Goal: Task Accomplishment & Management: Complete application form

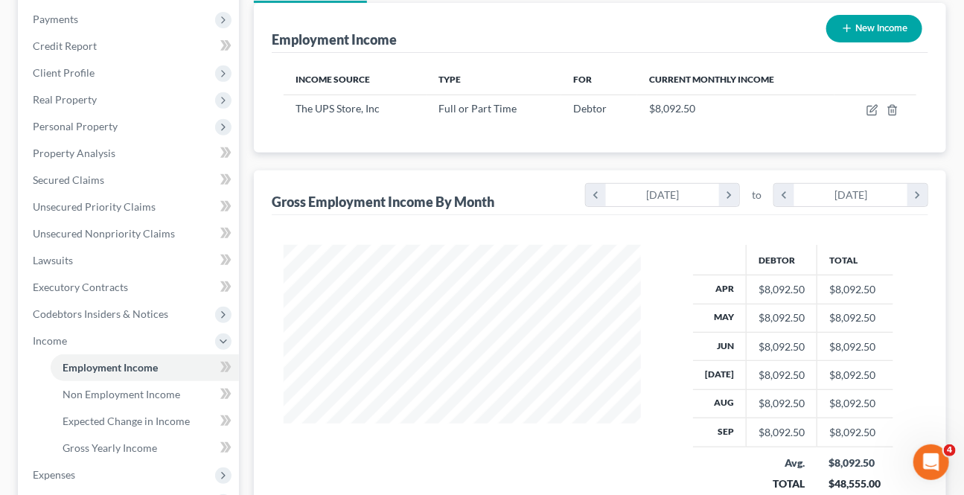
scroll to position [266, 387]
click at [448, 224] on div "Debtor Total Apr $8,092.50 $8,092.50 May $8,092.50 $8,092.50 Jun $8,092.50 $8,0…" at bounding box center [600, 381] width 657 height 332
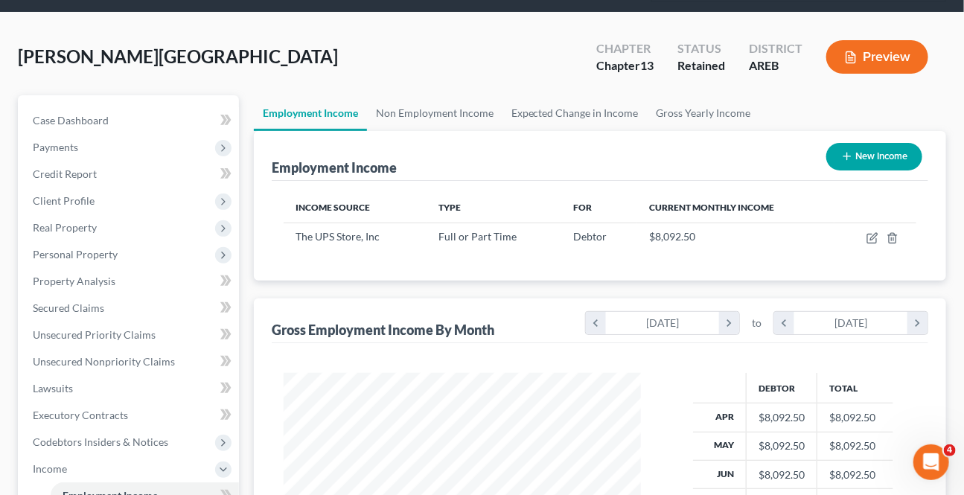
scroll to position [0, 0]
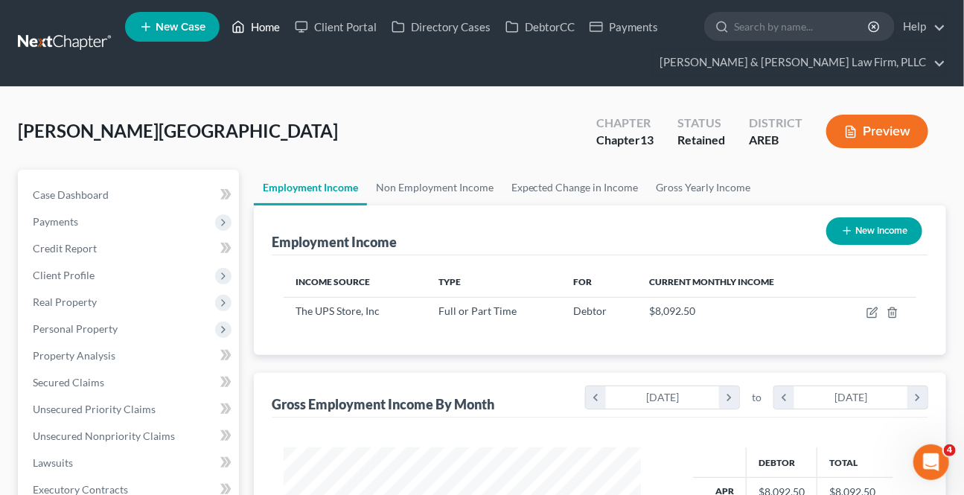
drag, startPoint x: 270, startPoint y: 19, endPoint x: 313, endPoint y: 52, distance: 53.6
click at [269, 19] on link "Home" at bounding box center [255, 26] width 63 height 27
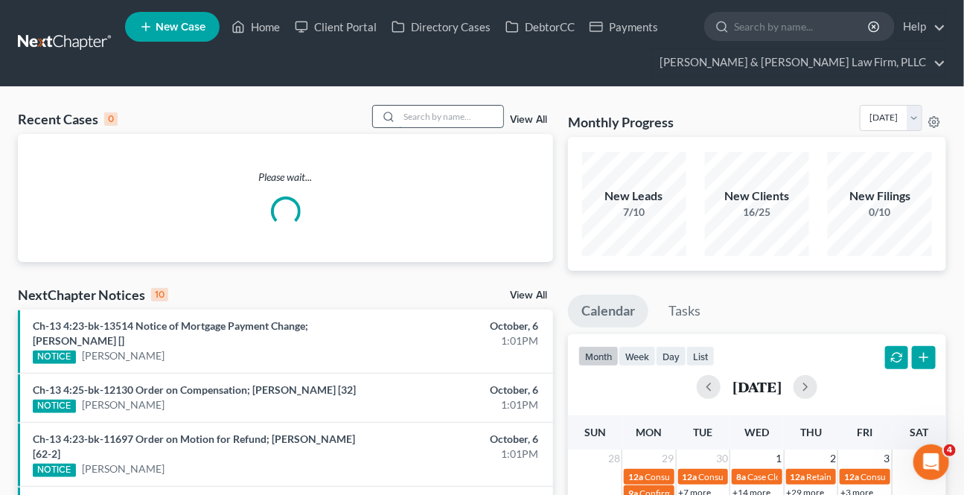
click at [401, 110] on input "search" at bounding box center [451, 117] width 104 height 22
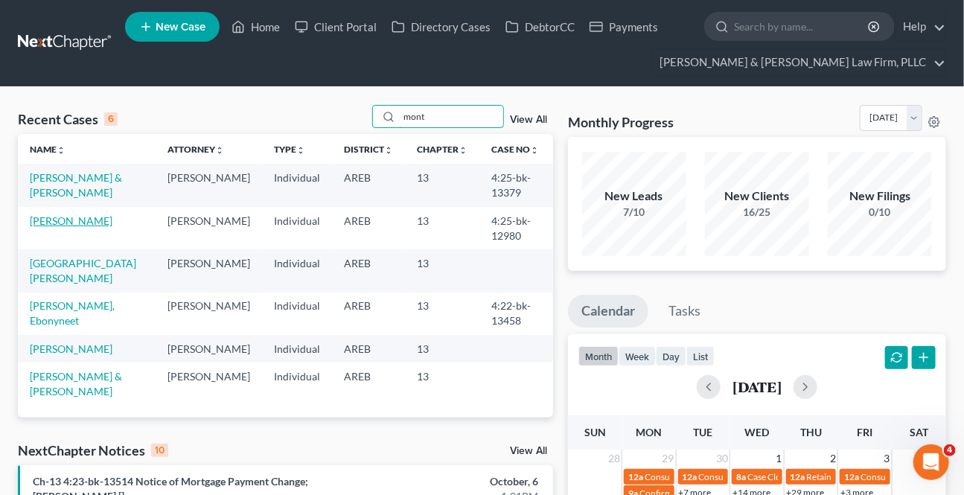
type input "mont"
click at [111, 221] on link "[PERSON_NAME]" at bounding box center [71, 220] width 83 height 13
select select "2"
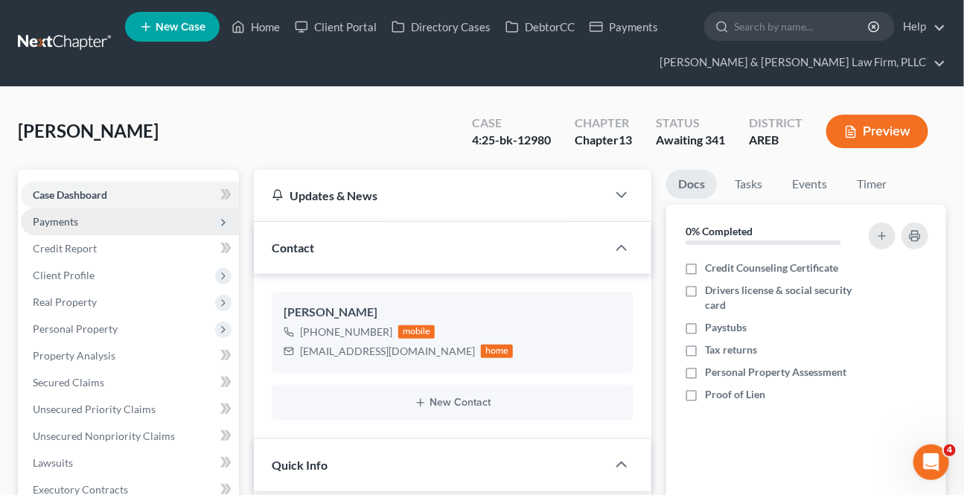
click at [67, 220] on span "Payments" at bounding box center [55, 221] width 45 height 13
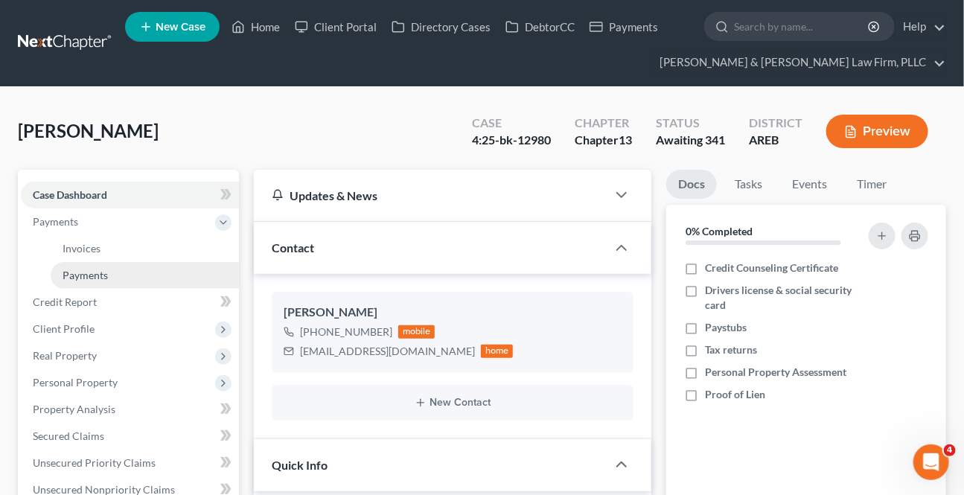
click at [89, 269] on span "Payments" at bounding box center [85, 275] width 45 height 13
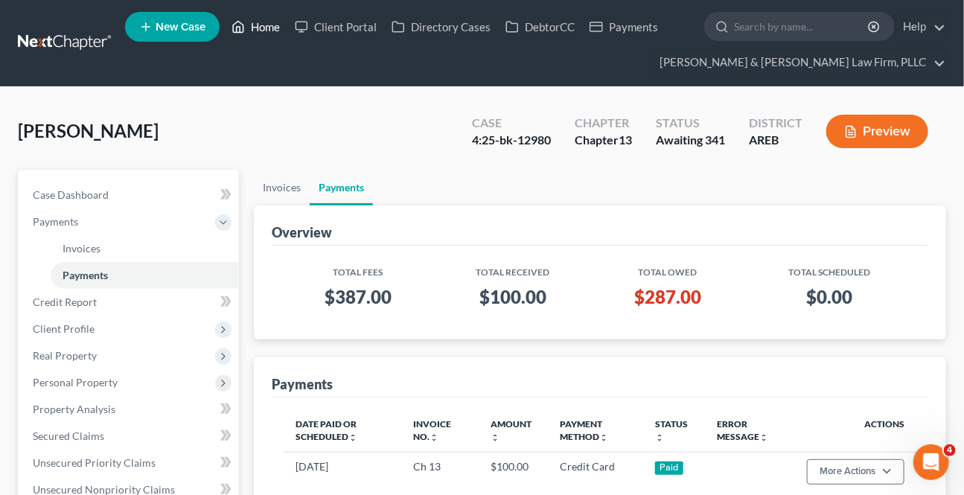
click at [273, 15] on link "Home" at bounding box center [255, 26] width 63 height 27
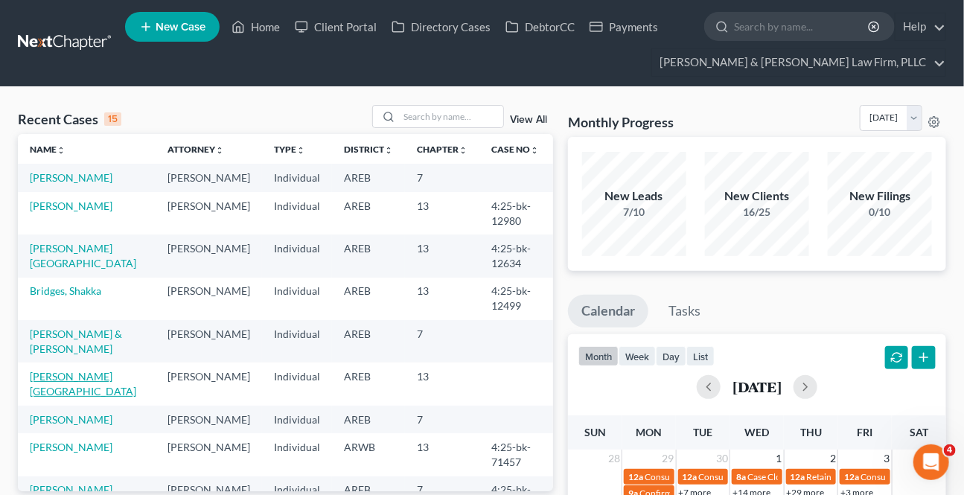
click at [39, 372] on link "[PERSON_NAME][GEOGRAPHIC_DATA]" at bounding box center [83, 384] width 106 height 28
select select "8"
select select "6"
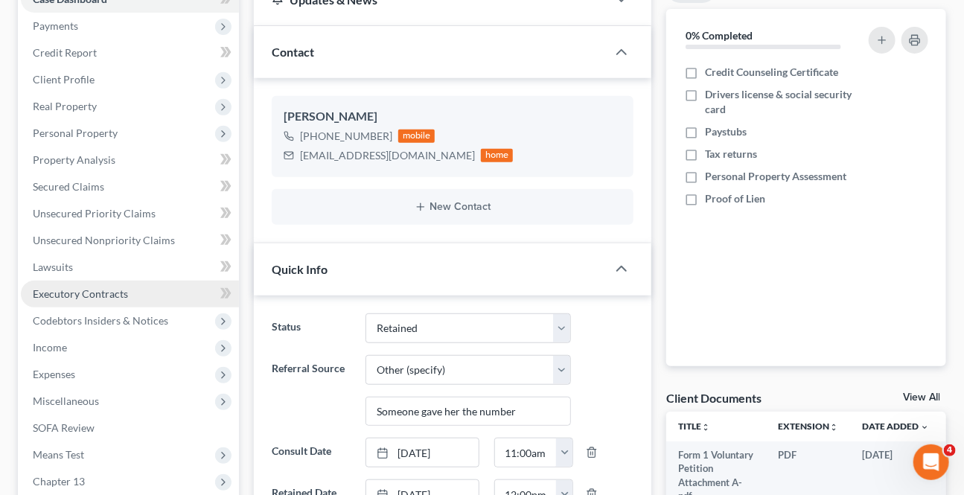
scroll to position [202, 0]
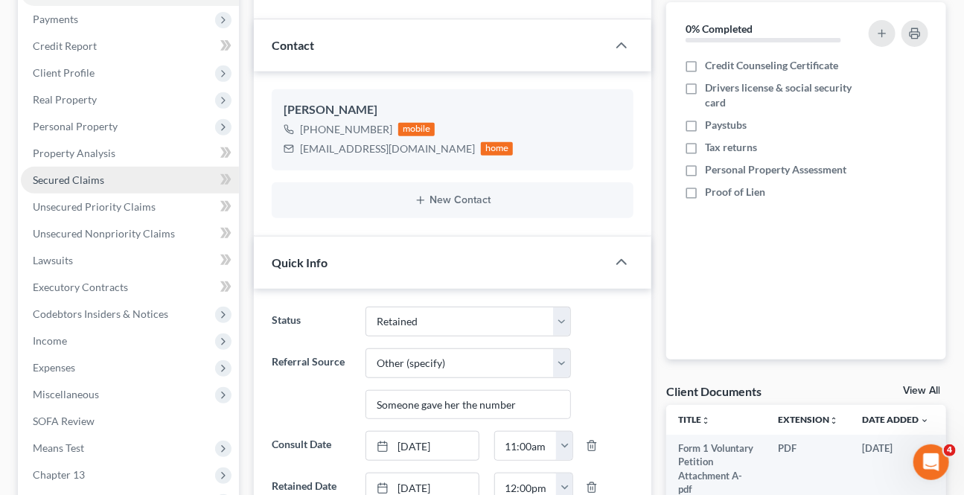
click at [44, 185] on link "Secured Claims" at bounding box center [130, 180] width 218 height 27
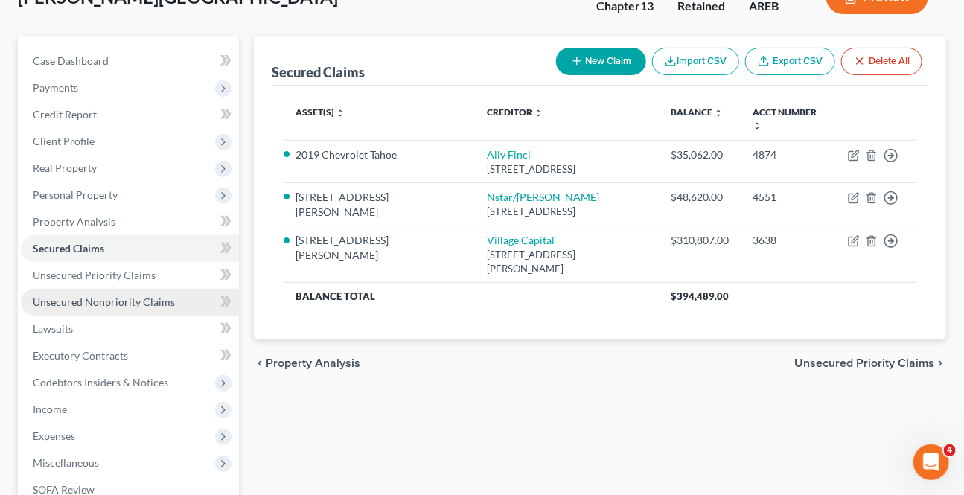
scroll to position [135, 0]
drag, startPoint x: 89, startPoint y: 297, endPoint x: 105, endPoint y: 300, distance: 16.6
click at [89, 297] on span "Unsecured Nonpriority Claims" at bounding box center [104, 301] width 142 height 13
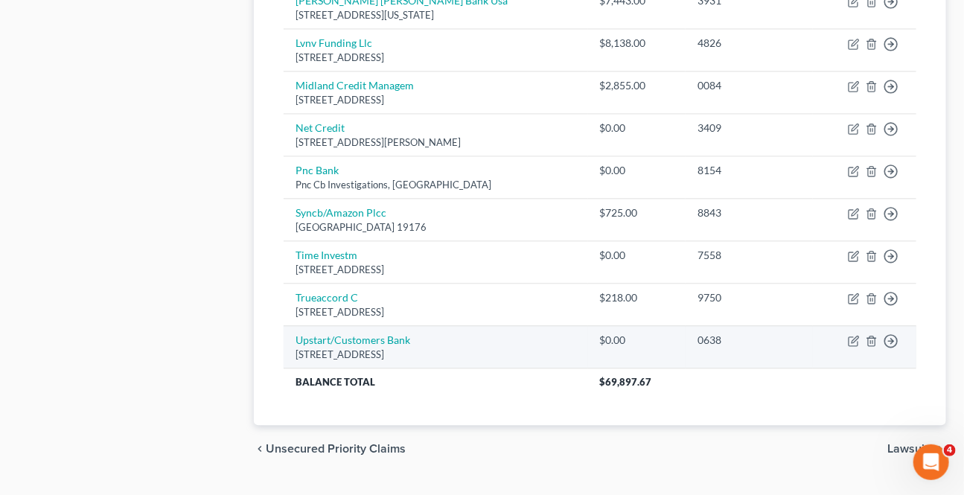
scroll to position [1197, 0]
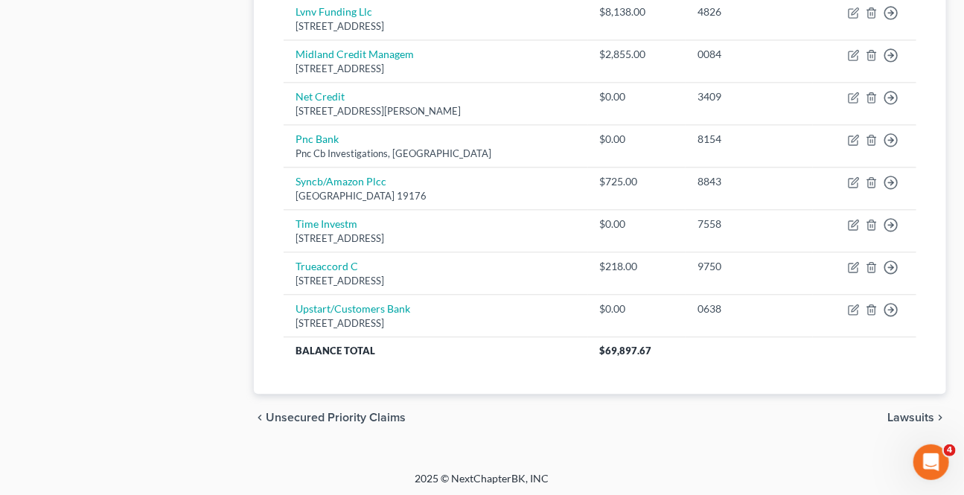
click at [907, 412] on span "Lawsuits" at bounding box center [910, 418] width 47 height 12
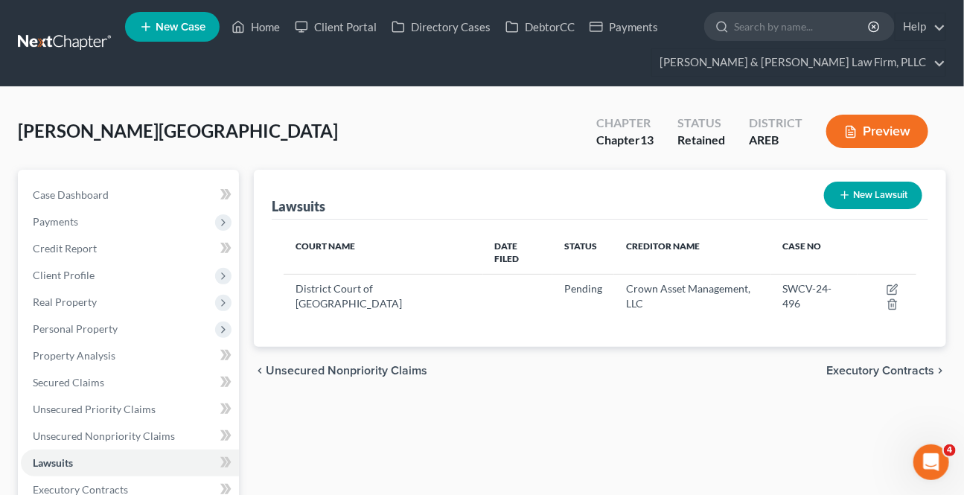
click at [331, 365] on span "Unsecured Nonpriority Claims" at bounding box center [347, 371] width 162 height 12
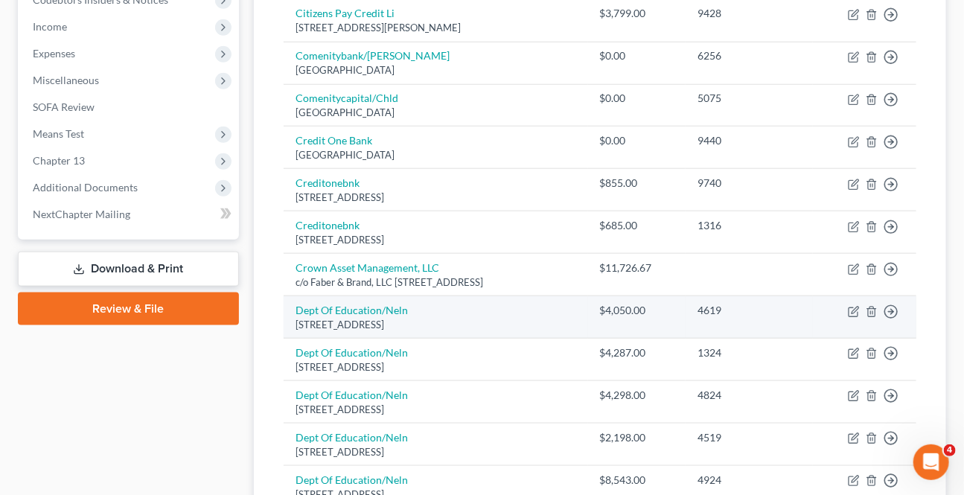
scroll to position [541, 0]
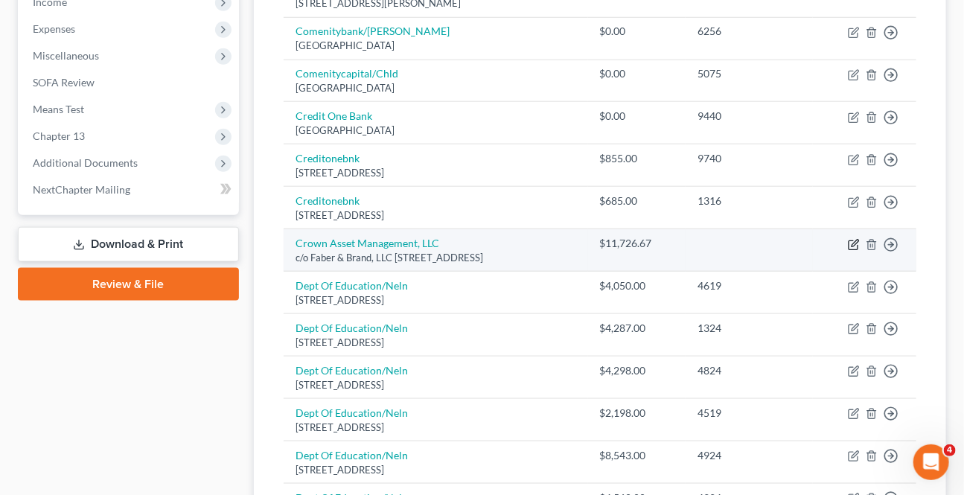
click at [856, 243] on icon "button" at bounding box center [854, 245] width 12 height 12
select select "26"
select select "0"
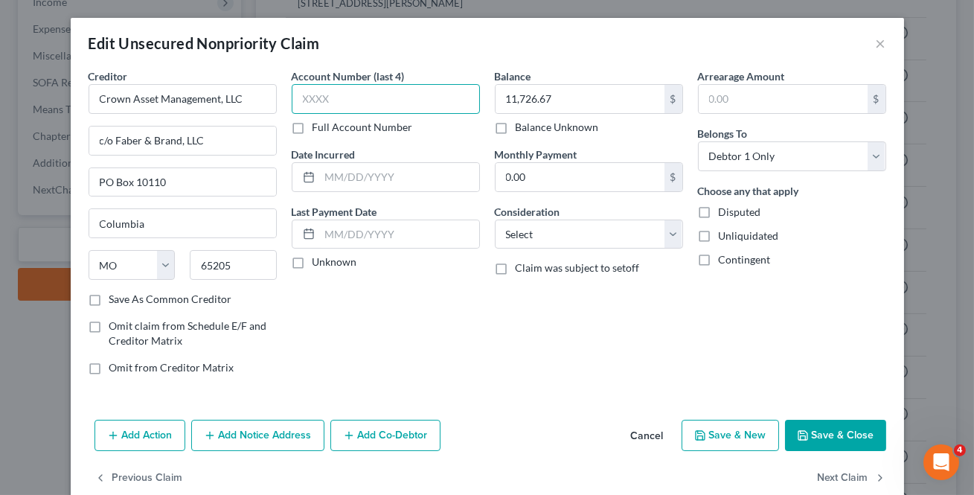
drag, startPoint x: 325, startPoint y: 95, endPoint x: 339, endPoint y: 98, distance: 15.1
click at [327, 94] on input "text" at bounding box center [386, 99] width 188 height 30
type input "4496"
drag, startPoint x: 547, startPoint y: 367, endPoint x: 859, endPoint y: 424, distance: 317.1
click at [547, 366] on div "Balance 11,726.67 $ Balance Unknown Balance Undetermined 11,726.67 $ Balance Un…" at bounding box center [589, 227] width 203 height 319
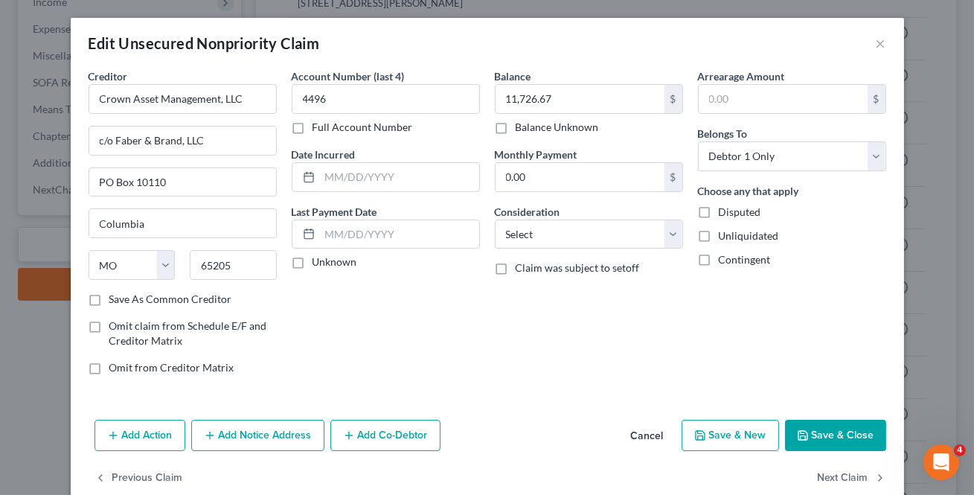
drag, startPoint x: 850, startPoint y: 415, endPoint x: 813, endPoint y: 455, distance: 54.8
click at [849, 415] on div "Add Action Add Notice Address Add Co-Debtor Cancel Save & New Save & Close" at bounding box center [488, 438] width 834 height 49
click at [834, 436] on button "Save & Close" at bounding box center [835, 435] width 101 height 31
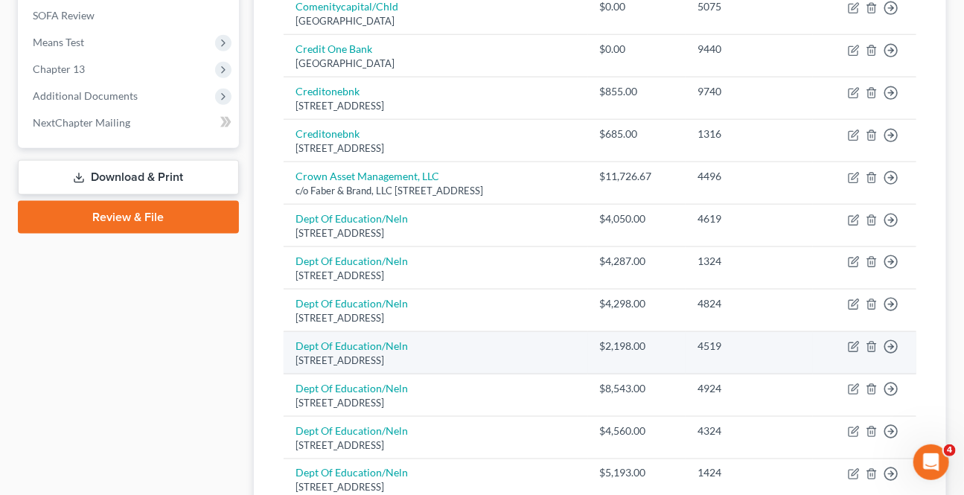
scroll to position [588, 0]
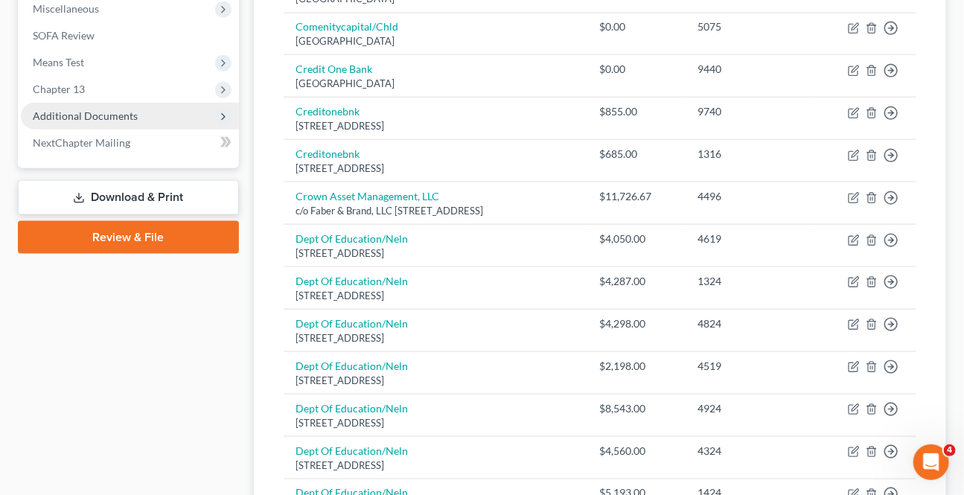
click at [86, 112] on span "Additional Documents" at bounding box center [85, 115] width 105 height 13
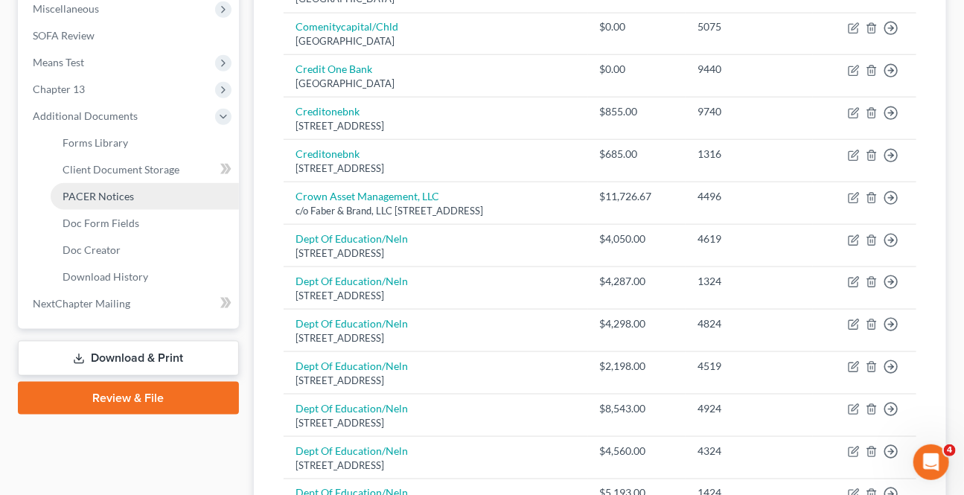
click at [127, 195] on span "PACER Notices" at bounding box center [98, 196] width 71 height 13
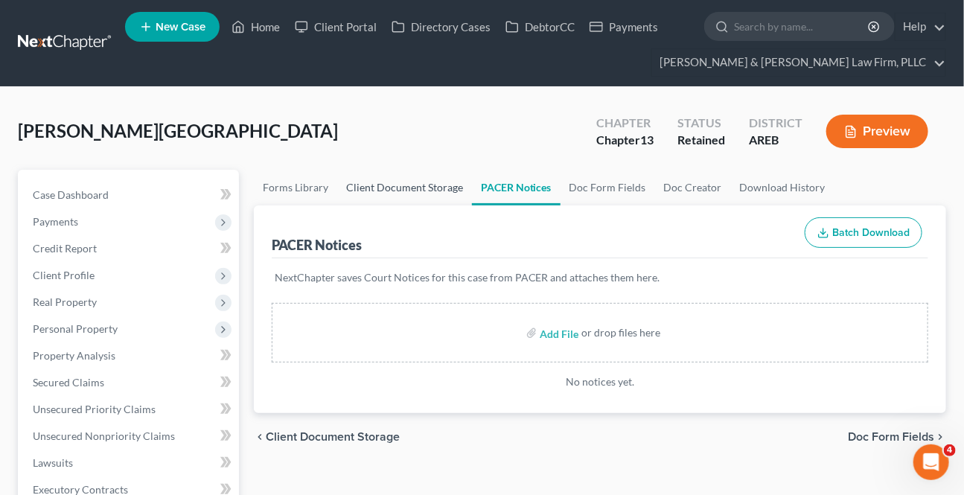
click at [392, 180] on link "Client Document Storage" at bounding box center [404, 188] width 135 height 36
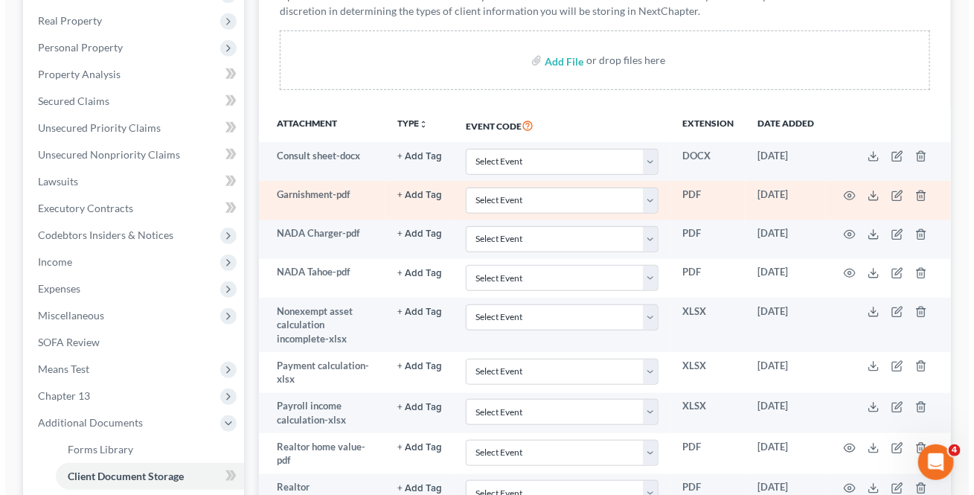
scroll to position [223, 0]
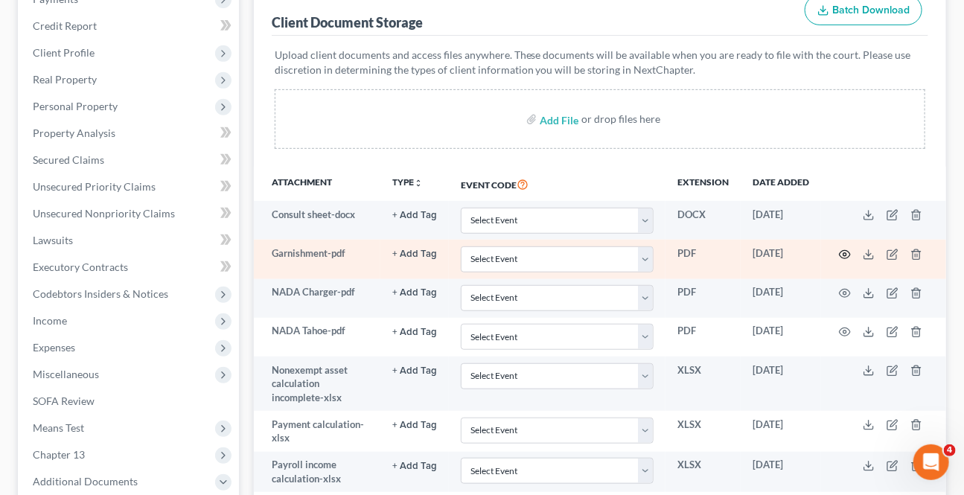
click at [845, 252] on icon "button" at bounding box center [845, 255] width 12 height 12
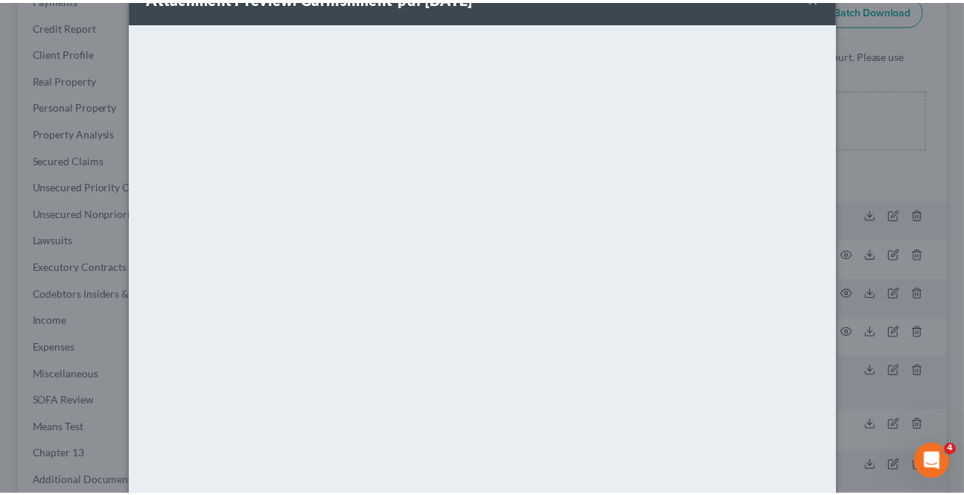
scroll to position [0, 0]
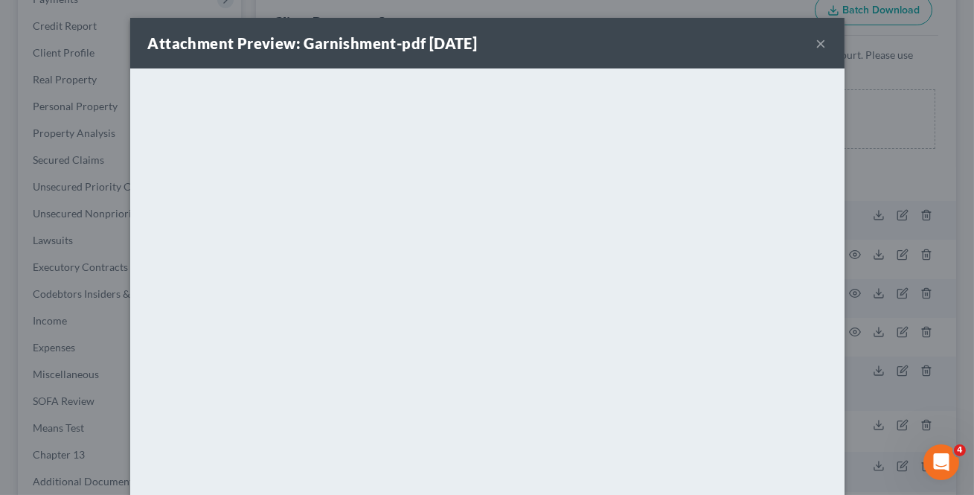
click at [817, 42] on button "×" at bounding box center [822, 43] width 10 height 18
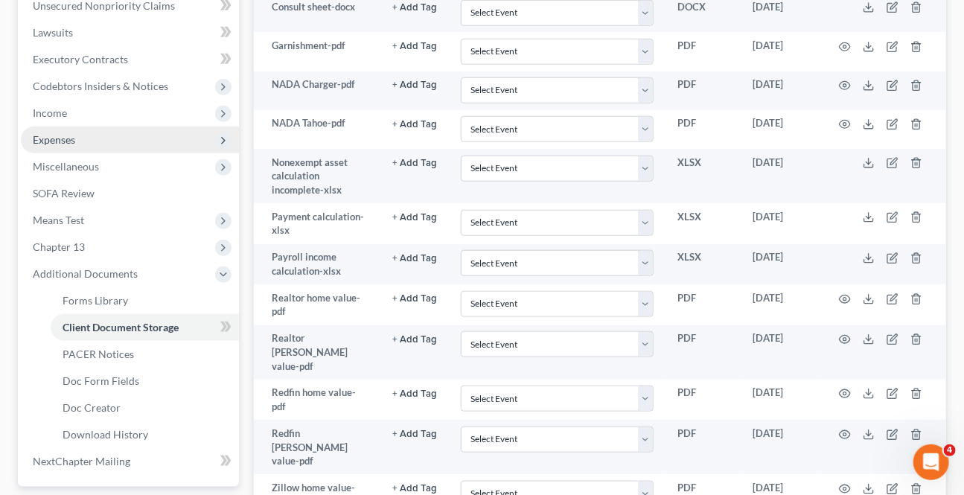
scroll to position [406, 0]
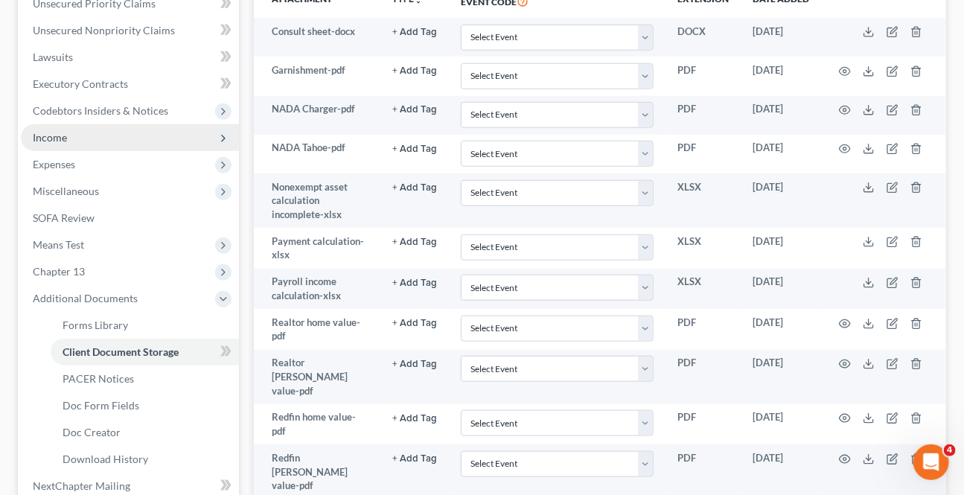
click at [54, 138] on span "Income" at bounding box center [50, 137] width 34 height 13
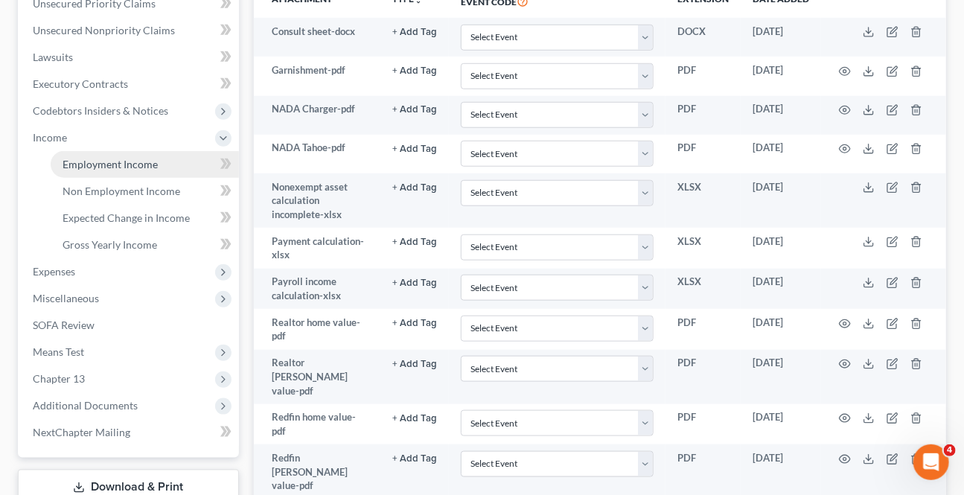
click at [78, 161] on span "Employment Income" at bounding box center [110, 164] width 95 height 13
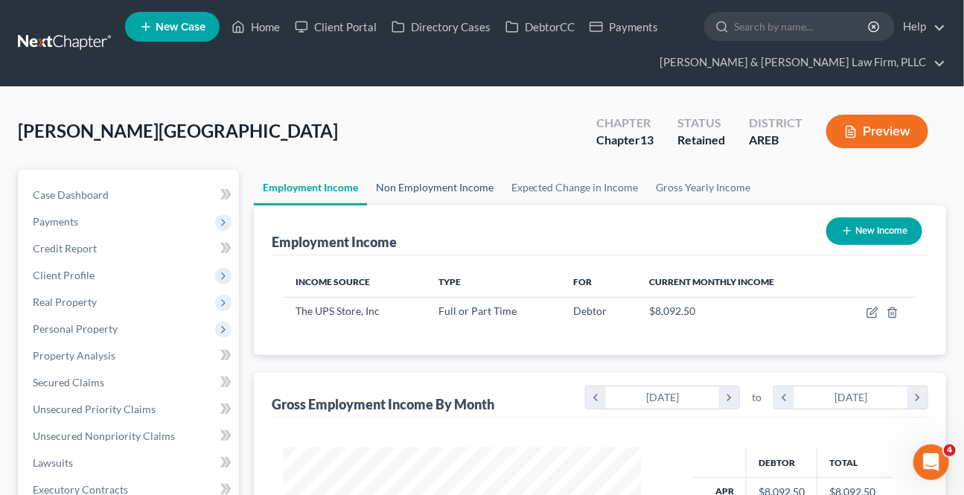
scroll to position [266, 387]
click at [454, 182] on link "Non Employment Income" at bounding box center [434, 188] width 135 height 36
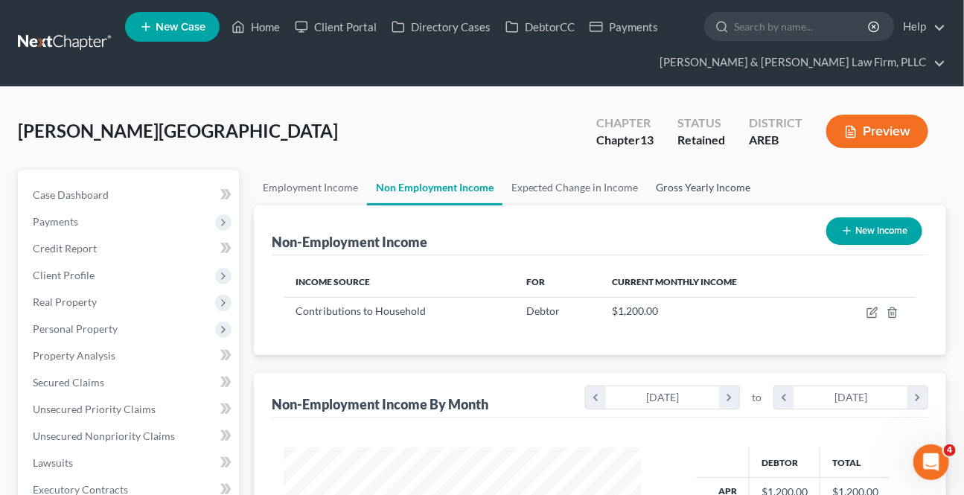
scroll to position [266, 387]
click at [675, 193] on link "Gross Yearly Income" at bounding box center [704, 188] width 112 height 36
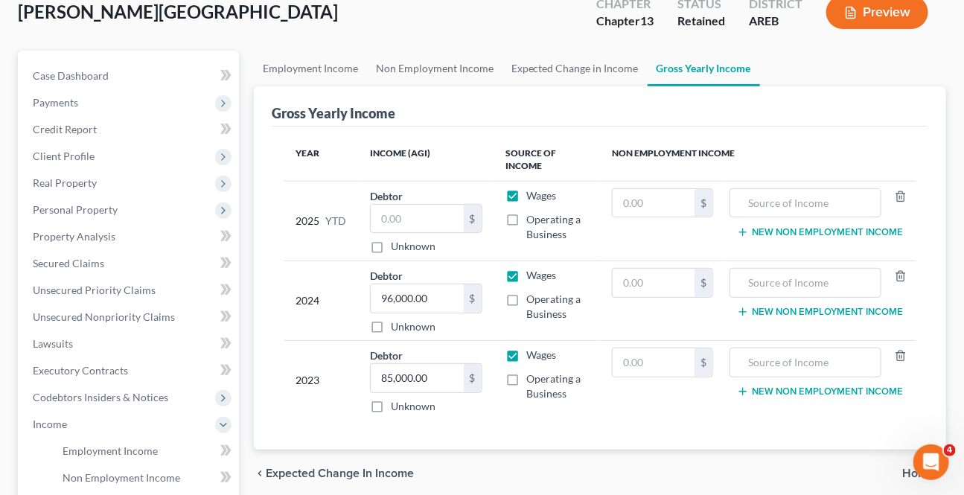
scroll to position [406, 0]
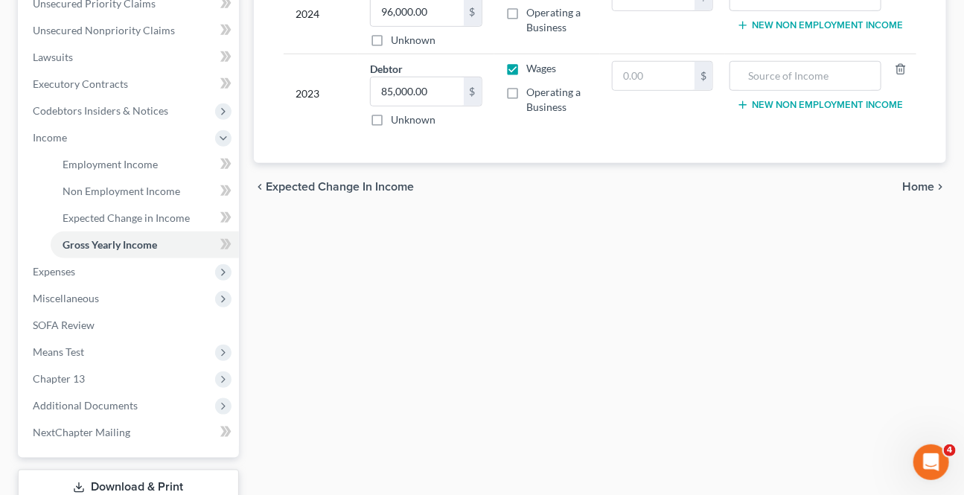
click at [924, 189] on span "Home" at bounding box center [918, 187] width 32 height 12
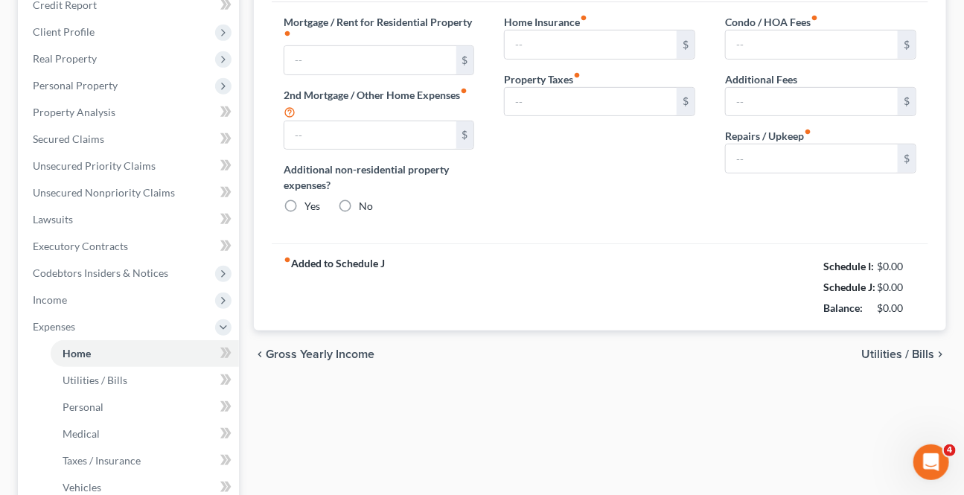
type input "0.00"
radio input "true"
type input "0.00"
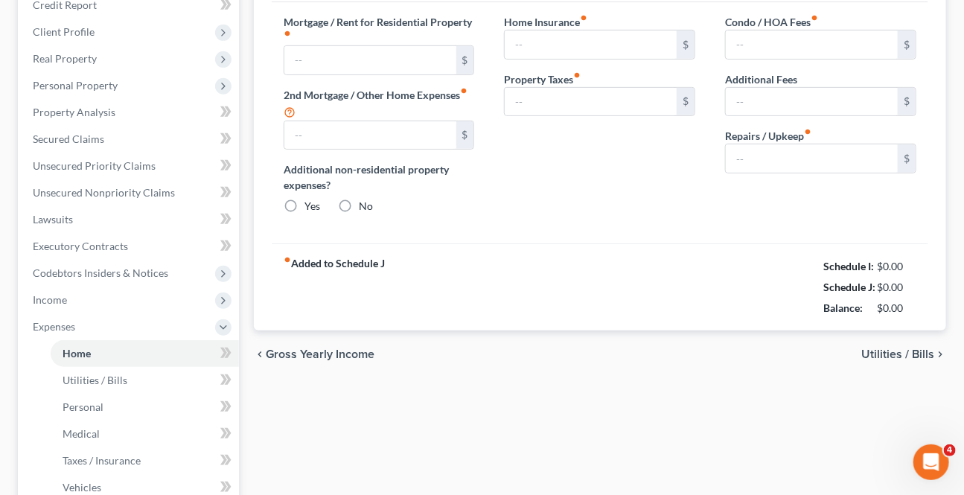
type input "0.00"
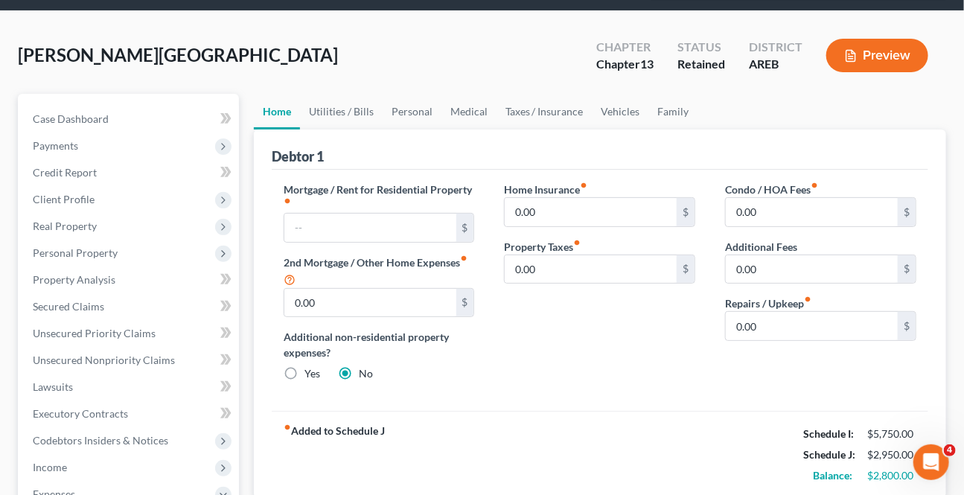
scroll to position [67, 0]
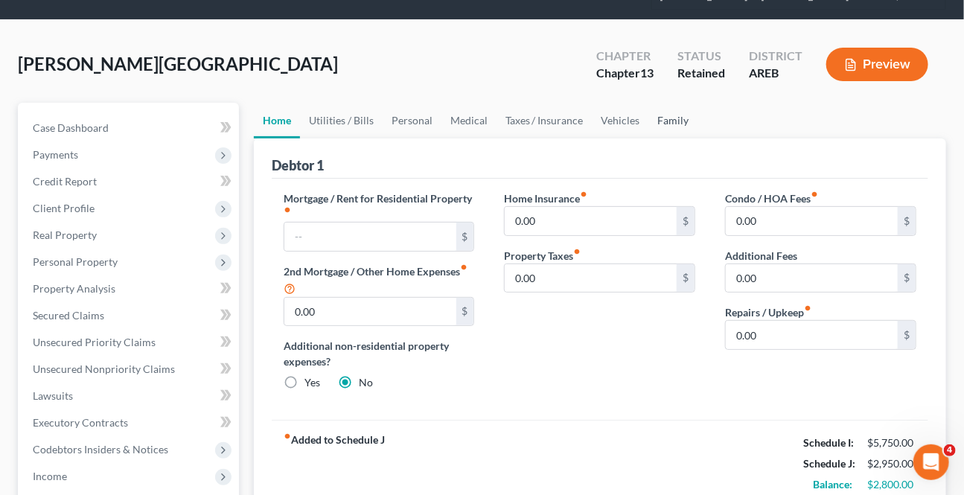
click at [658, 121] on link "Family" at bounding box center [673, 121] width 49 height 36
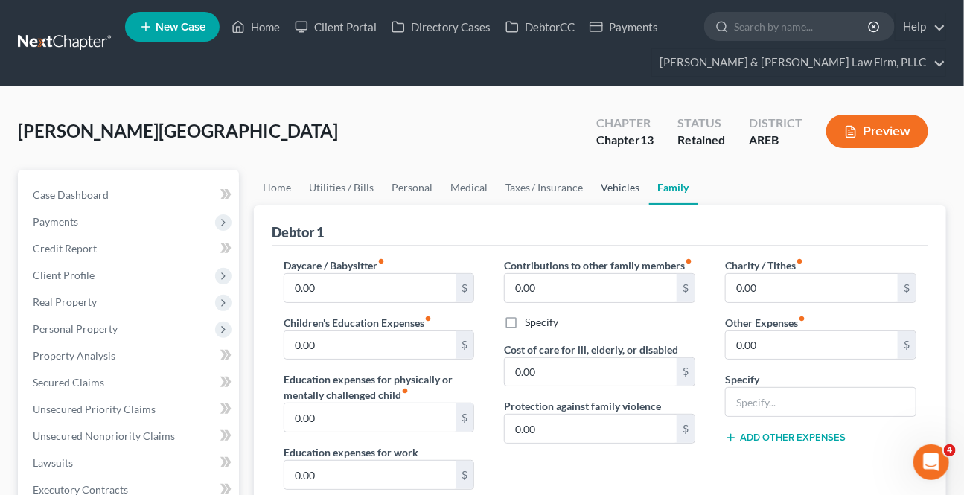
click at [597, 188] on link "Vehicles" at bounding box center [620, 188] width 57 height 36
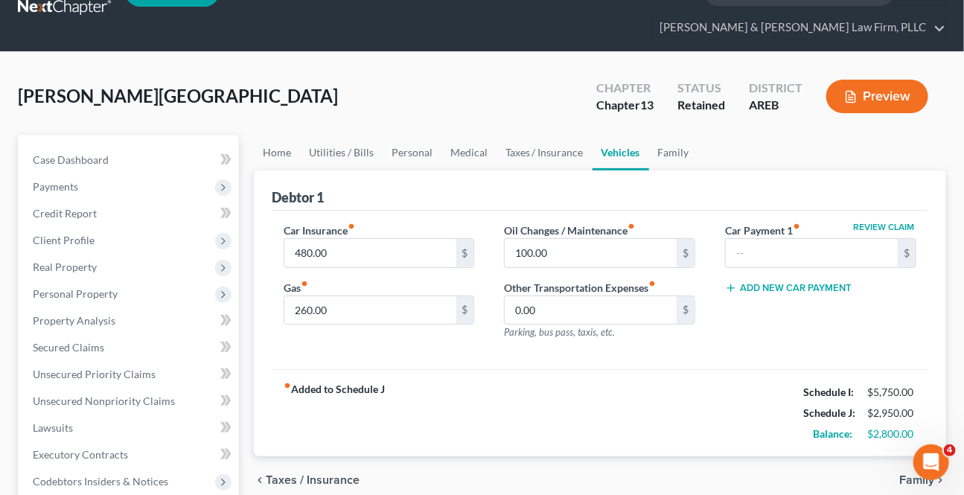
scroll to position [67, 0]
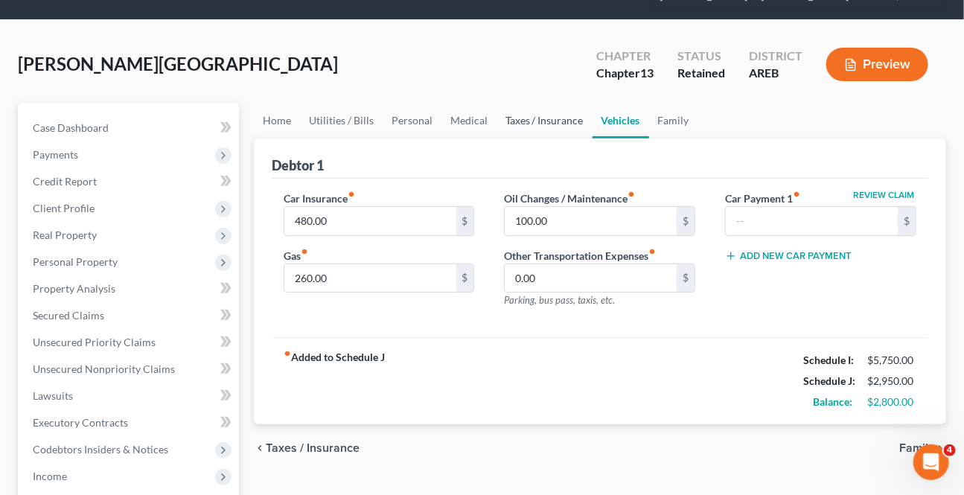
click at [527, 126] on link "Taxes / Insurance" at bounding box center [544, 121] width 96 height 36
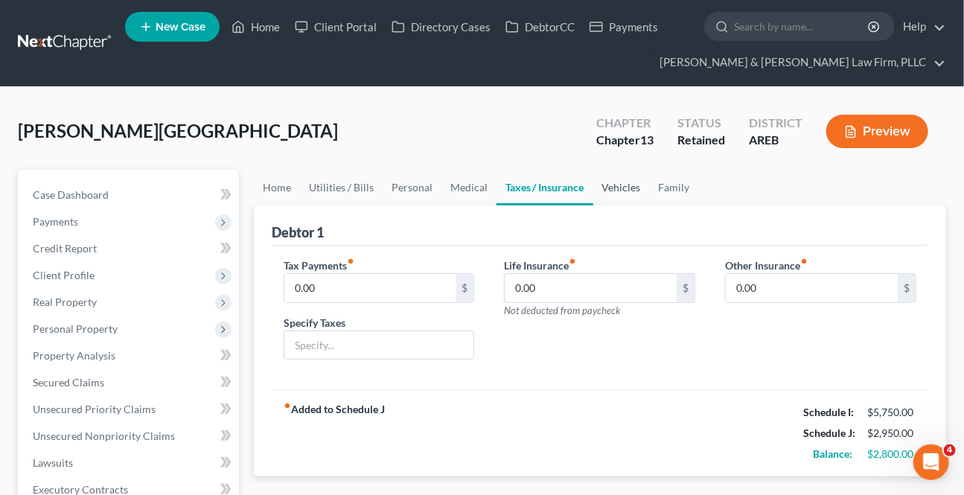
click at [622, 188] on link "Vehicles" at bounding box center [621, 188] width 57 height 36
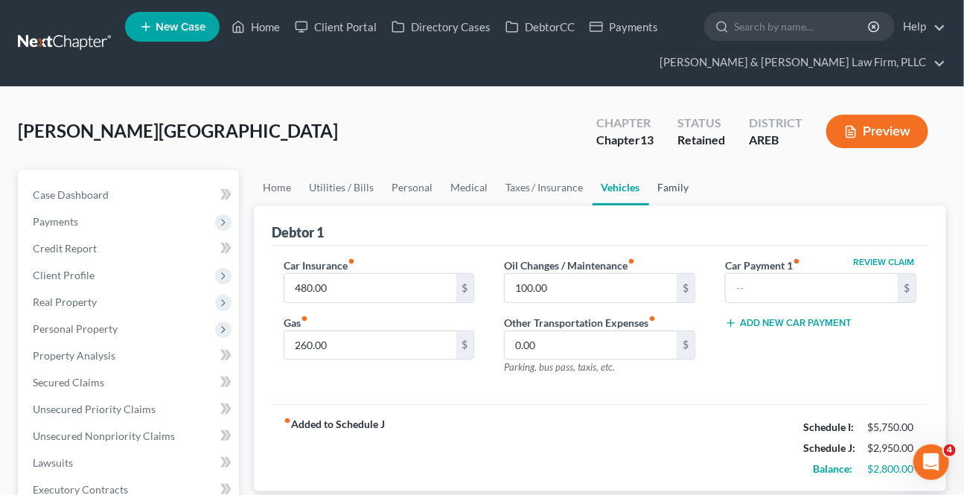
click at [661, 195] on link "Family" at bounding box center [673, 188] width 49 height 36
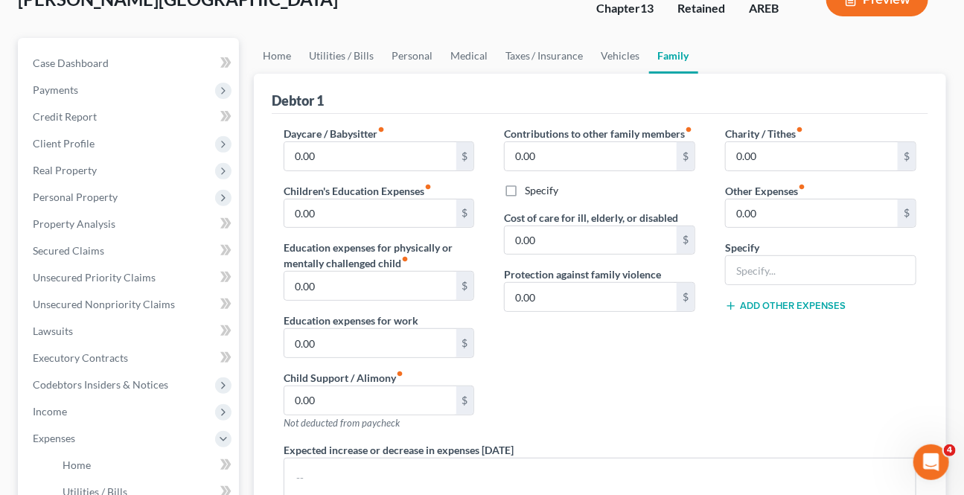
scroll to position [135, 0]
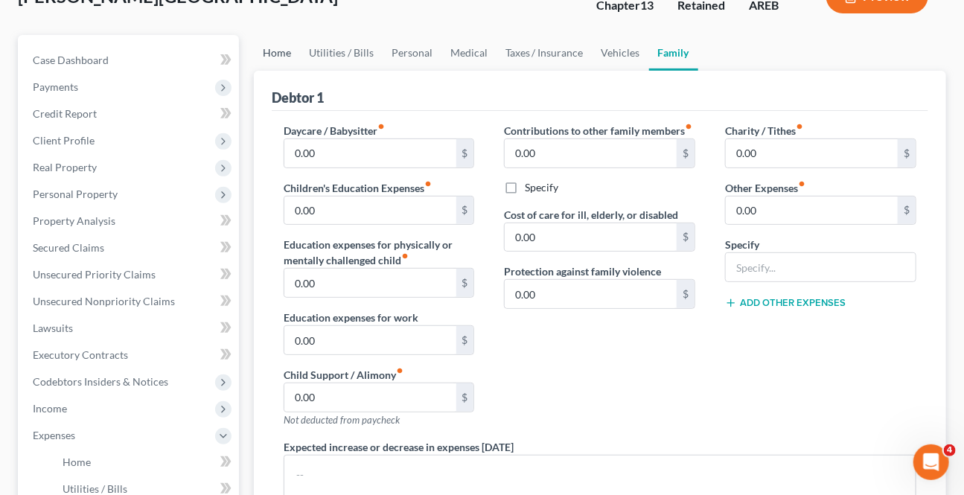
click at [287, 57] on link "Home" at bounding box center [277, 53] width 46 height 36
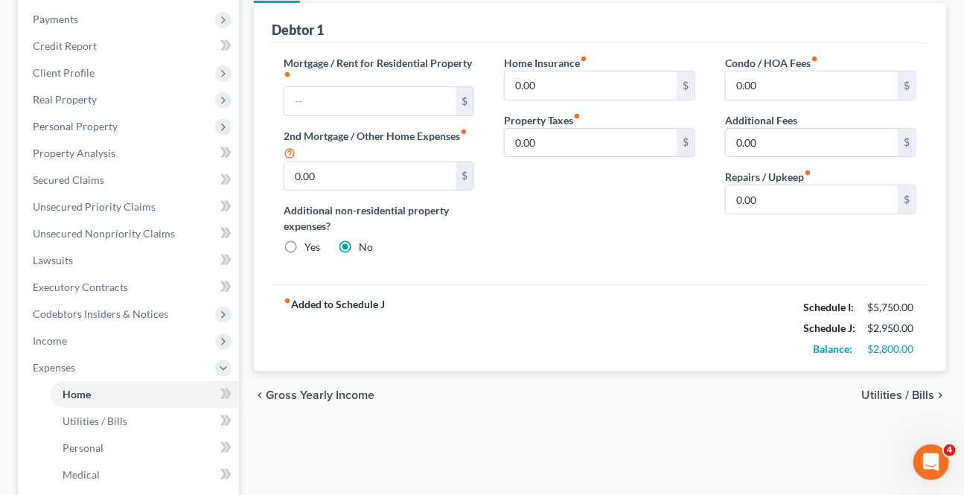
scroll to position [135, 0]
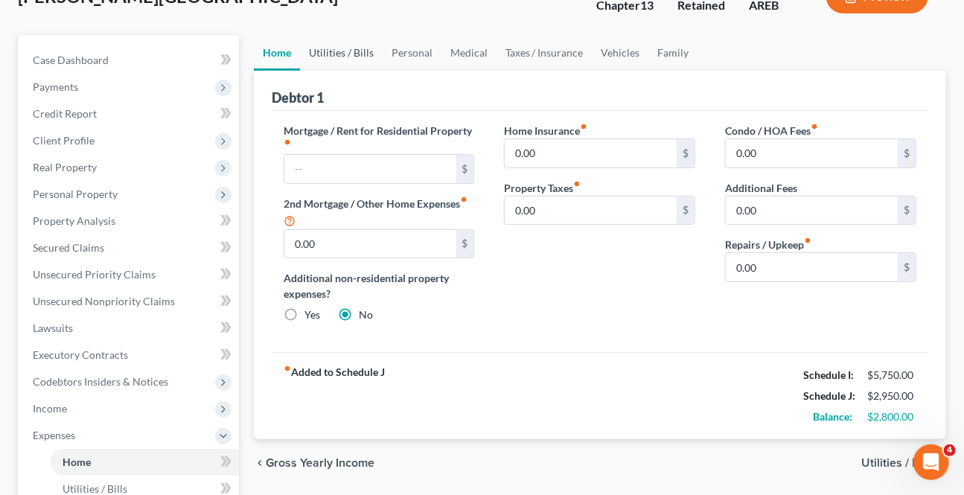
click at [332, 51] on link "Utilities / Bills" at bounding box center [341, 53] width 83 height 36
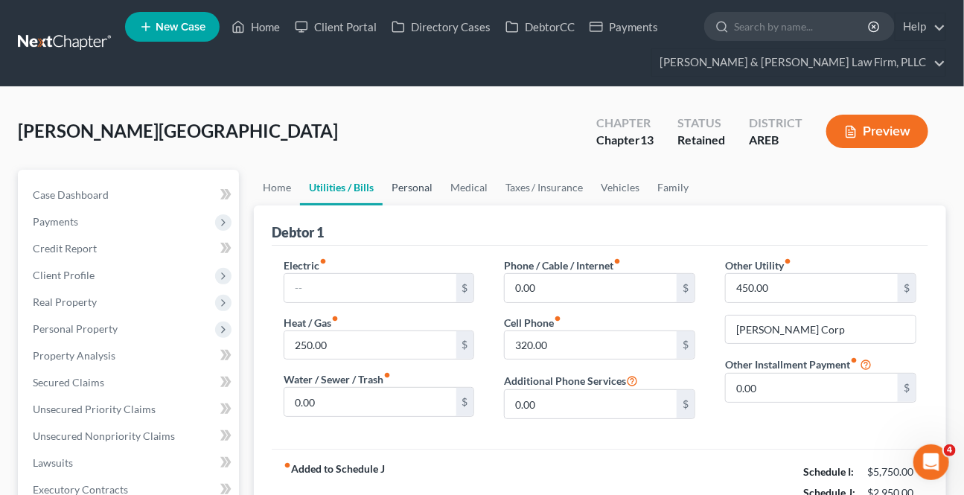
click at [405, 172] on link "Personal" at bounding box center [412, 188] width 59 height 36
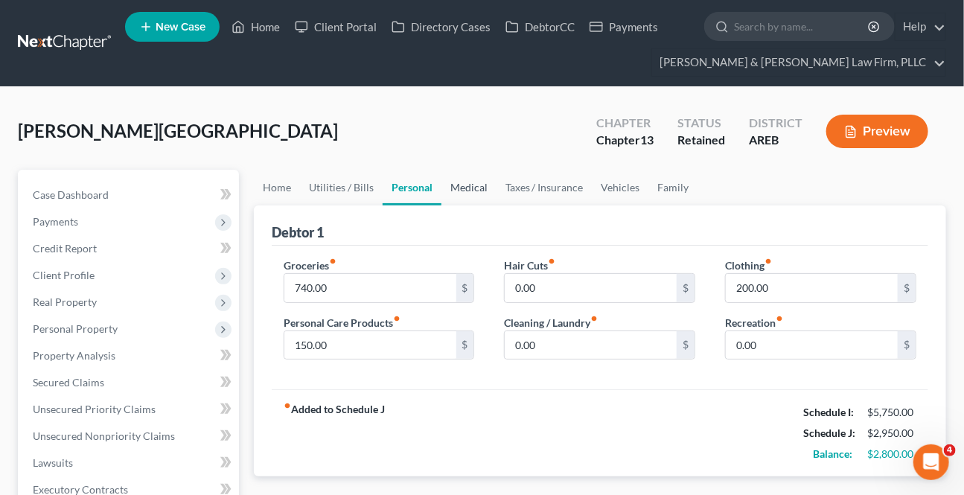
click at [454, 196] on link "Medical" at bounding box center [468, 188] width 55 height 36
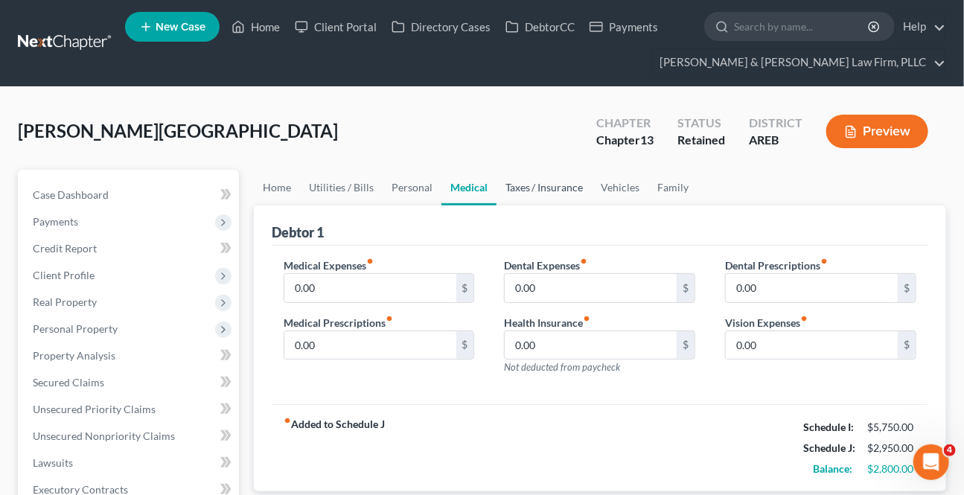
click at [578, 202] on link "Taxes / Insurance" at bounding box center [544, 188] width 96 height 36
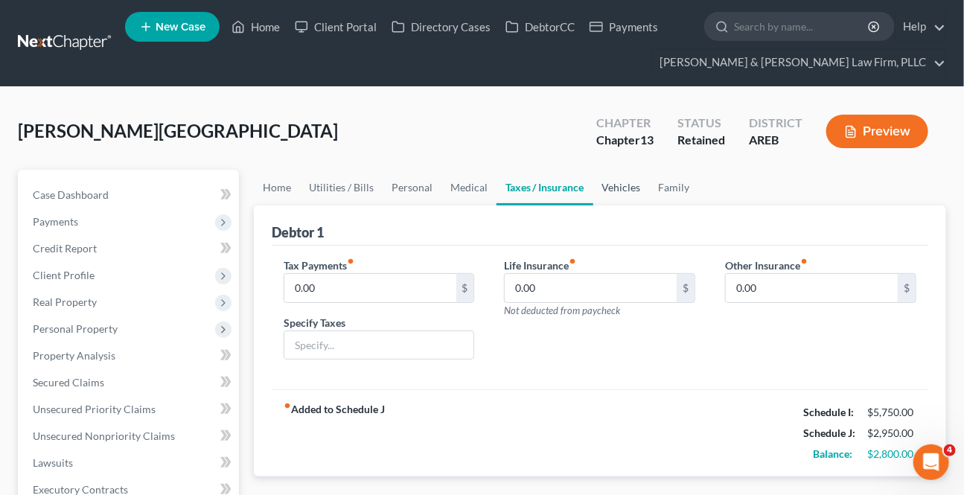
click at [610, 180] on link "Vehicles" at bounding box center [621, 188] width 57 height 36
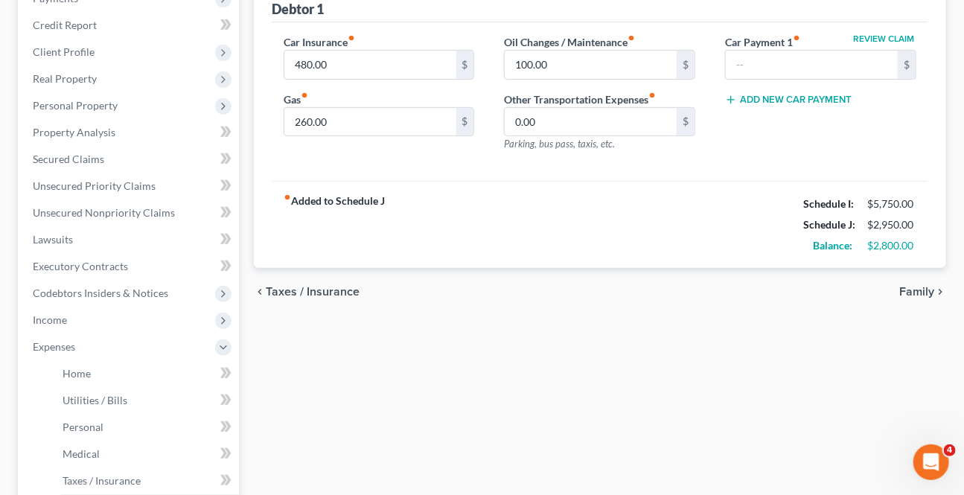
scroll to position [270, 0]
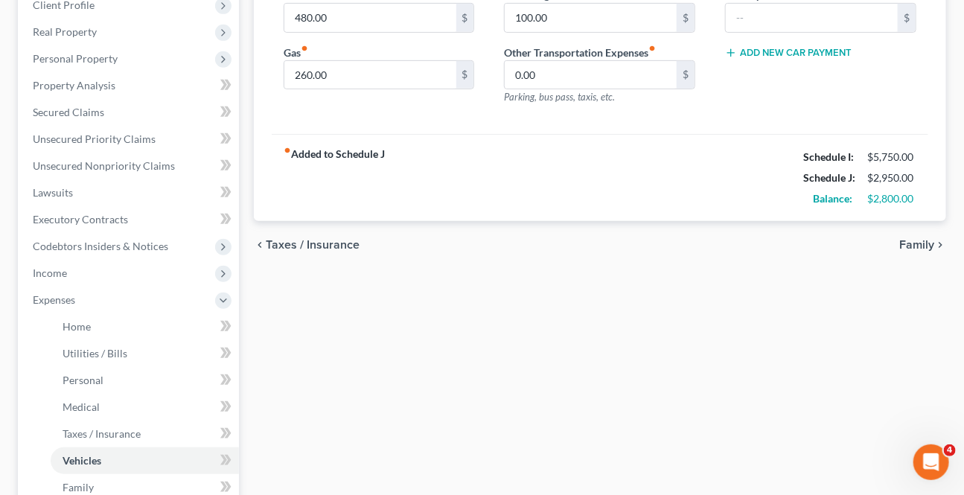
click at [323, 239] on span "Taxes / Insurance" at bounding box center [313, 245] width 94 height 12
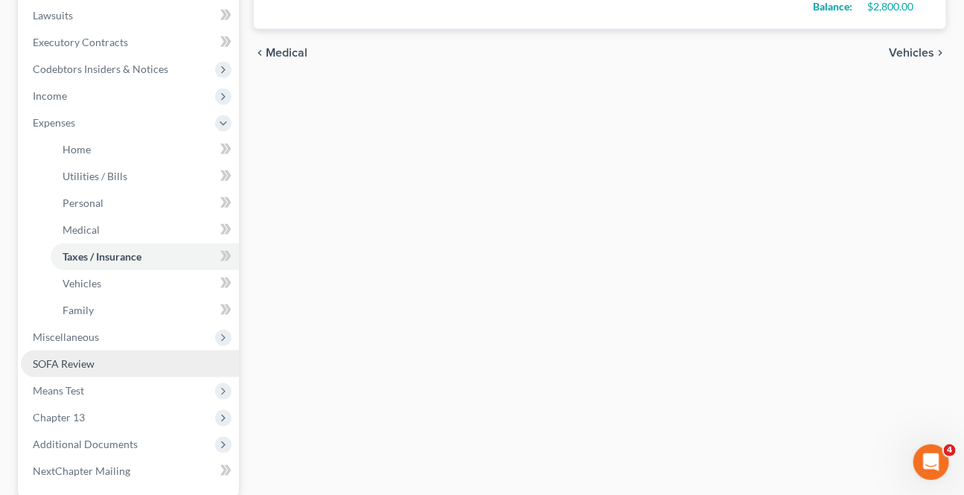
scroll to position [473, 0]
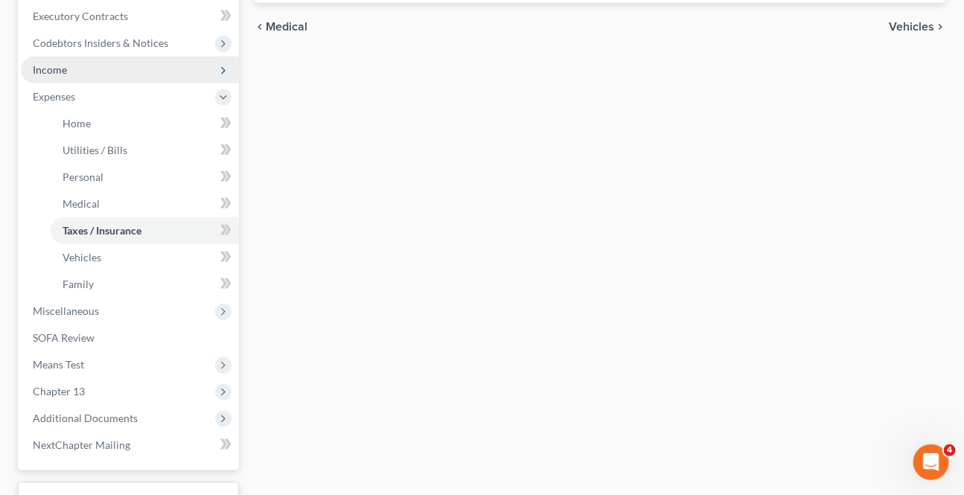
click at [76, 75] on span "Income" at bounding box center [130, 70] width 218 height 27
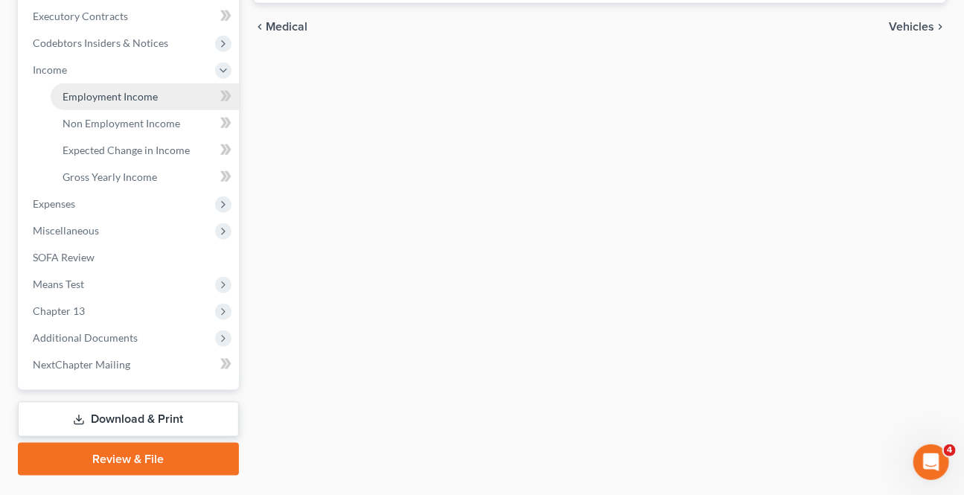
click at [84, 103] on link "Employment Income" at bounding box center [145, 96] width 188 height 27
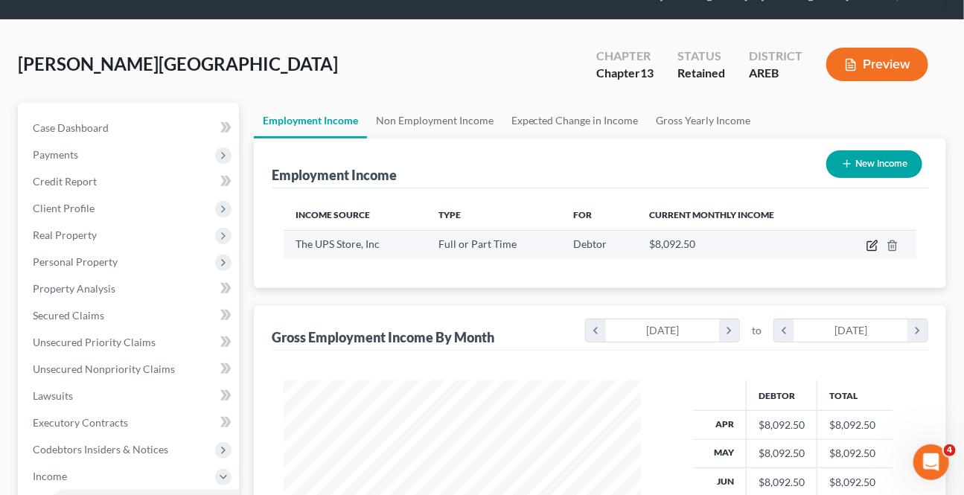
click at [875, 248] on icon "button" at bounding box center [871, 246] width 9 height 9
select select "0"
select select "2"
select select "3"
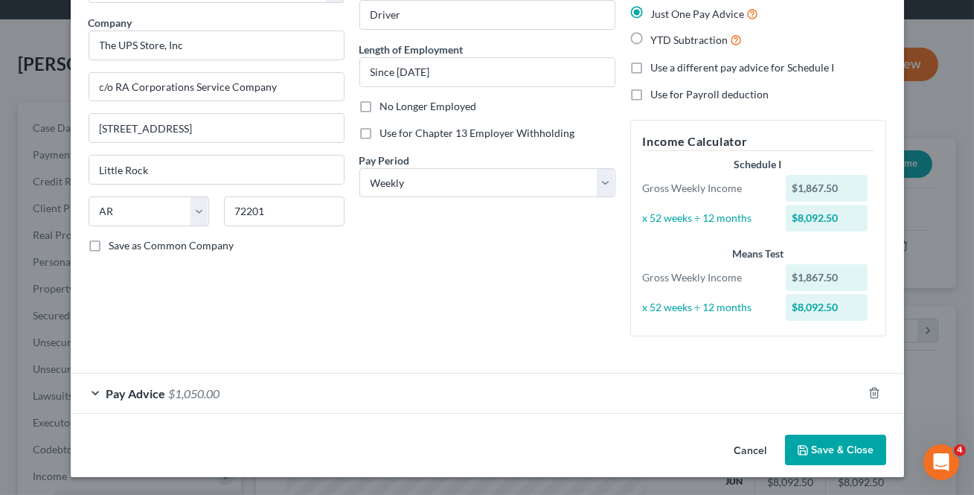
click at [854, 444] on button "Save & Close" at bounding box center [835, 450] width 101 height 31
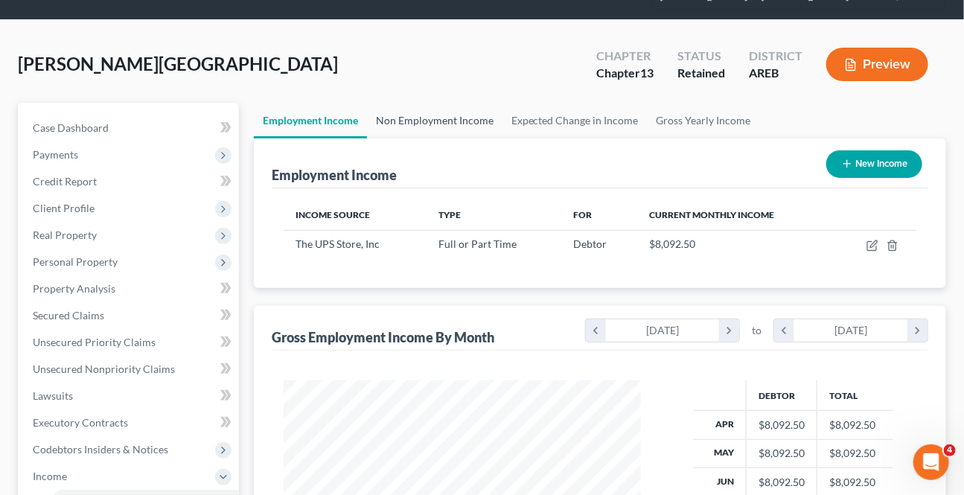
click at [429, 119] on link "Non Employment Income" at bounding box center [434, 121] width 135 height 36
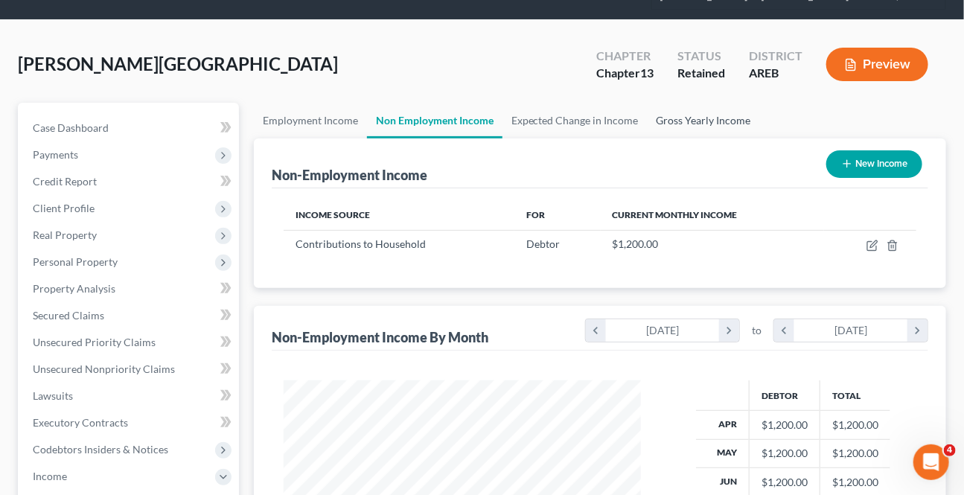
click at [668, 112] on link "Gross Yearly Income" at bounding box center [704, 121] width 112 height 36
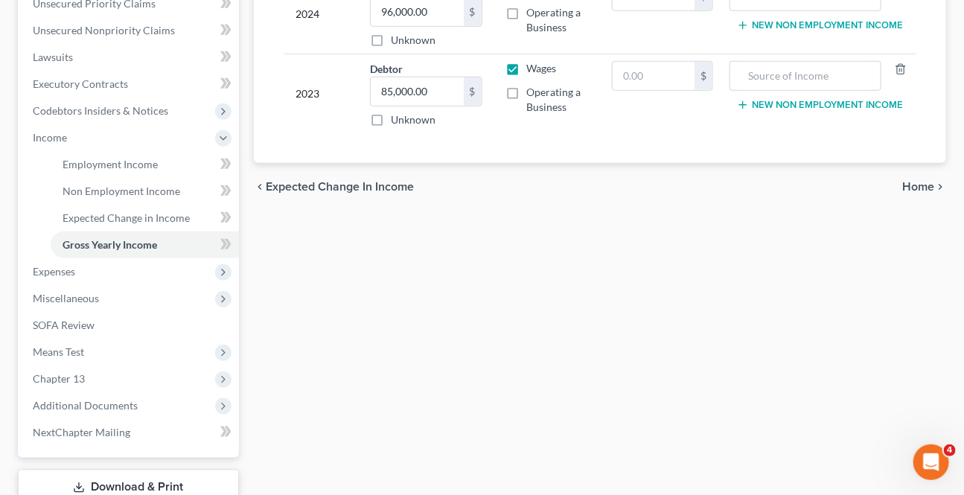
click at [925, 185] on span "Home" at bounding box center [918, 187] width 32 height 12
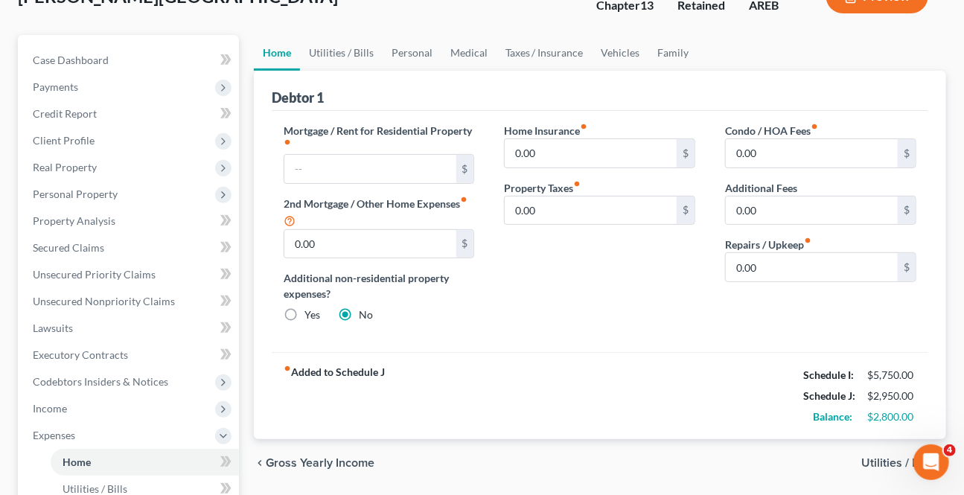
click at [349, 461] on span "Gross Yearly Income" at bounding box center [320, 463] width 109 height 12
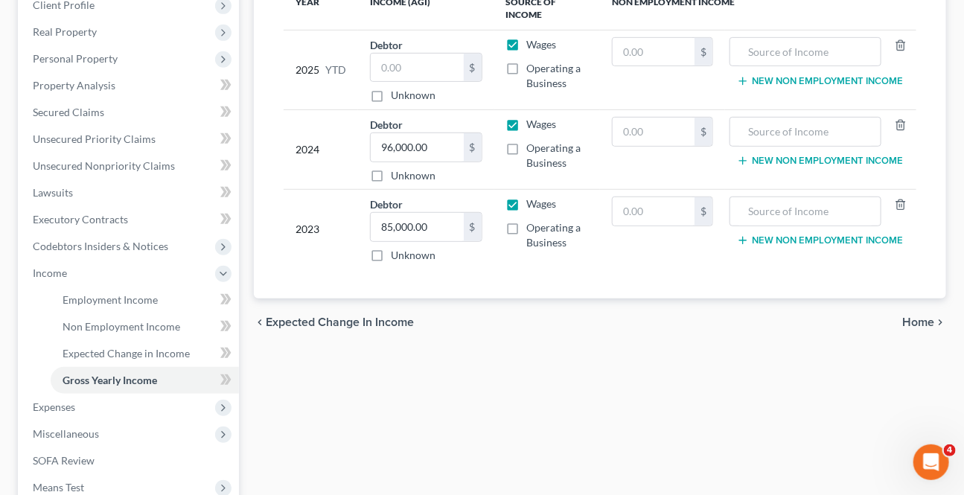
click at [338, 308] on div "chevron_left Expected Change in Income Home chevron_right" at bounding box center [600, 322] width 692 height 48
drag, startPoint x: 325, startPoint y: 330, endPoint x: 332, endPoint y: 322, distance: 11.2
click at [327, 328] on div "chevron_left Expected Change in Income Home chevron_right" at bounding box center [600, 322] width 692 height 48
click at [332, 322] on span "Expected Change in Income" at bounding box center [340, 322] width 148 height 12
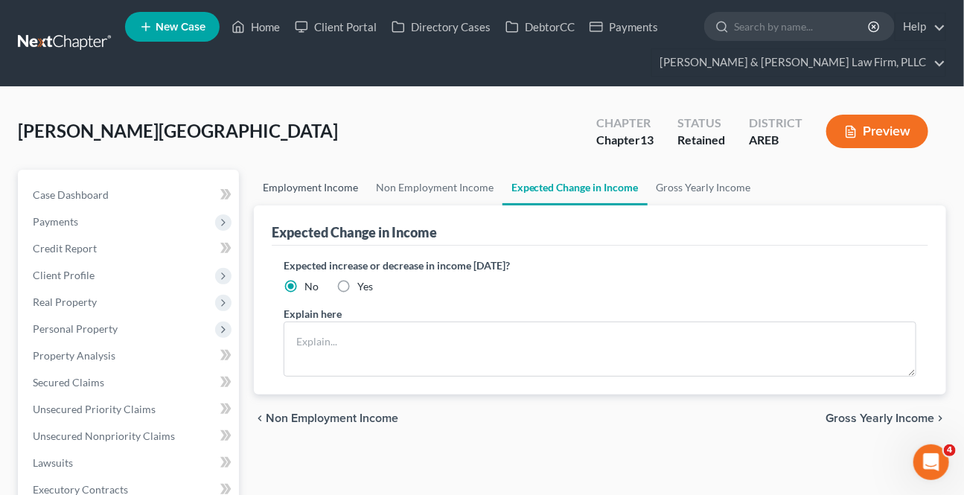
click at [331, 180] on link "Employment Income" at bounding box center [310, 188] width 113 height 36
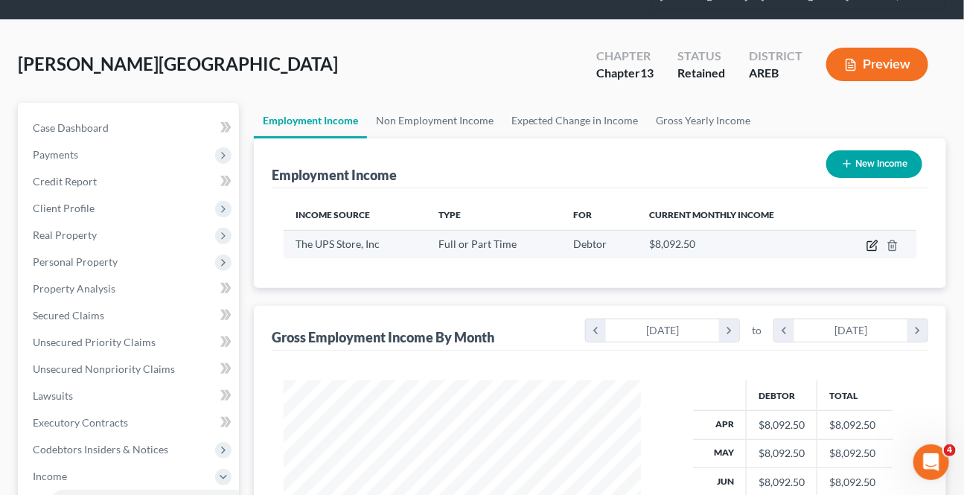
click at [871, 243] on icon "button" at bounding box center [872, 246] width 12 height 12
select select "0"
select select "2"
select select "3"
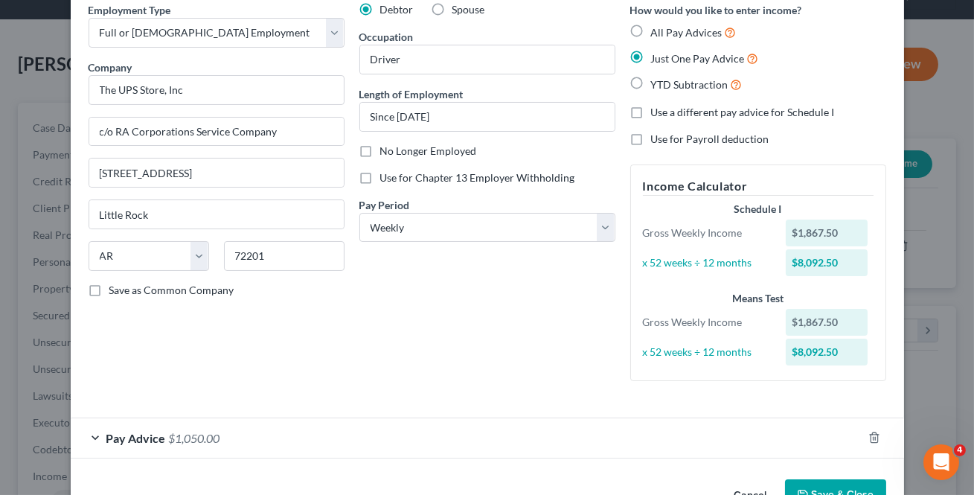
click at [170, 397] on div "Employment Type * Select Full or Part Time Employment Self Employment Company *…" at bounding box center [487, 203] width 813 height 403
drag, startPoint x: 185, startPoint y: 439, endPoint x: 308, endPoint y: 358, distance: 147.8
click at [185, 438] on span "$1,050.00" at bounding box center [194, 438] width 51 height 14
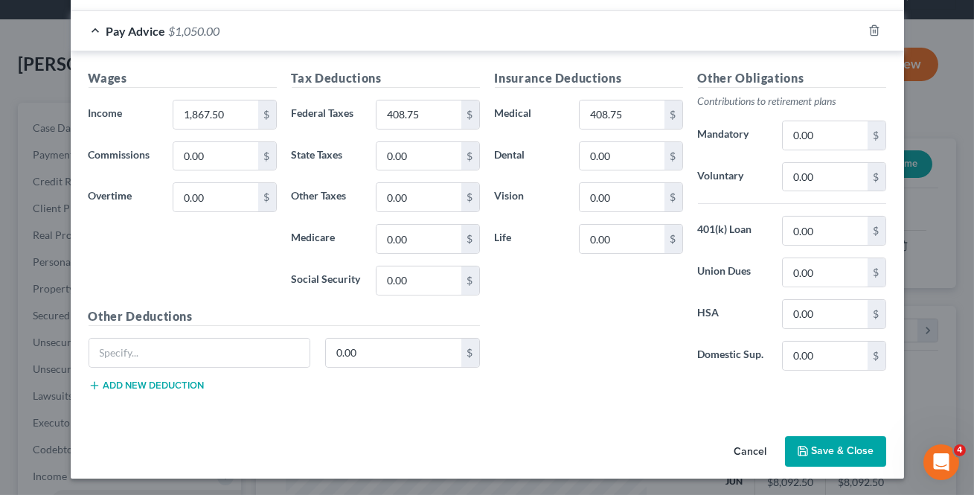
click at [818, 449] on button "Save & Close" at bounding box center [835, 451] width 101 height 31
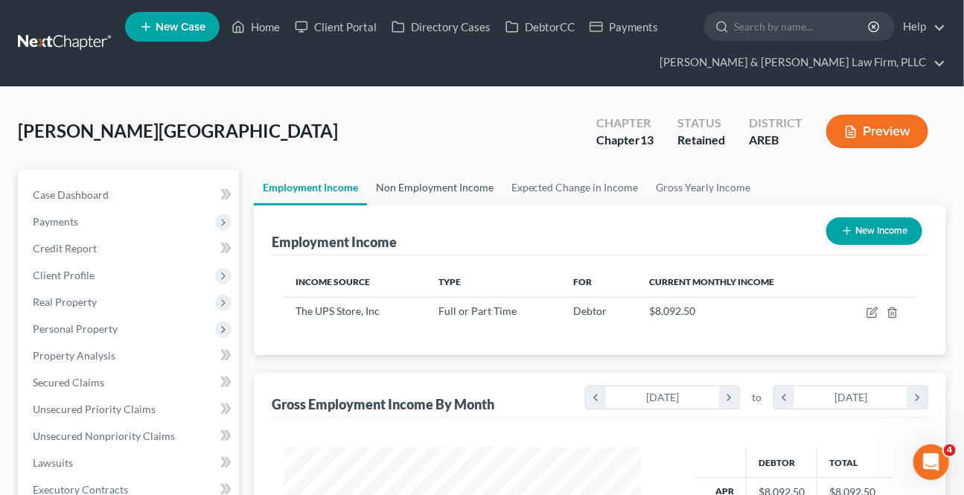
click at [394, 196] on link "Non Employment Income" at bounding box center [434, 188] width 135 height 36
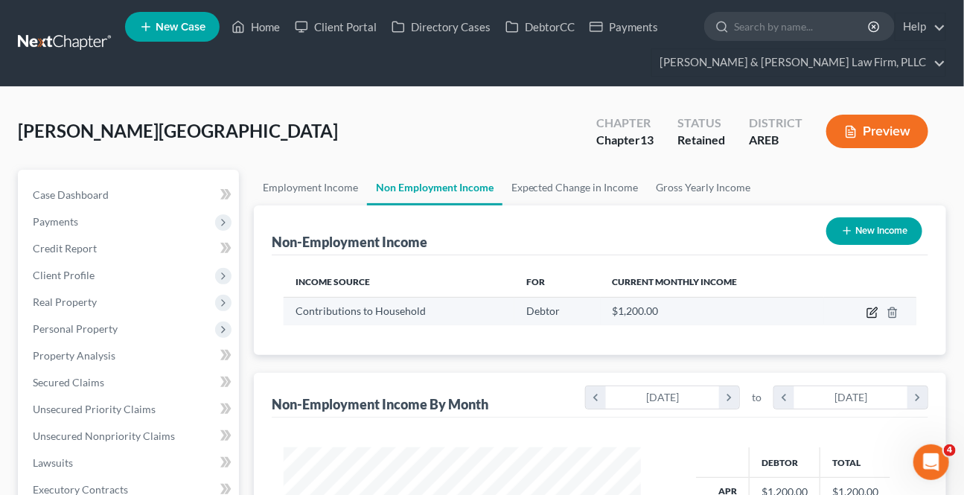
click at [871, 316] on icon "button" at bounding box center [871, 313] width 9 height 9
select select "8"
select select "0"
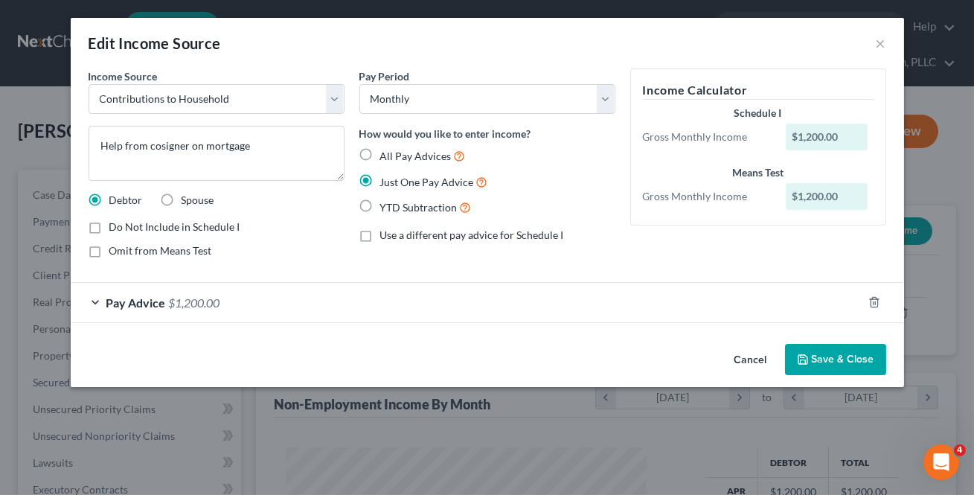
click at [830, 352] on button "Save & Close" at bounding box center [835, 359] width 101 height 31
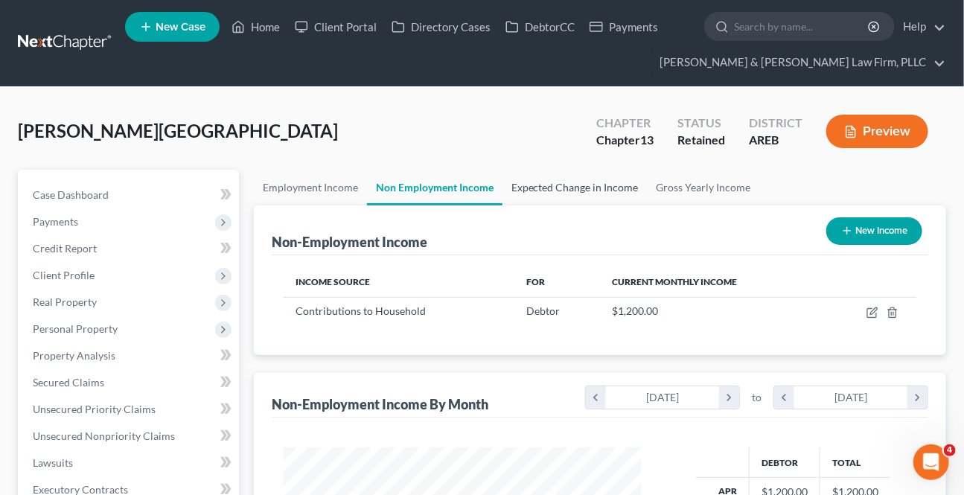
click at [560, 182] on link "Expected Change in Income" at bounding box center [574, 188] width 145 height 36
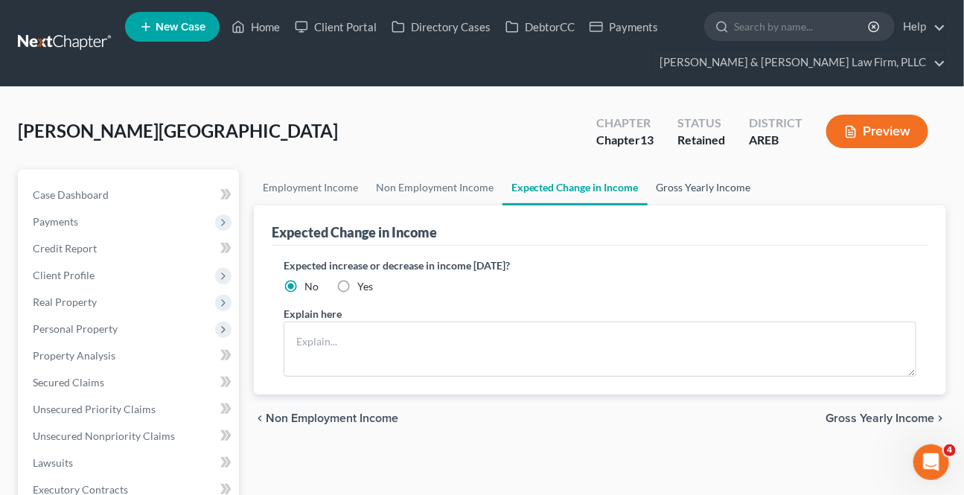
click at [752, 189] on link "Gross Yearly Income" at bounding box center [704, 188] width 112 height 36
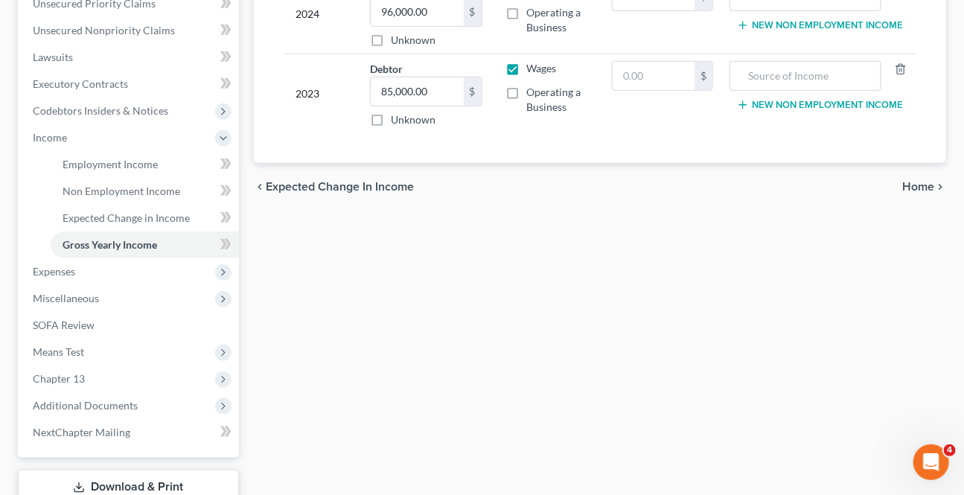
click at [904, 185] on span "Home" at bounding box center [918, 187] width 32 height 12
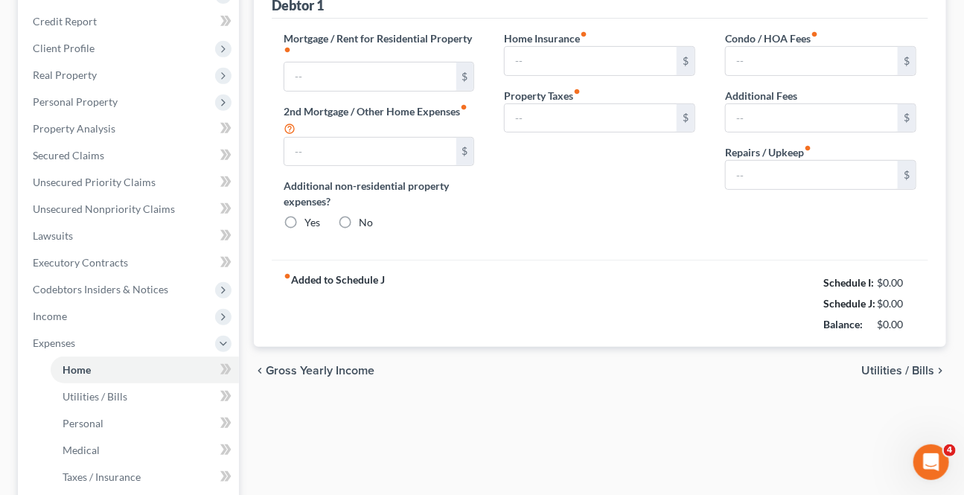
type input "0.00"
radio input "true"
type input "0.00"
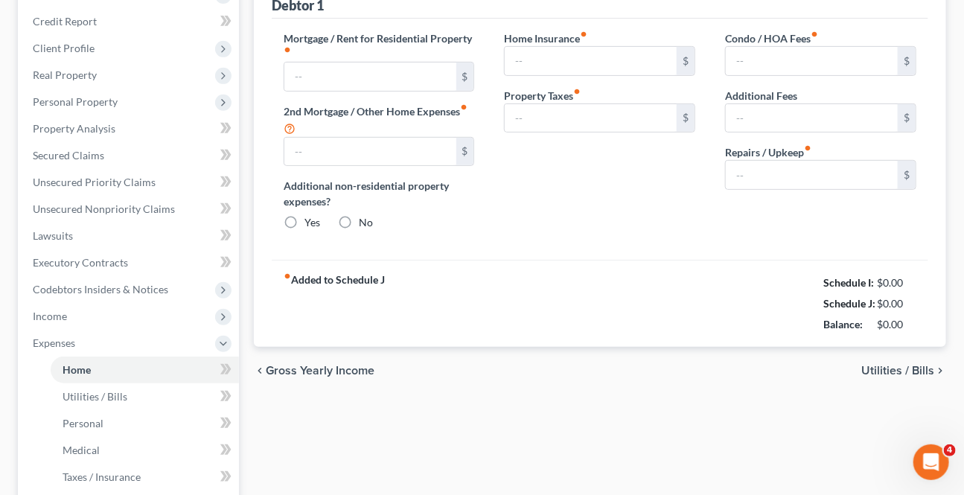
type input "0.00"
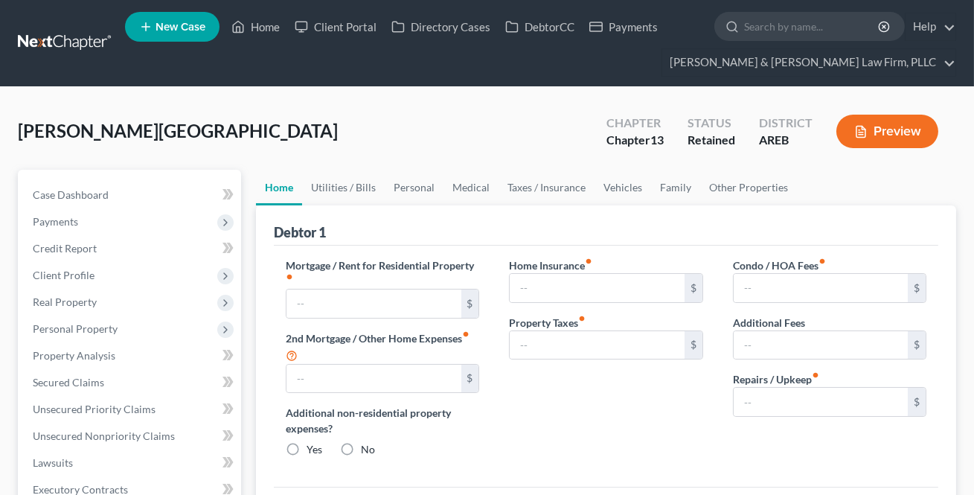
type input "0.00"
radio input "true"
type input "0.00"
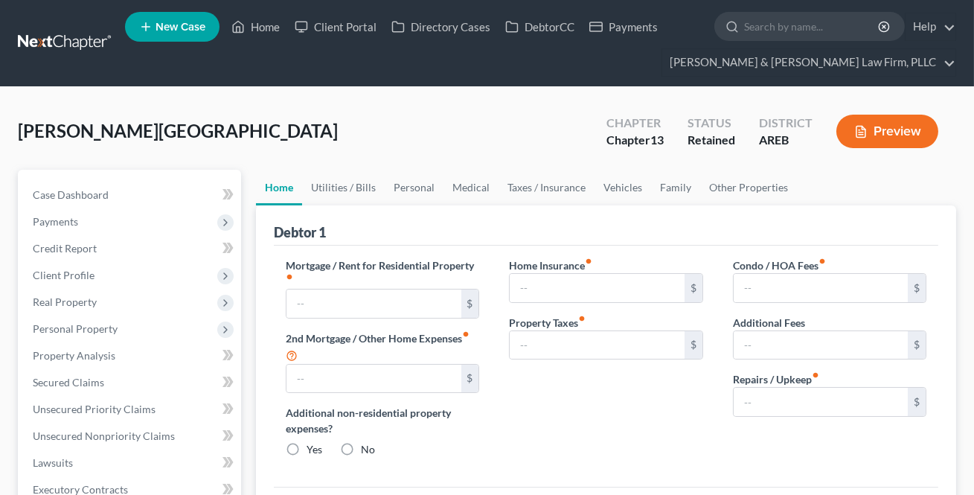
type input "0.00"
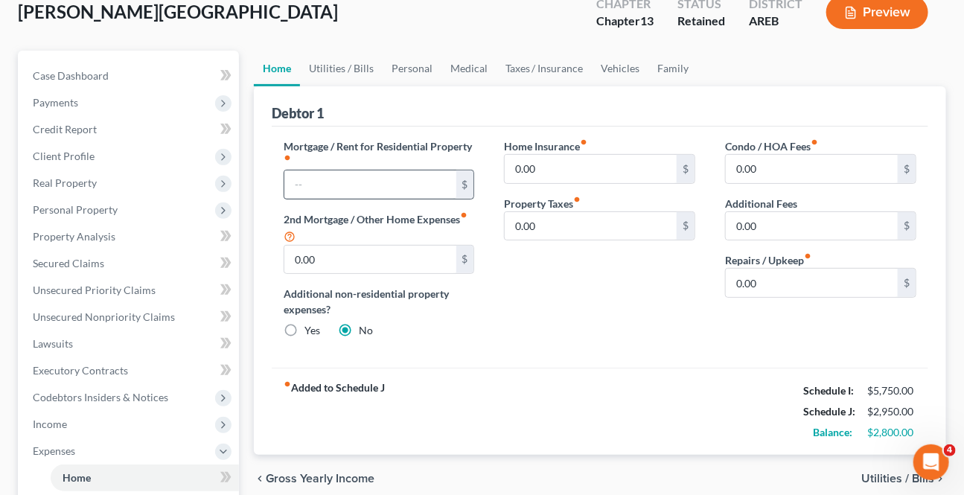
scroll to position [135, 0]
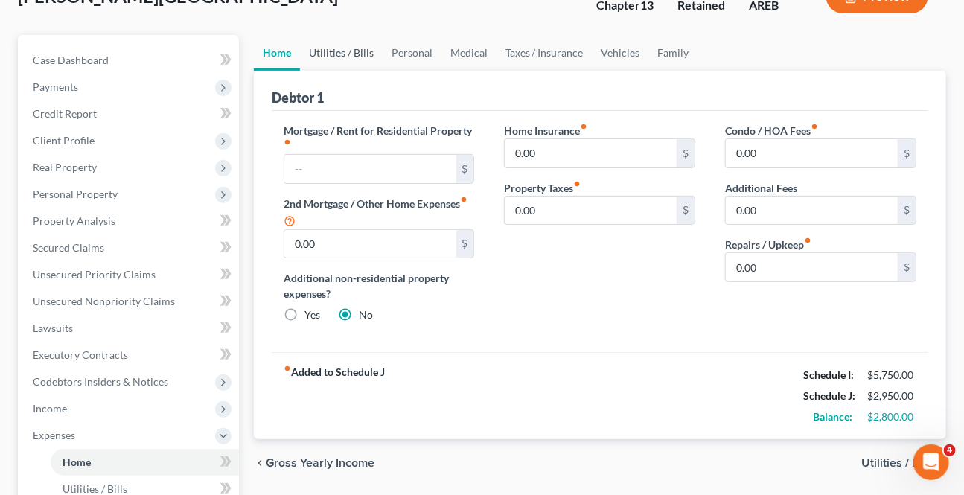
click at [347, 44] on link "Utilities / Bills" at bounding box center [341, 53] width 83 height 36
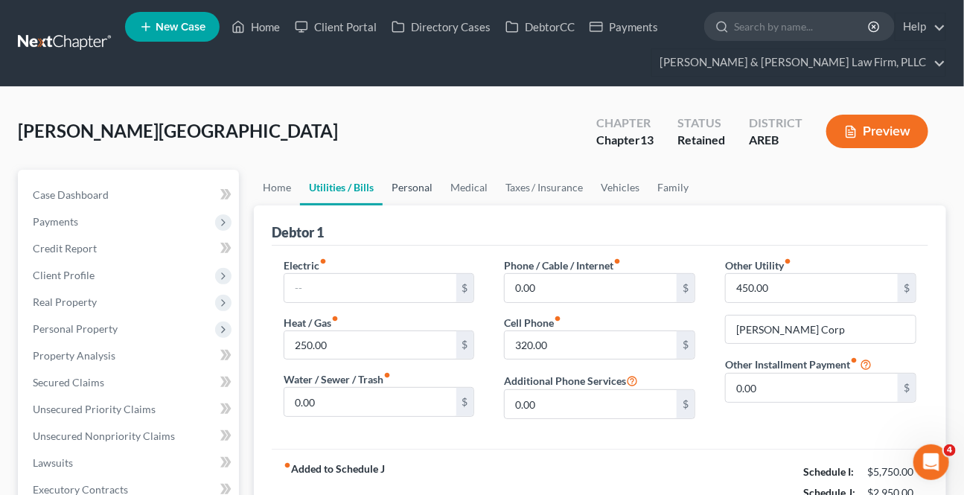
click at [403, 174] on link "Personal" at bounding box center [412, 188] width 59 height 36
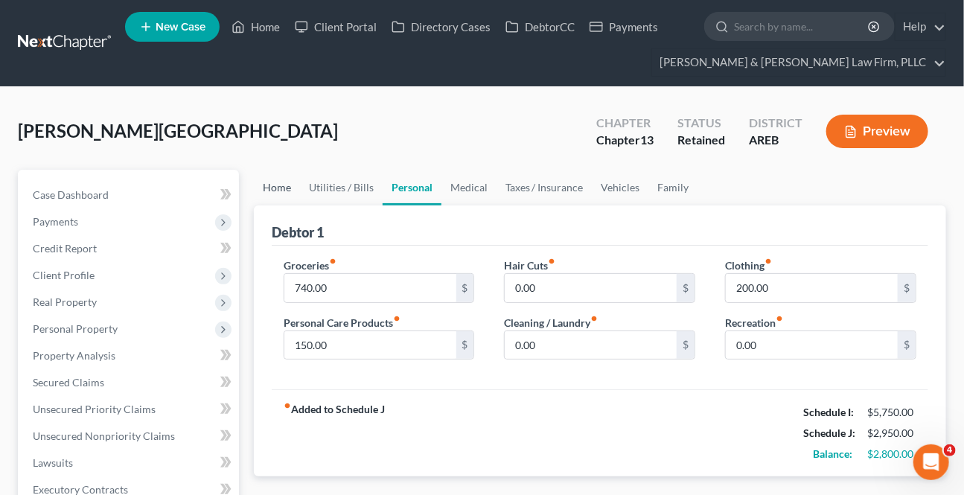
click at [256, 192] on link "Home" at bounding box center [277, 188] width 46 height 36
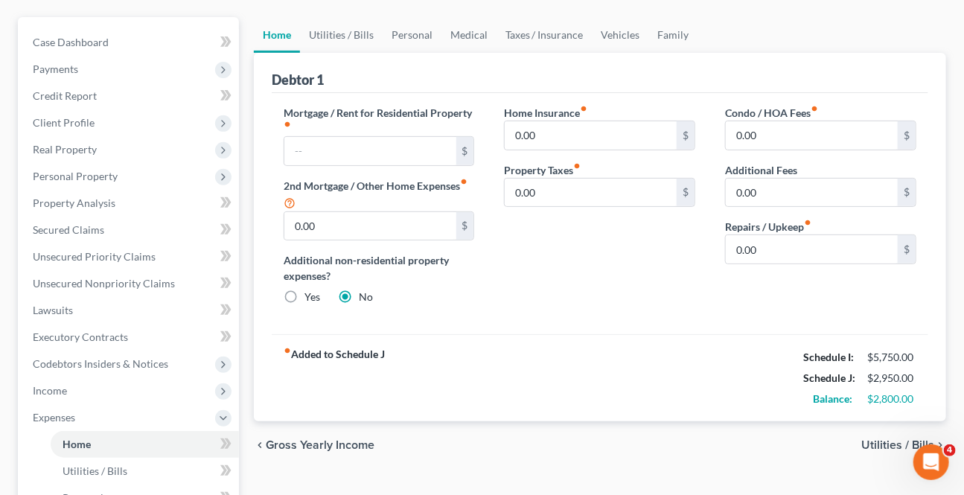
scroll to position [270, 0]
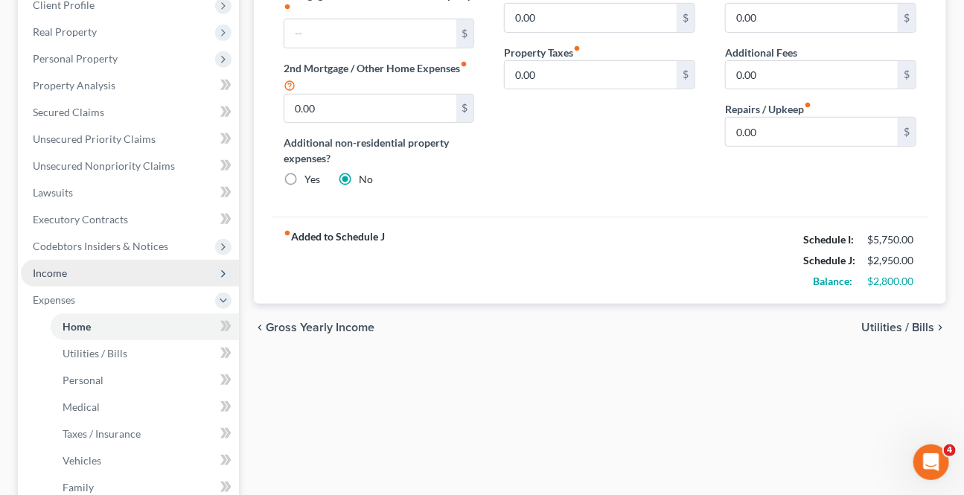
click at [29, 275] on span "Income" at bounding box center [130, 273] width 218 height 27
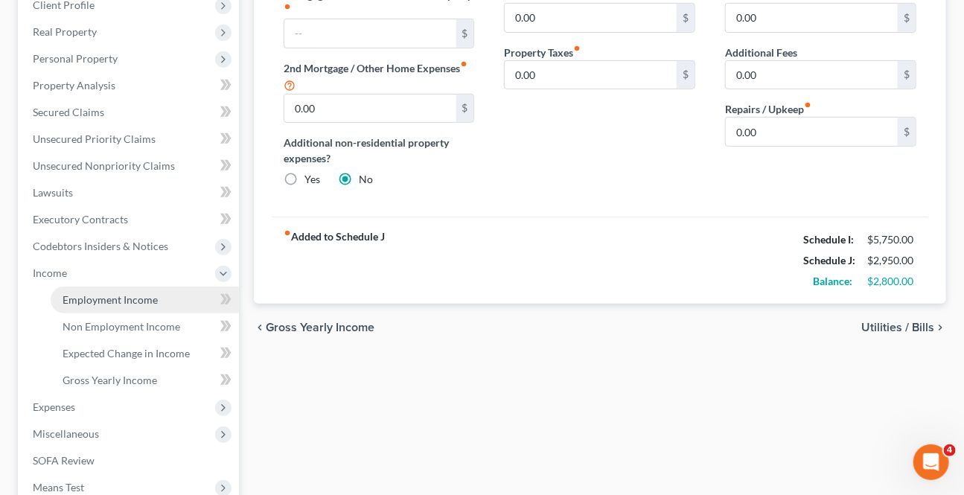
click at [101, 299] on span "Employment Income" at bounding box center [110, 299] width 95 height 13
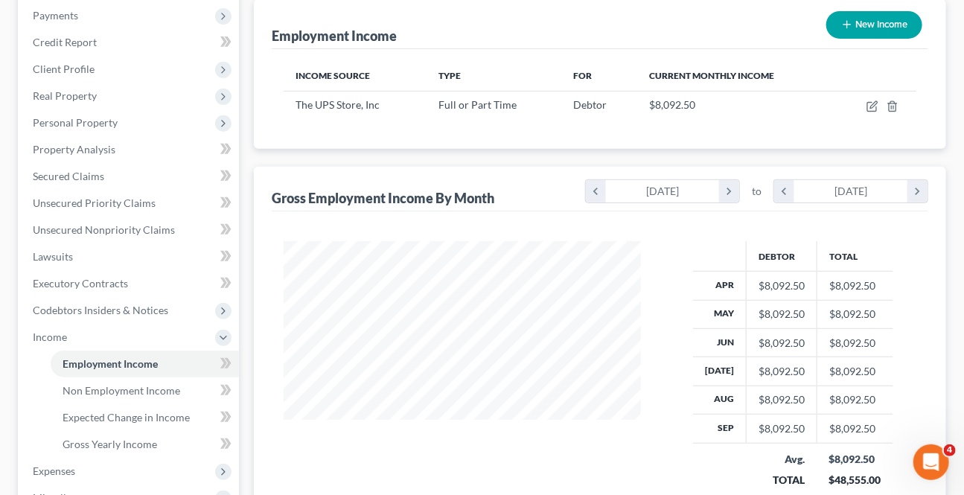
scroll to position [202, 0]
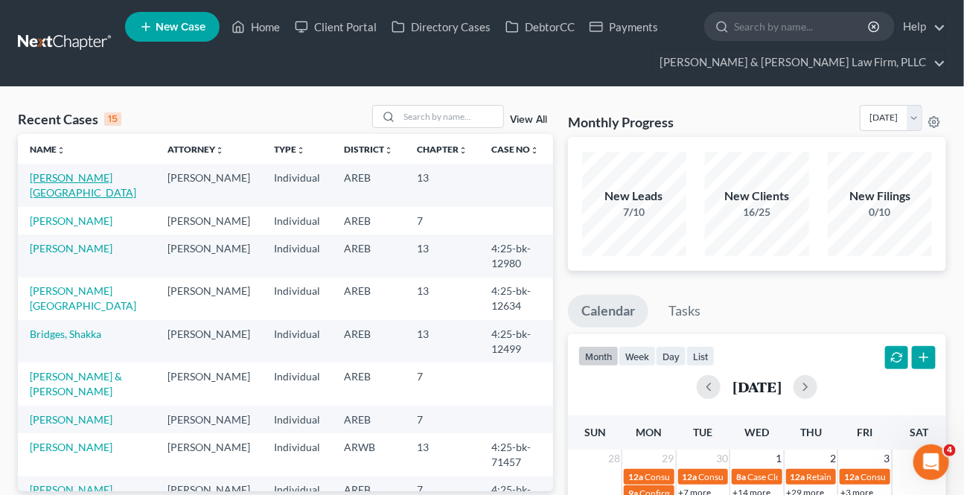
click at [74, 180] on link "[PERSON_NAME][GEOGRAPHIC_DATA]" at bounding box center [83, 185] width 106 height 28
select select "6"
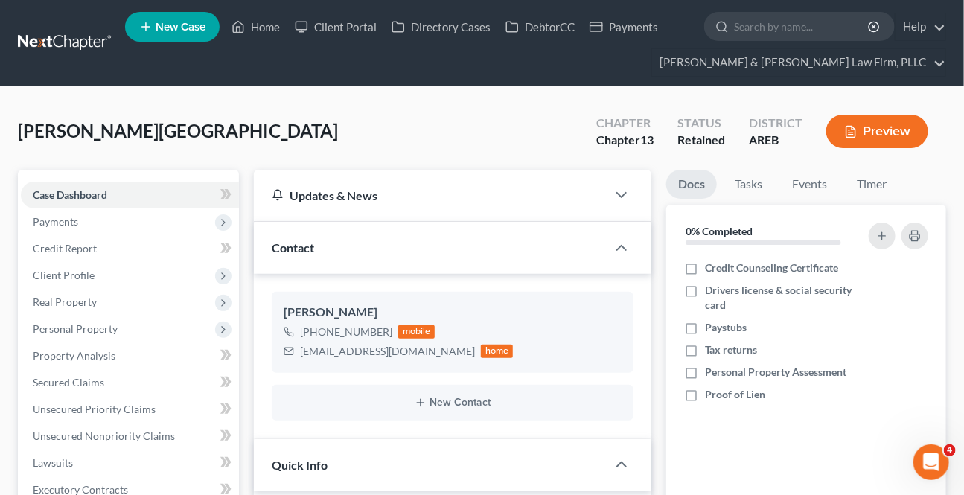
scroll to position [270, 0]
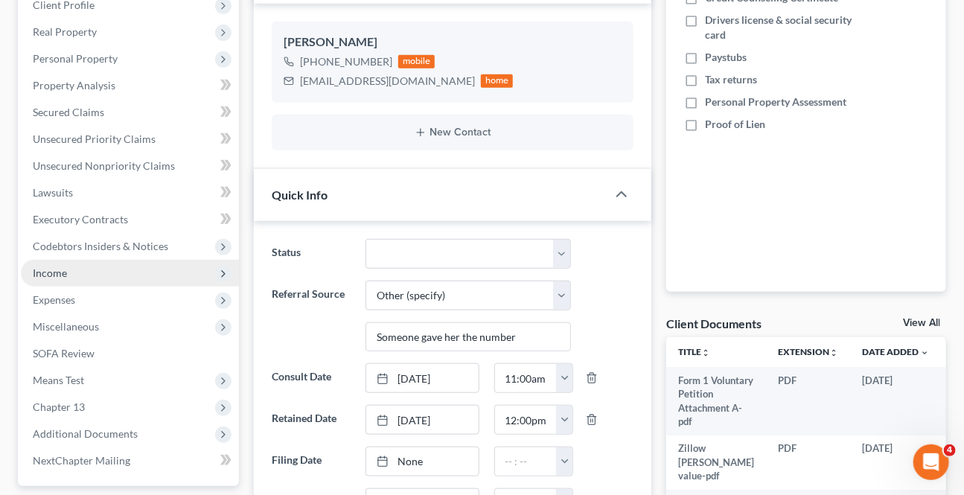
click at [69, 268] on span "Income" at bounding box center [130, 273] width 218 height 27
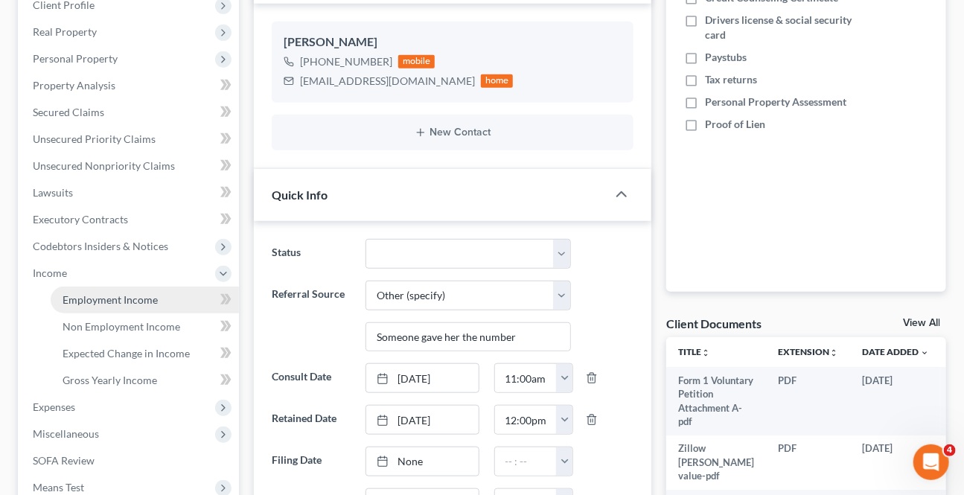
click at [74, 297] on span "Employment Income" at bounding box center [110, 299] width 95 height 13
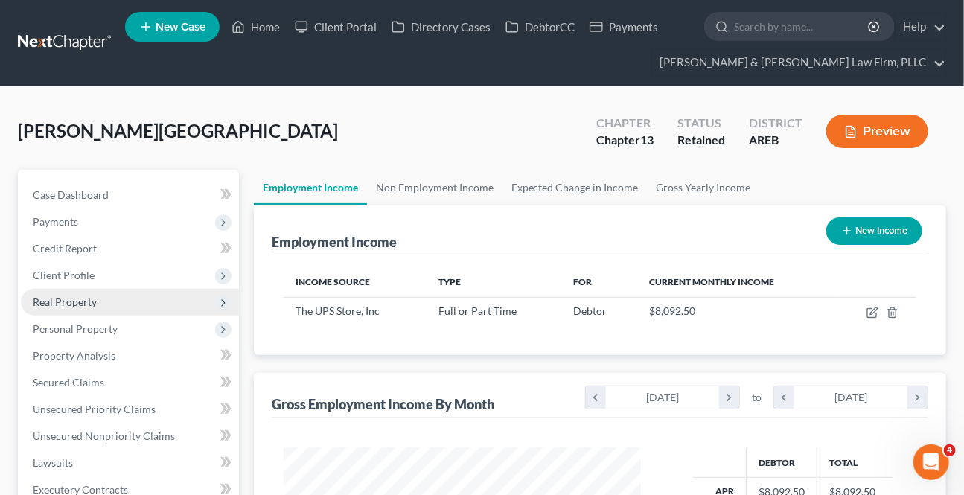
scroll to position [266, 387]
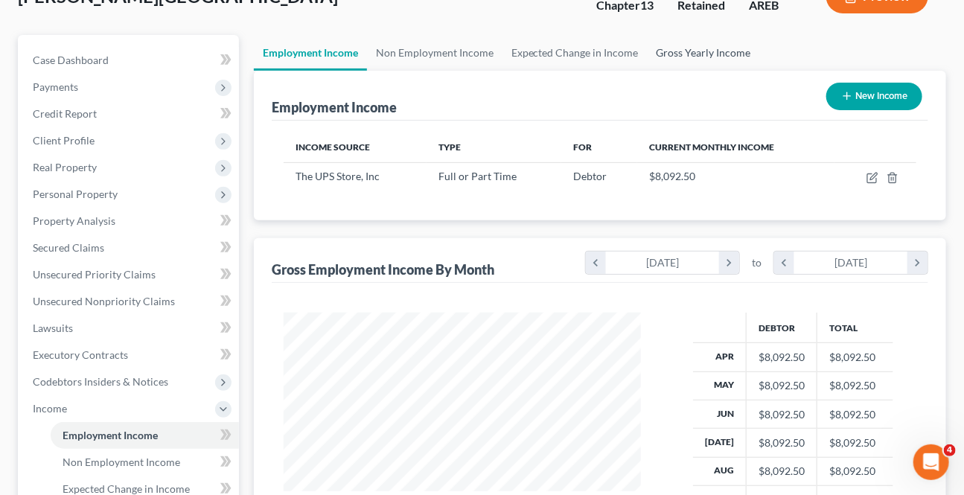
click at [686, 50] on link "Gross Yearly Income" at bounding box center [704, 53] width 112 height 36
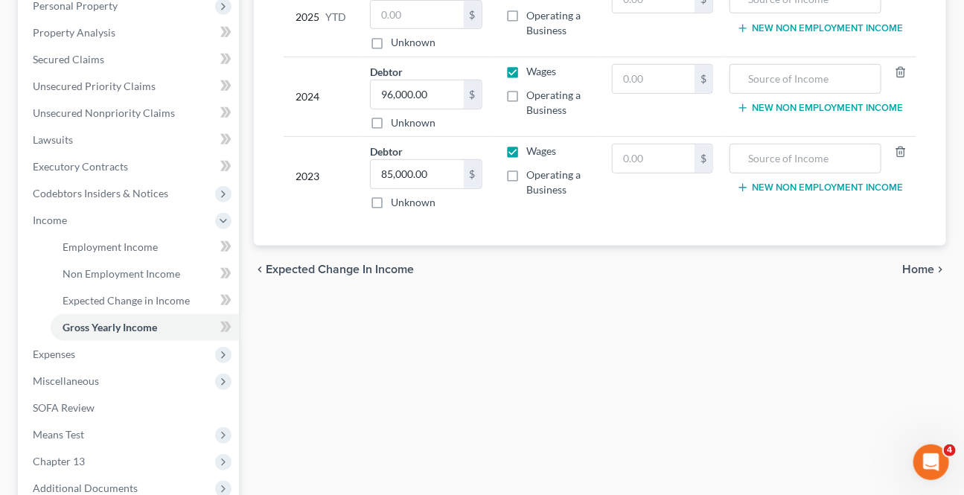
scroll to position [338, 0]
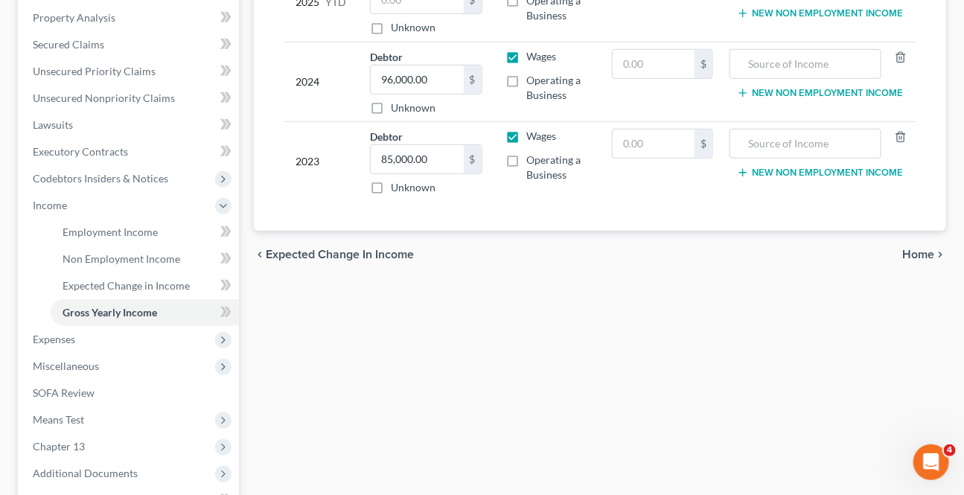
click at [924, 254] on span "Home" at bounding box center [918, 255] width 32 height 12
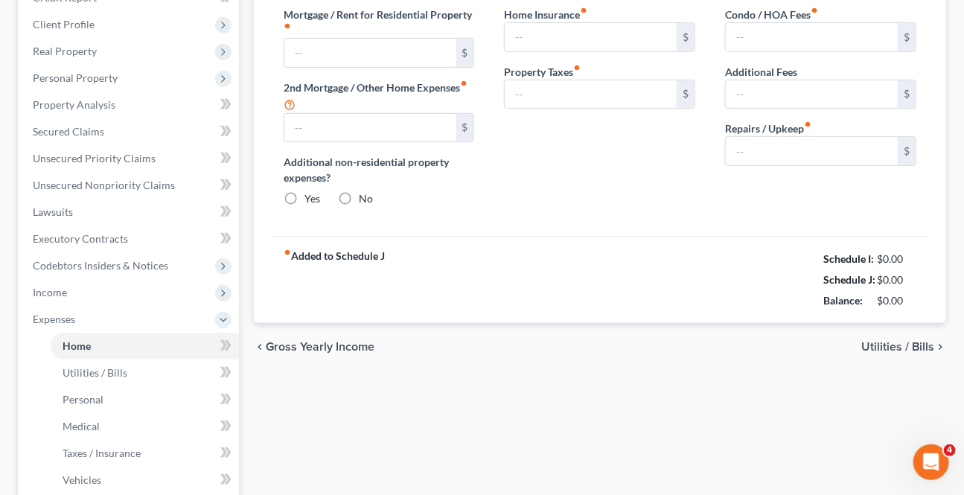
type input "0.00"
radio input "true"
type input "0.00"
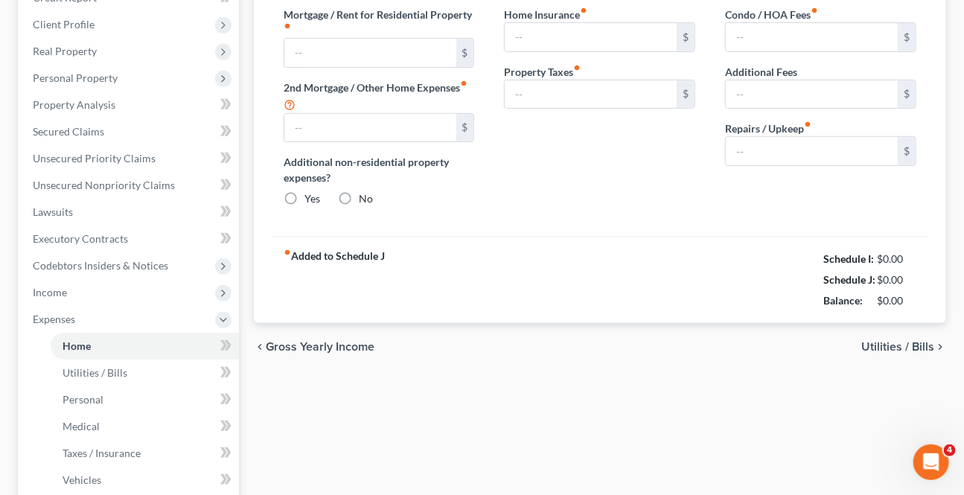
type input "0.00"
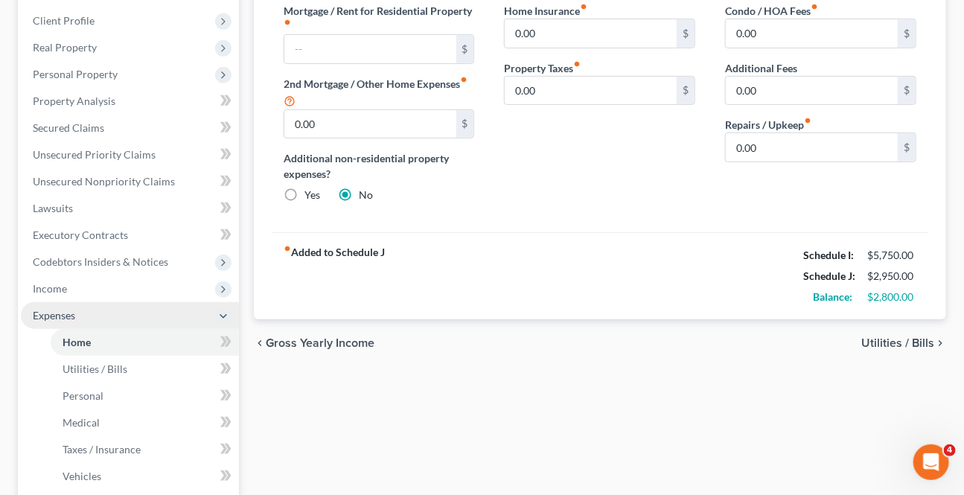
scroll to position [270, 0]
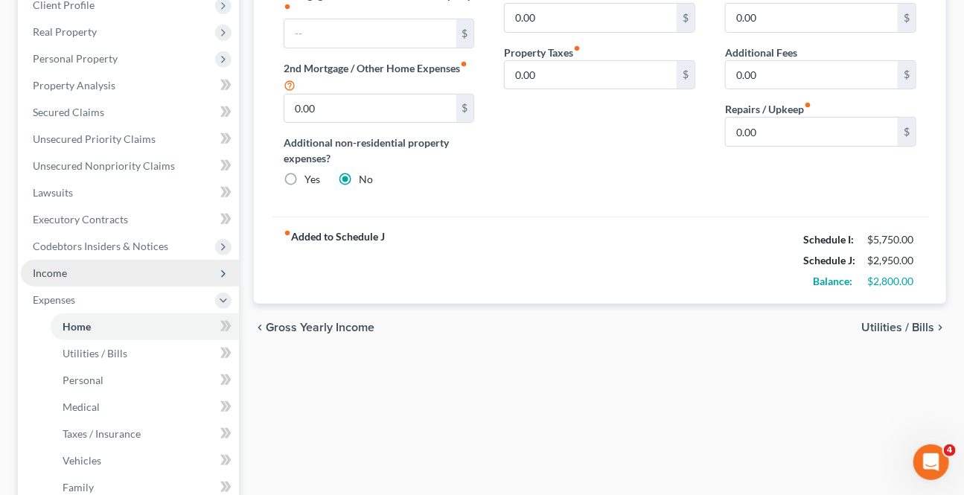
click at [51, 267] on span "Income" at bounding box center [50, 272] width 34 height 13
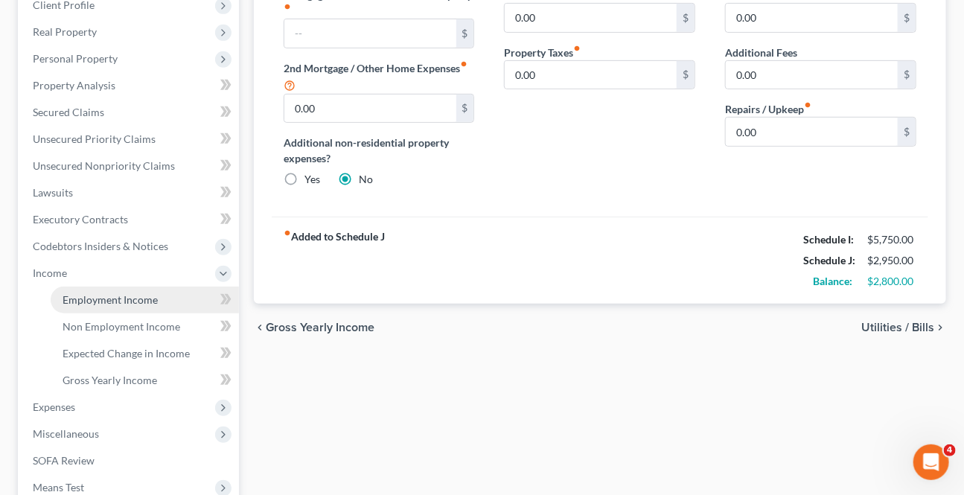
click at [66, 295] on span "Employment Income" at bounding box center [110, 299] width 95 height 13
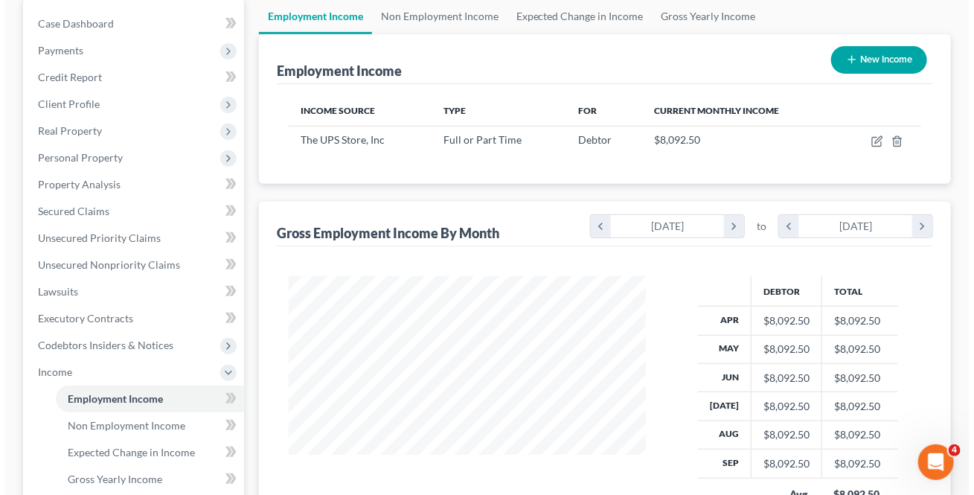
scroll to position [202, 0]
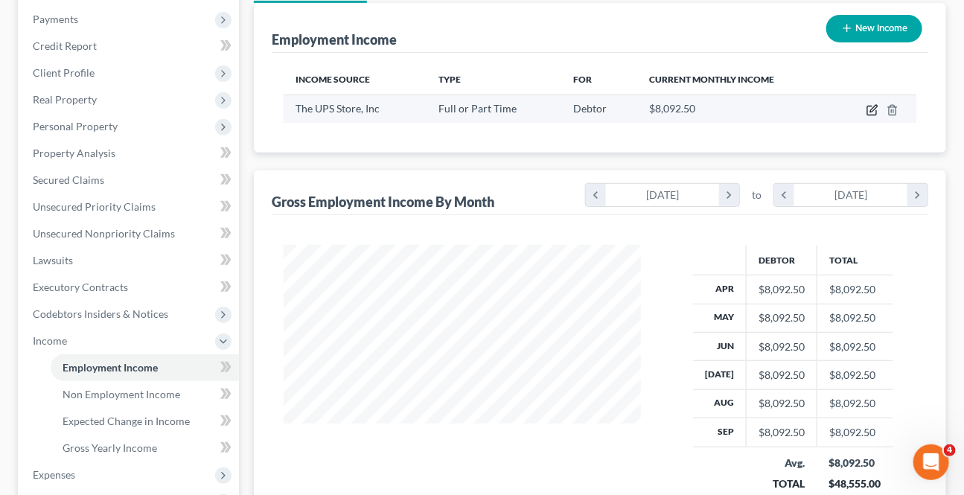
click at [872, 112] on icon "button" at bounding box center [872, 110] width 12 height 12
select select "0"
select select "2"
select select "3"
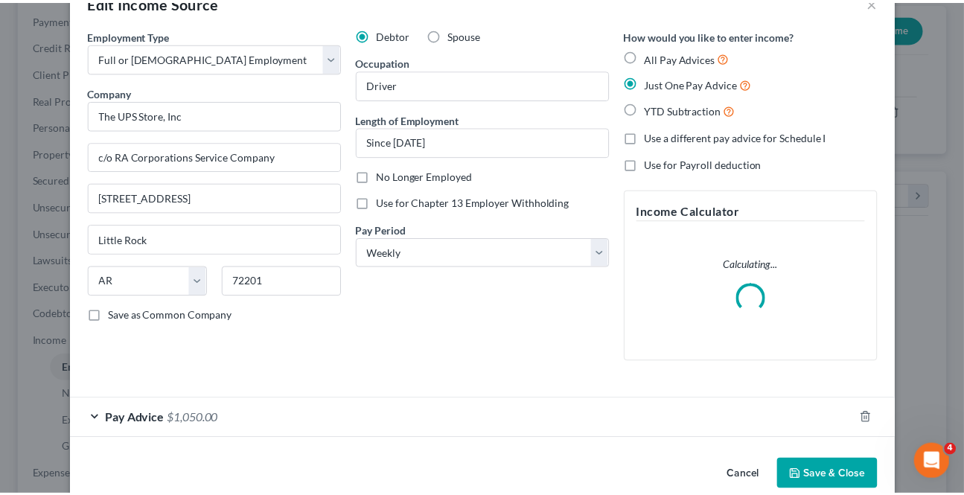
scroll to position [66, 0]
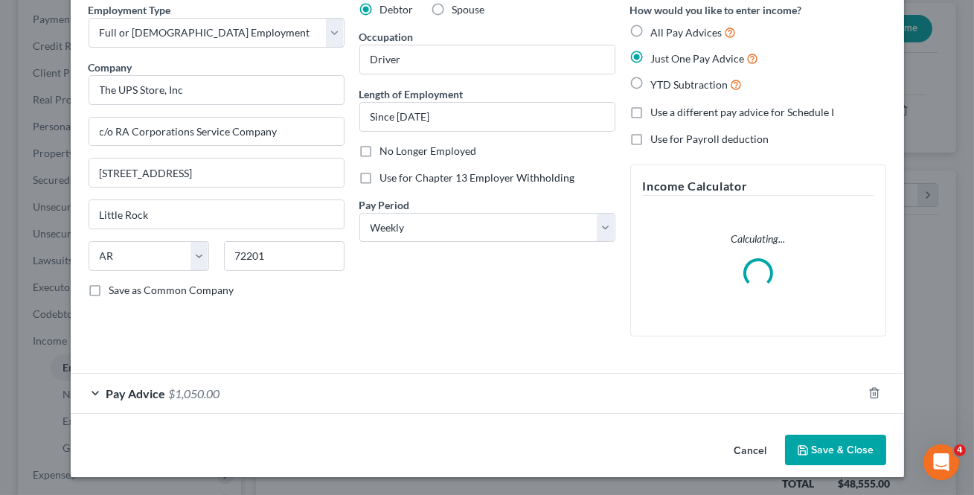
click at [824, 454] on button "Save & Close" at bounding box center [835, 450] width 101 height 31
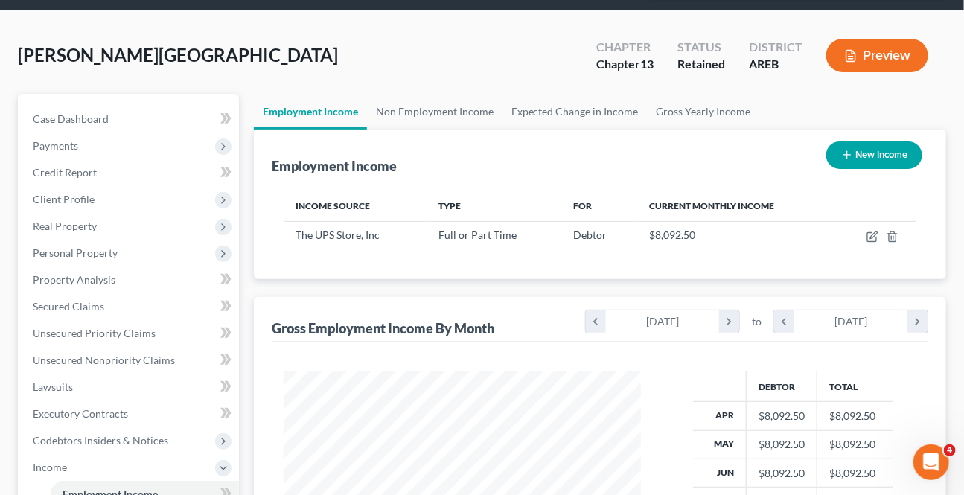
scroll to position [67, 0]
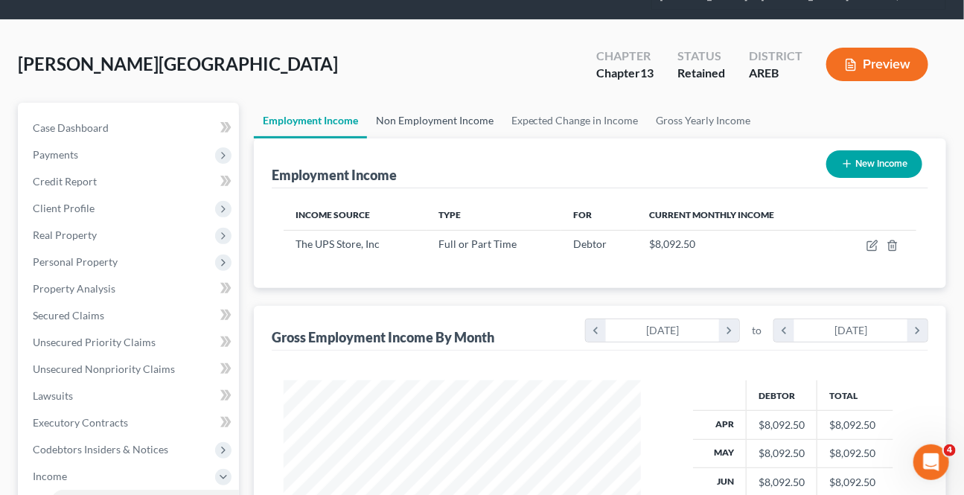
click at [404, 112] on link "Non Employment Income" at bounding box center [434, 121] width 135 height 36
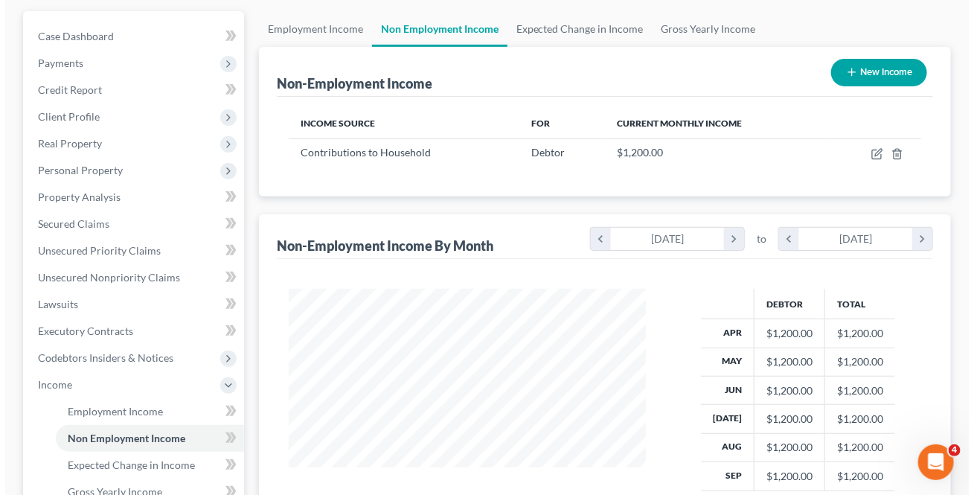
scroll to position [135, 0]
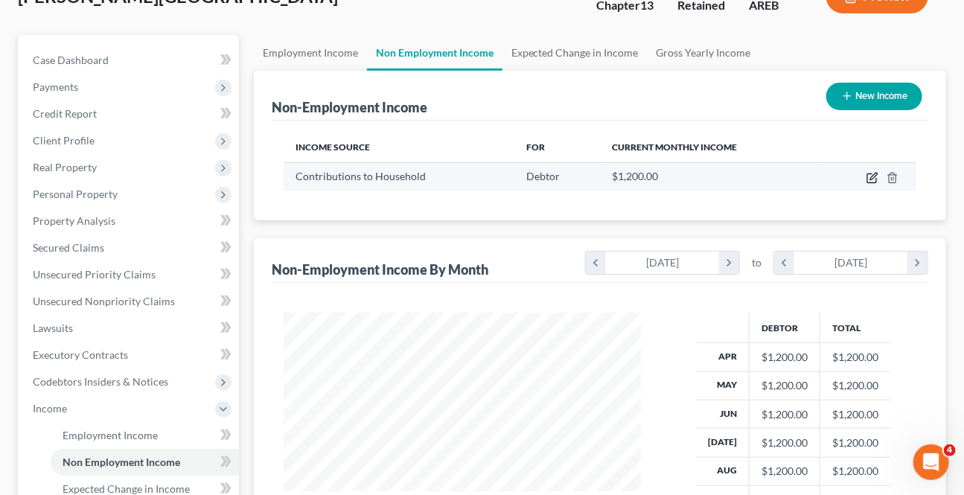
click at [871, 179] on icon "button" at bounding box center [872, 178] width 12 height 12
select select "8"
select select "0"
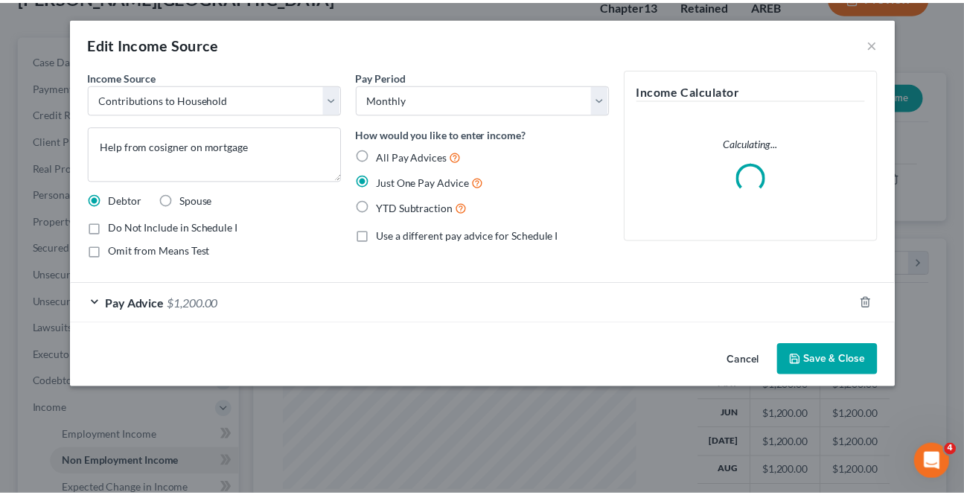
scroll to position [266, 391]
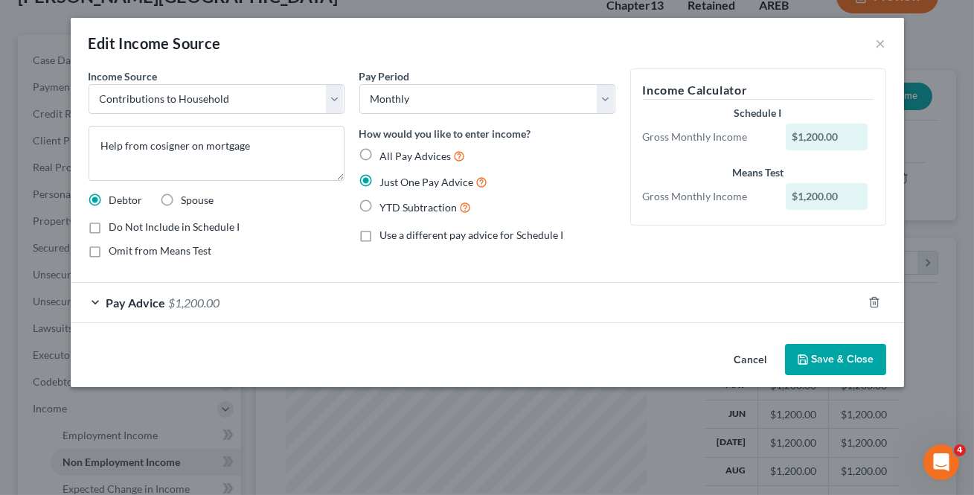
click at [208, 300] on span "$1,200.00" at bounding box center [194, 303] width 51 height 14
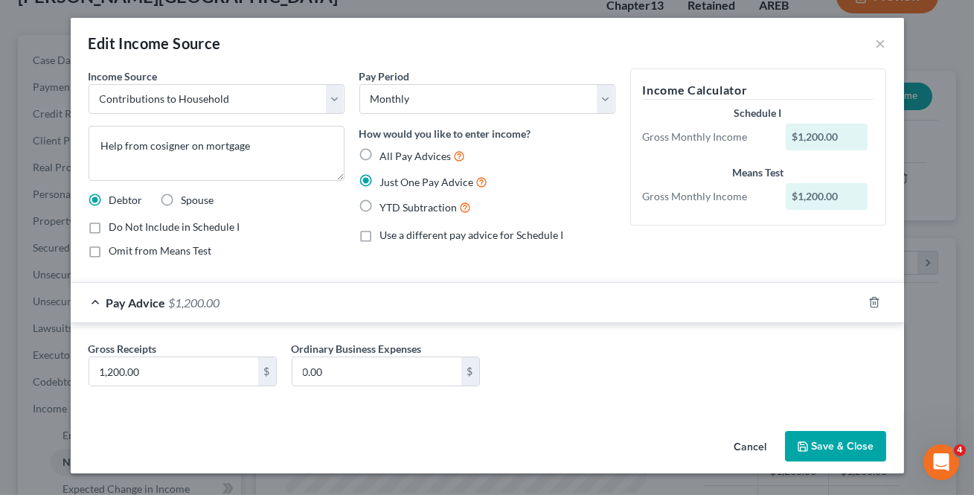
click at [208, 300] on span "$1,200.00" at bounding box center [194, 303] width 51 height 14
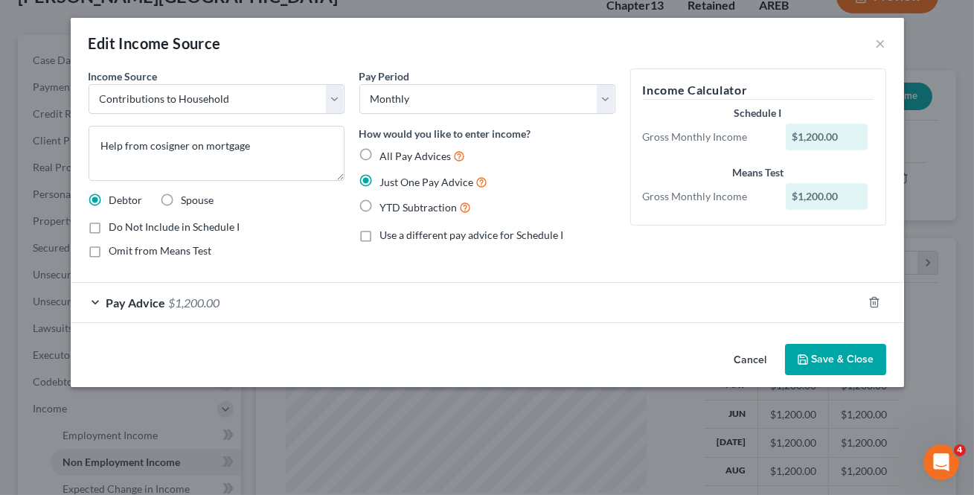
click at [830, 358] on button "Save & Close" at bounding box center [835, 359] width 101 height 31
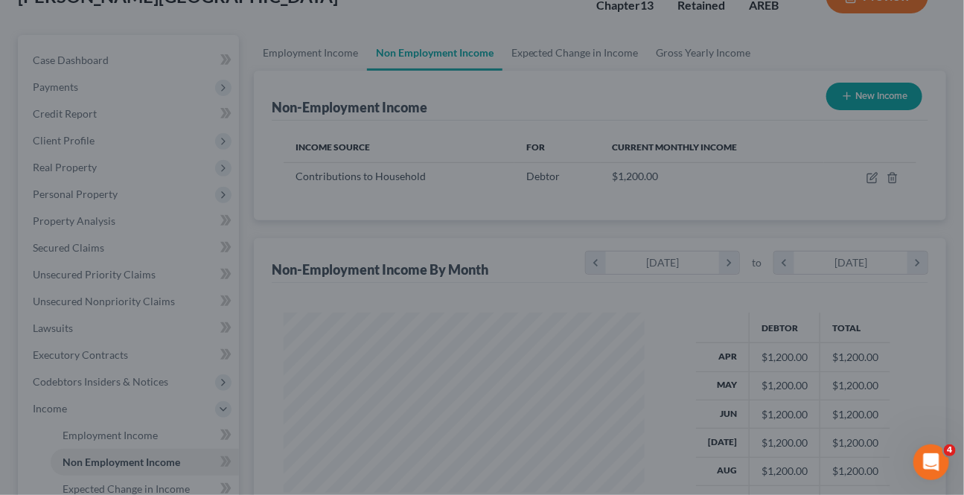
scroll to position [0, 0]
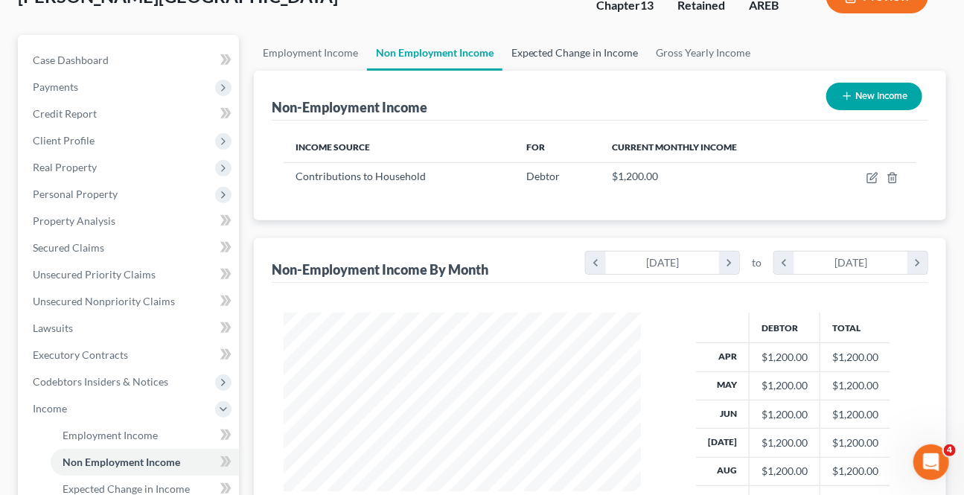
click at [549, 57] on link "Expected Change in Income" at bounding box center [574, 53] width 145 height 36
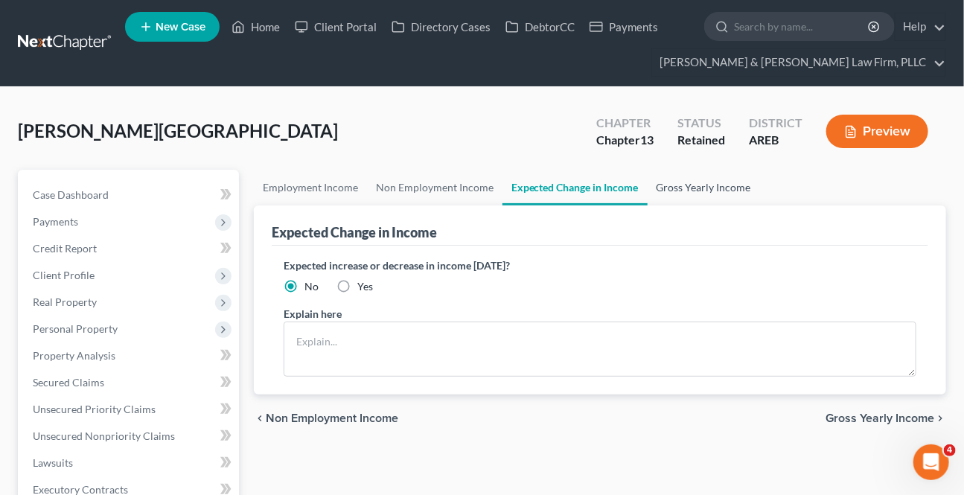
click at [700, 199] on link "Gross Yearly Income" at bounding box center [704, 188] width 112 height 36
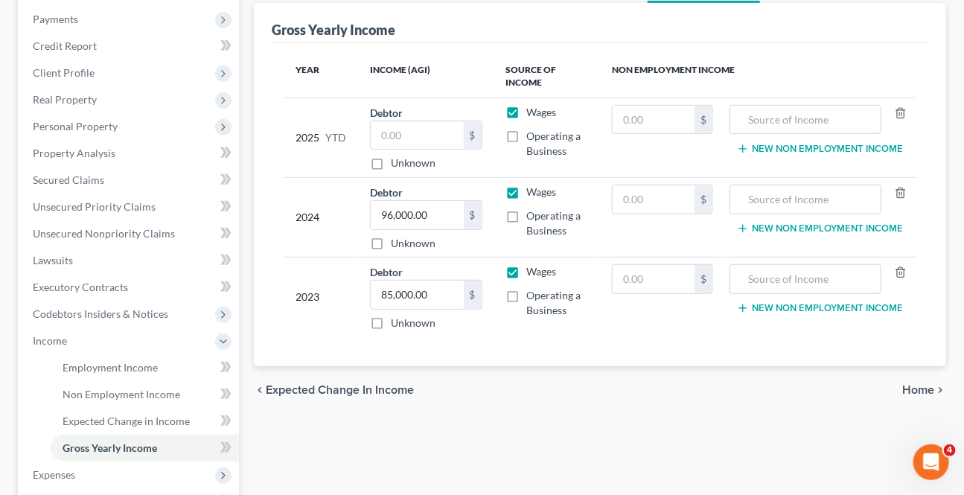
click at [921, 393] on span "Home" at bounding box center [918, 390] width 32 height 12
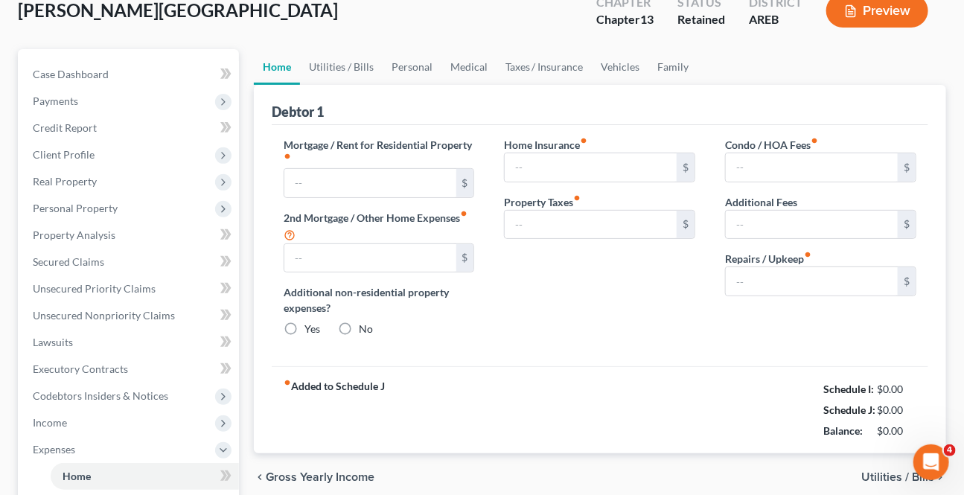
type input "0.00"
radio input "true"
type input "0.00"
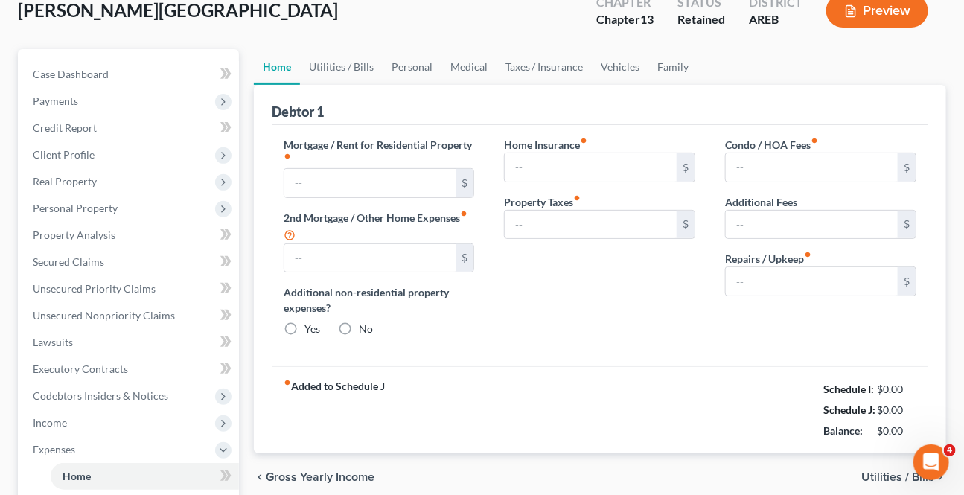
type input "0.00"
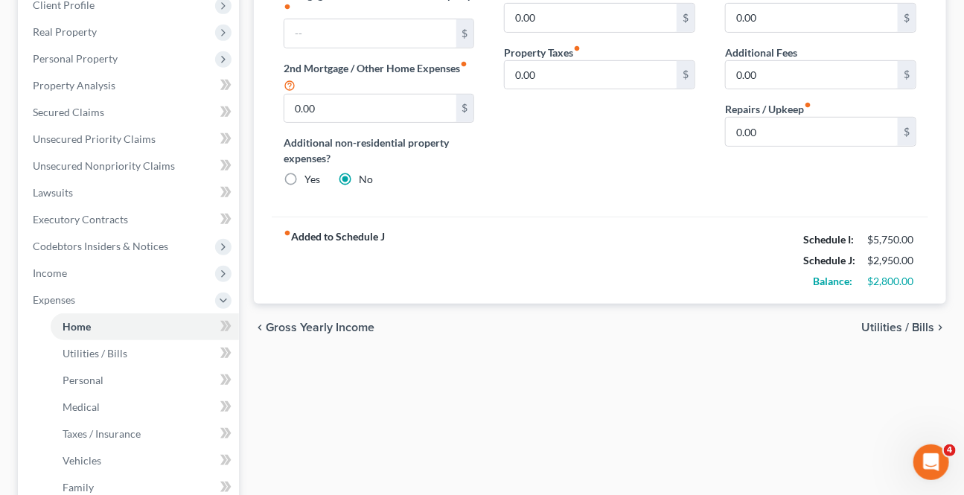
drag, startPoint x: 46, startPoint y: 255, endPoint x: 43, endPoint y: 267, distance: 12.3
click at [46, 256] on span "Codebtors Insiders & Notices" at bounding box center [130, 246] width 218 height 27
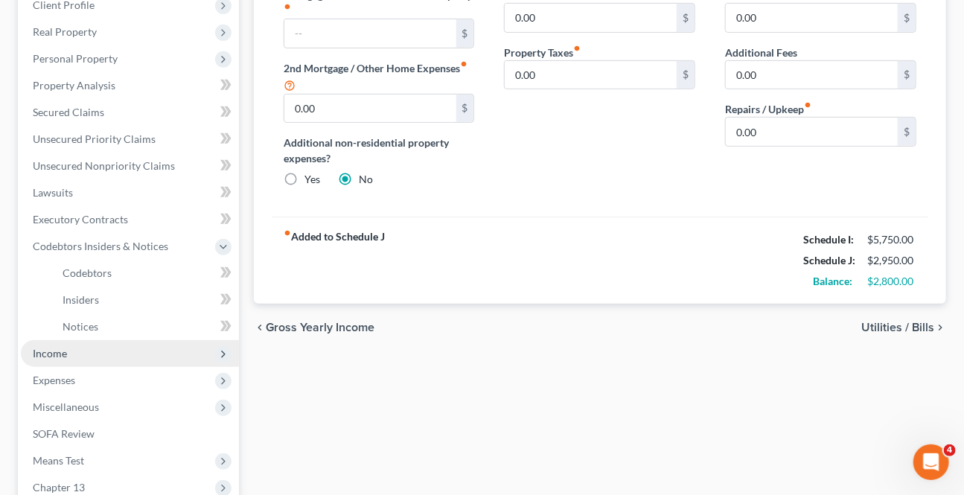
click at [63, 349] on span "Income" at bounding box center [50, 353] width 34 height 13
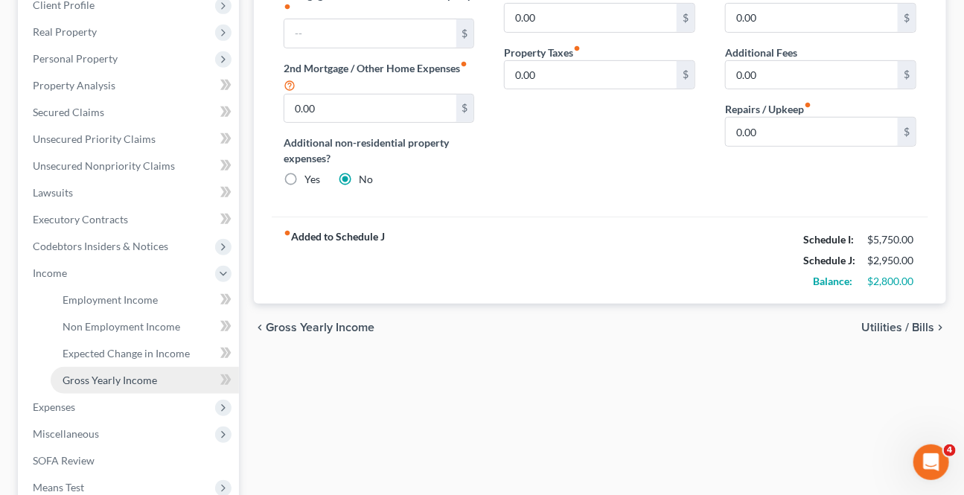
click at [83, 374] on span "Gross Yearly Income" at bounding box center [110, 380] width 95 height 13
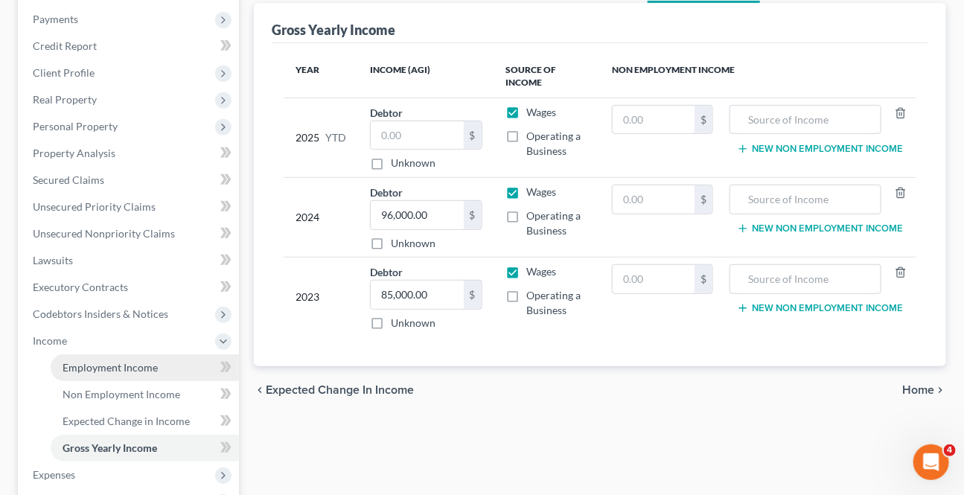
click at [85, 362] on span "Employment Income" at bounding box center [110, 367] width 95 height 13
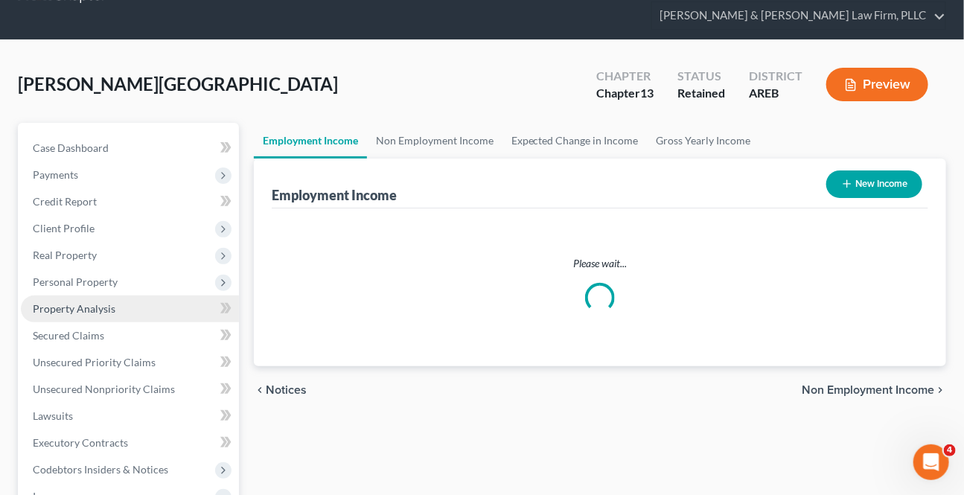
scroll to position [2, 0]
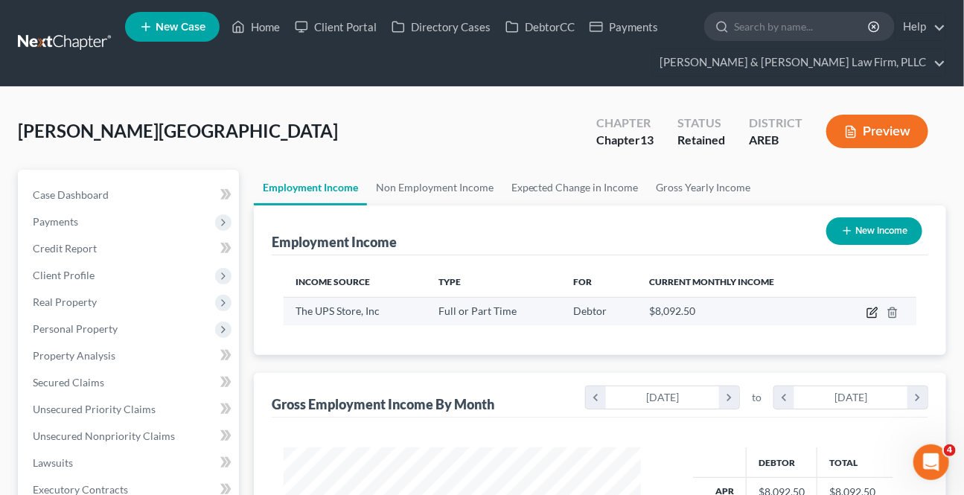
click at [874, 310] on icon "button" at bounding box center [872, 313] width 12 height 12
select select "0"
select select "2"
select select "3"
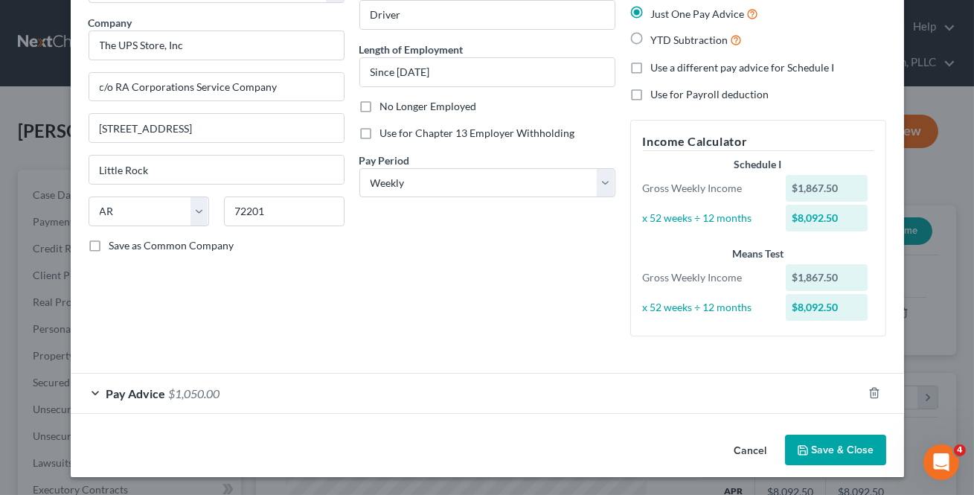
click at [735, 447] on button "Cancel" at bounding box center [751, 451] width 57 height 30
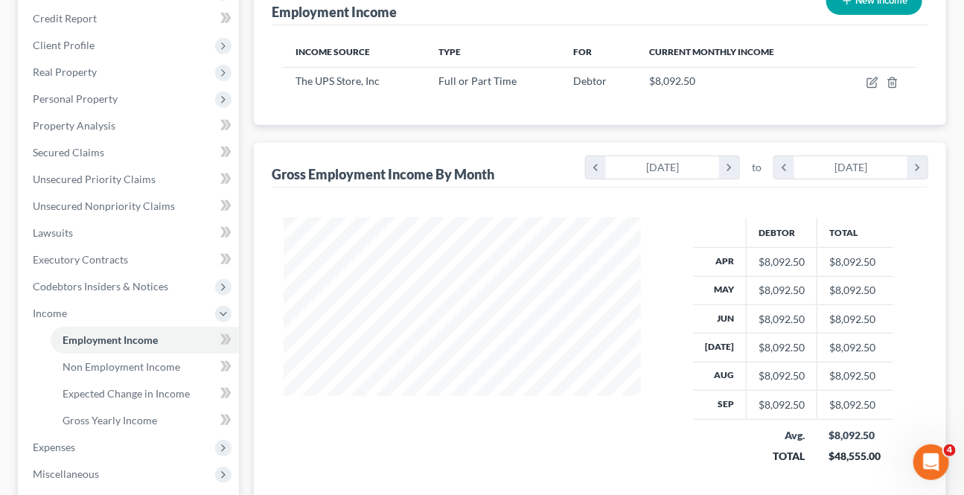
scroll to position [67, 0]
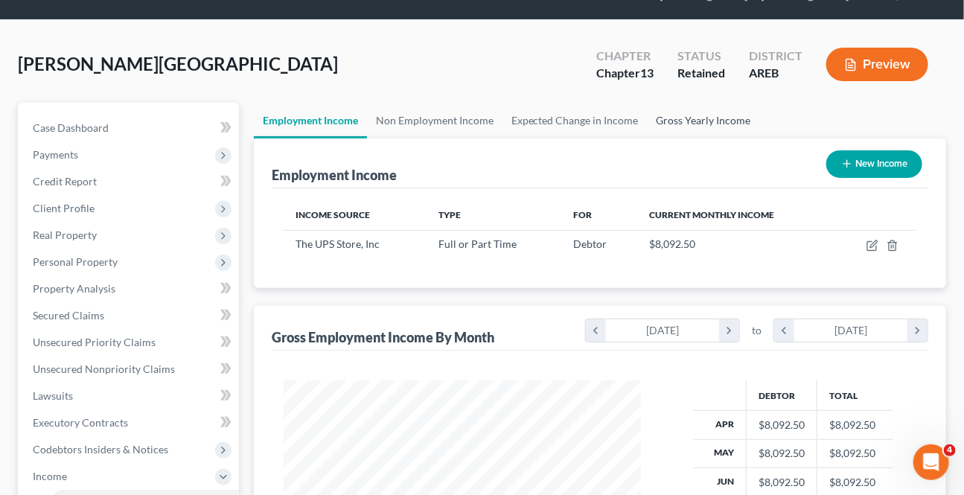
click at [696, 111] on link "Gross Yearly Income" at bounding box center [704, 121] width 112 height 36
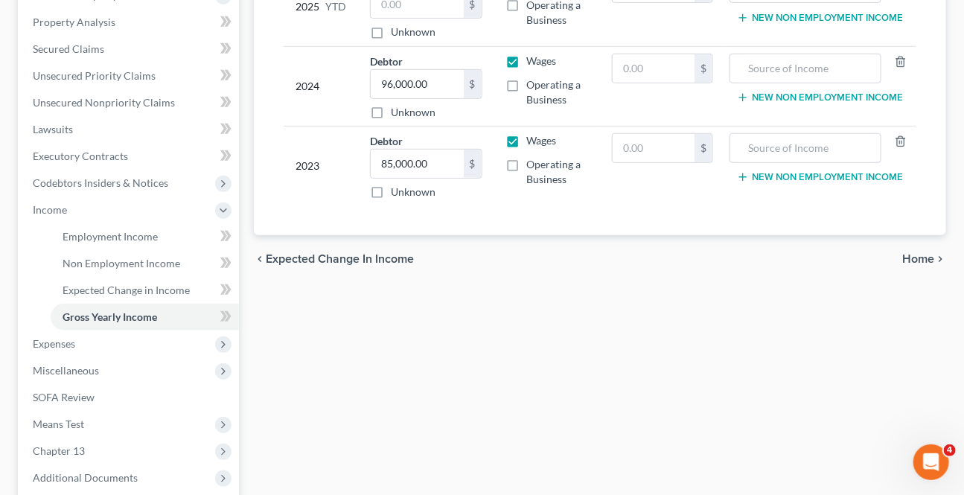
scroll to position [338, 0]
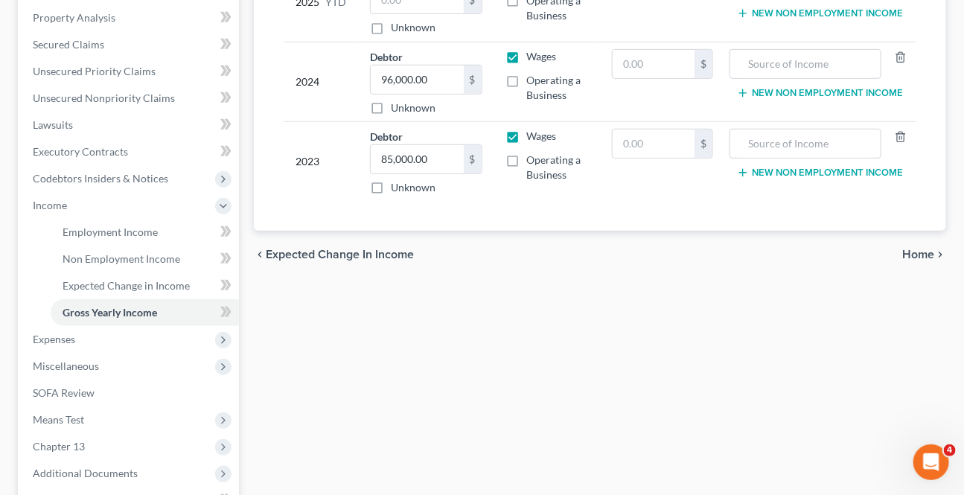
click at [913, 249] on span "Home" at bounding box center [918, 255] width 32 height 12
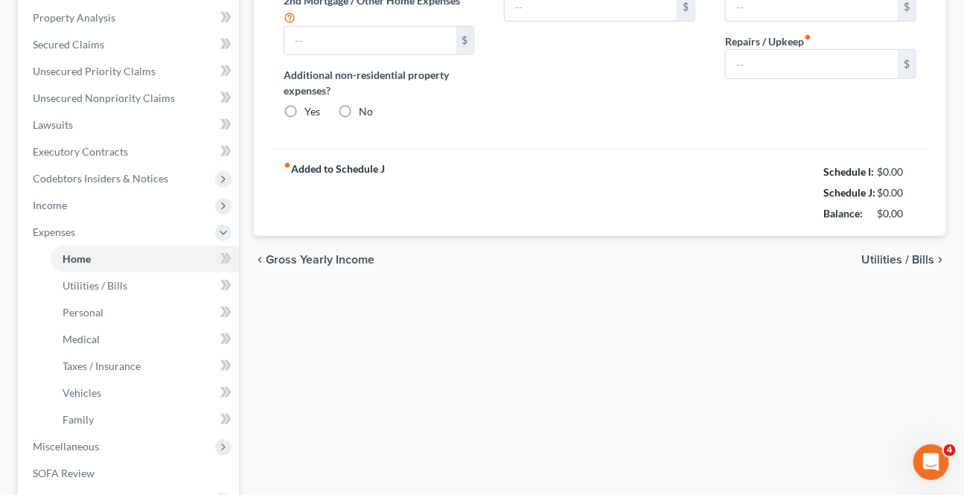
type input "0.00"
radio input "true"
type input "0.00"
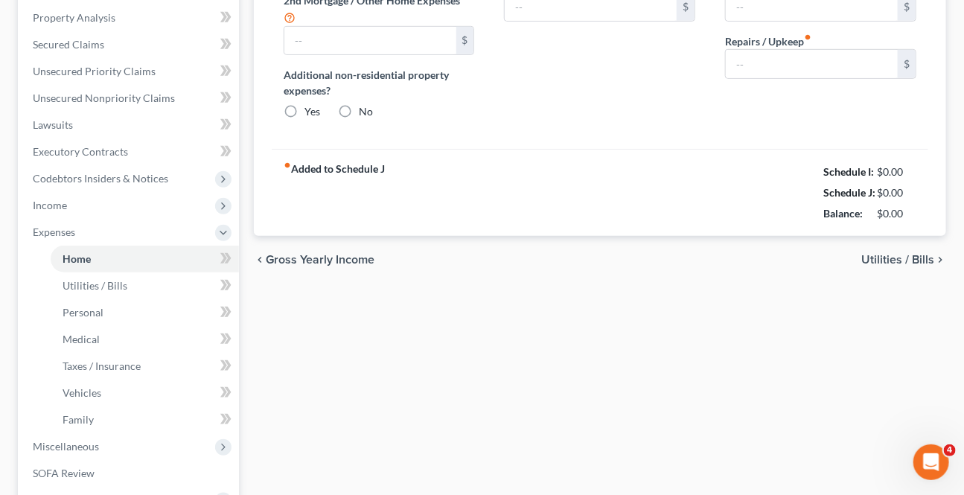
type input "0.00"
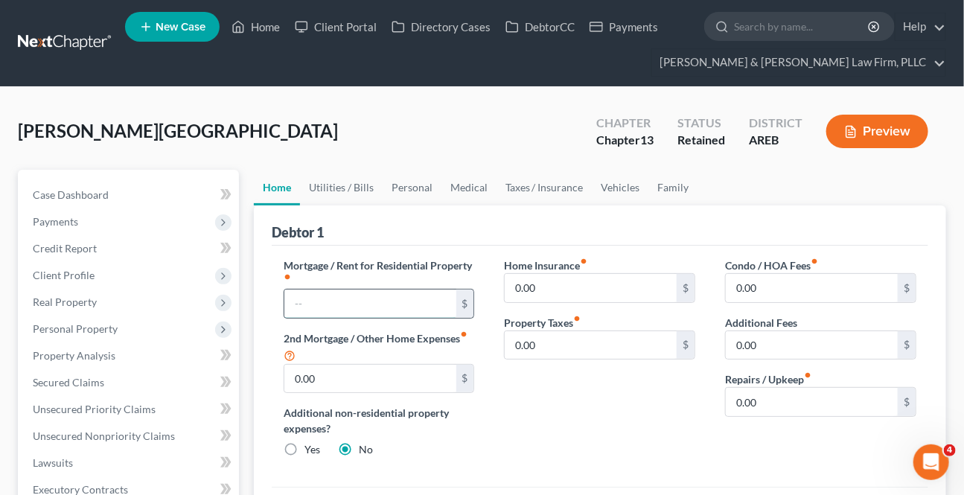
click at [361, 303] on input "text" at bounding box center [370, 304] width 172 height 28
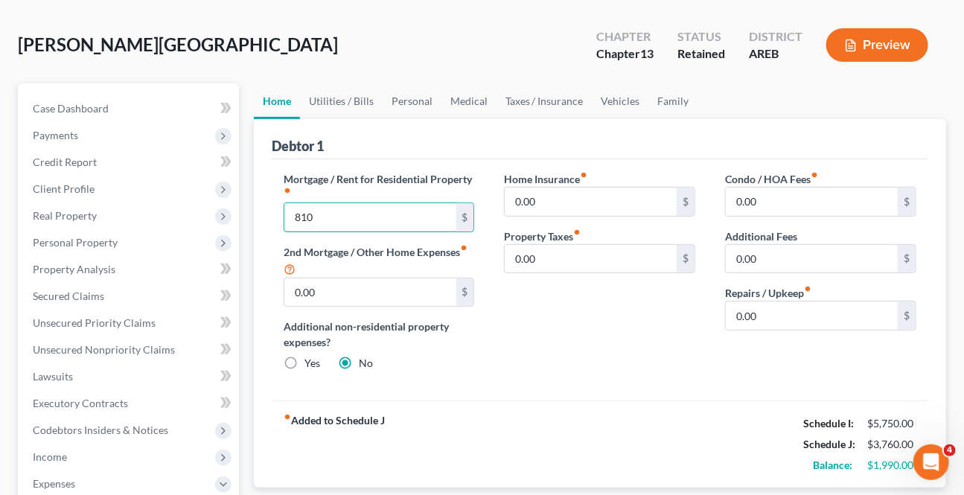
scroll to position [67, 0]
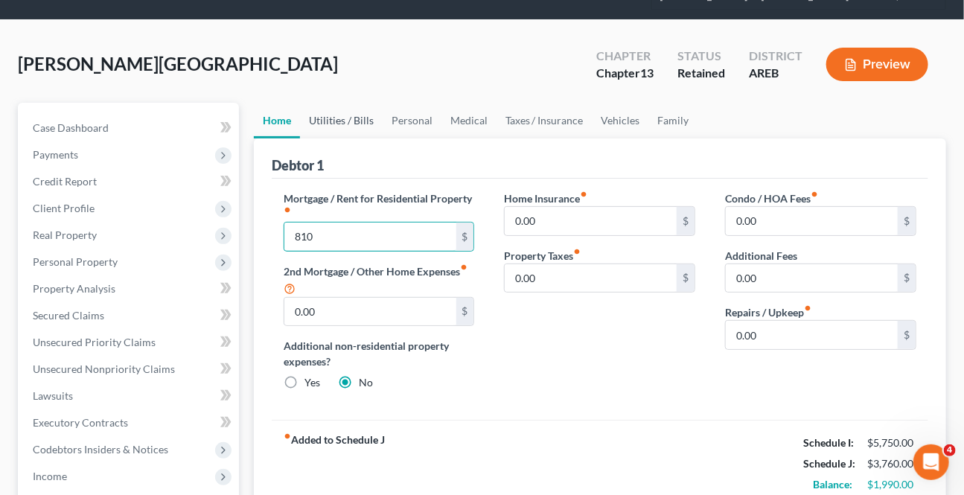
type input "810"
click at [347, 124] on link "Utilities / Bills" at bounding box center [341, 121] width 83 height 36
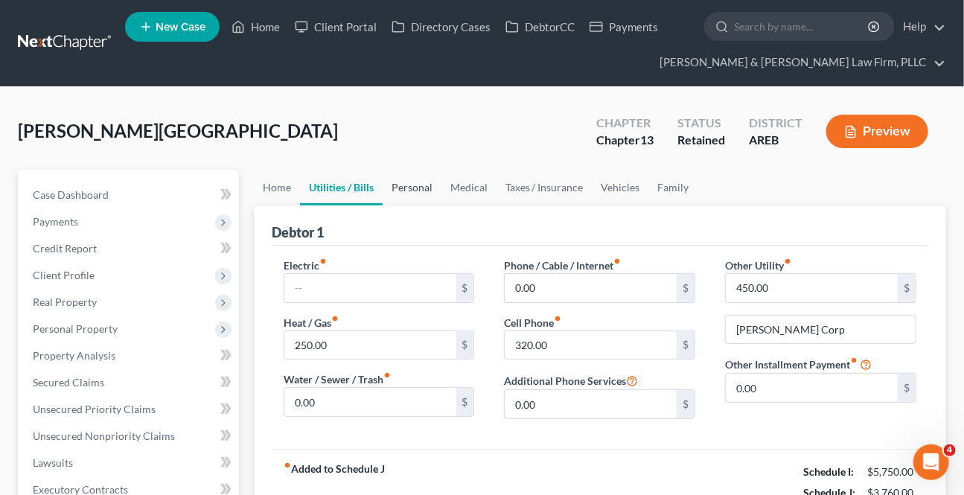
click at [421, 182] on link "Personal" at bounding box center [412, 188] width 59 height 36
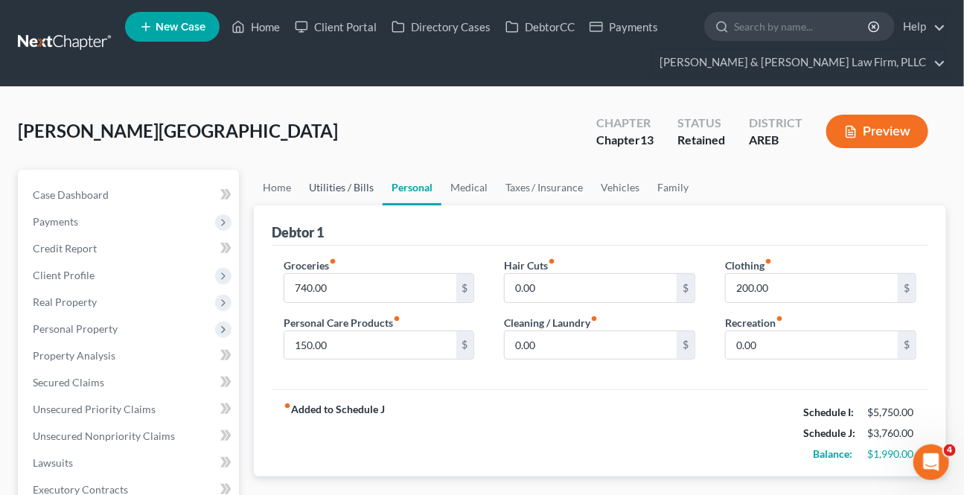
click at [319, 185] on link "Utilities / Bills" at bounding box center [341, 188] width 83 height 36
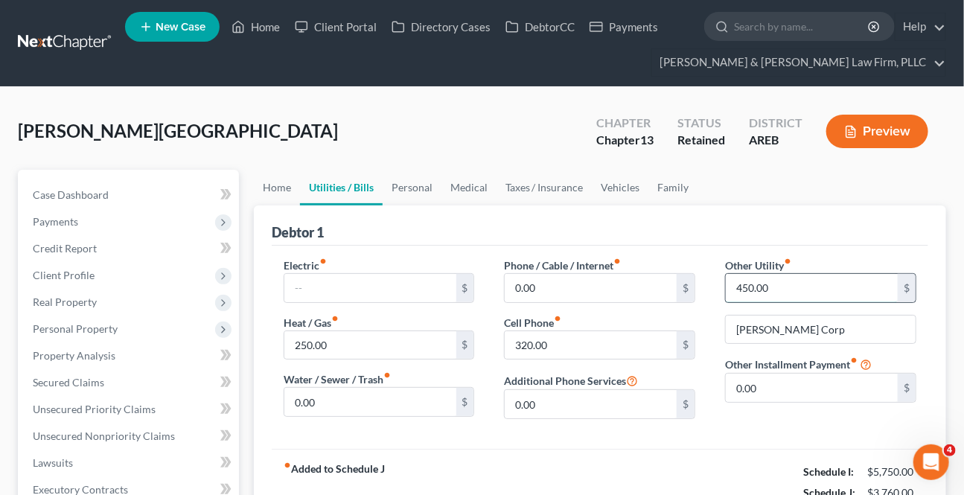
click at [795, 281] on input "450.00" at bounding box center [812, 288] width 172 height 28
type input "350"
click at [412, 191] on link "Personal" at bounding box center [412, 188] width 59 height 36
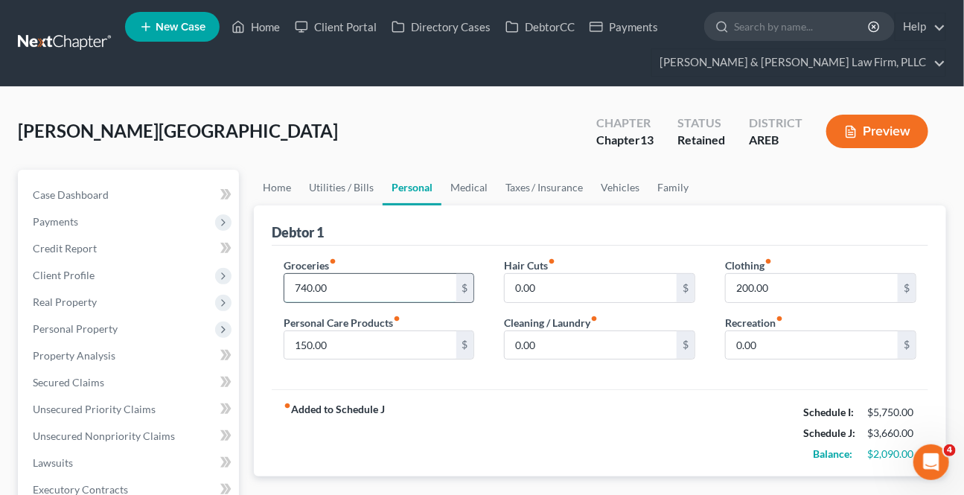
click at [365, 298] on input "740.00" at bounding box center [370, 288] width 172 height 28
type input "500"
click at [324, 338] on input "150.00" at bounding box center [370, 345] width 172 height 28
type input "50"
click at [800, 274] on input "200.00" at bounding box center [812, 288] width 172 height 28
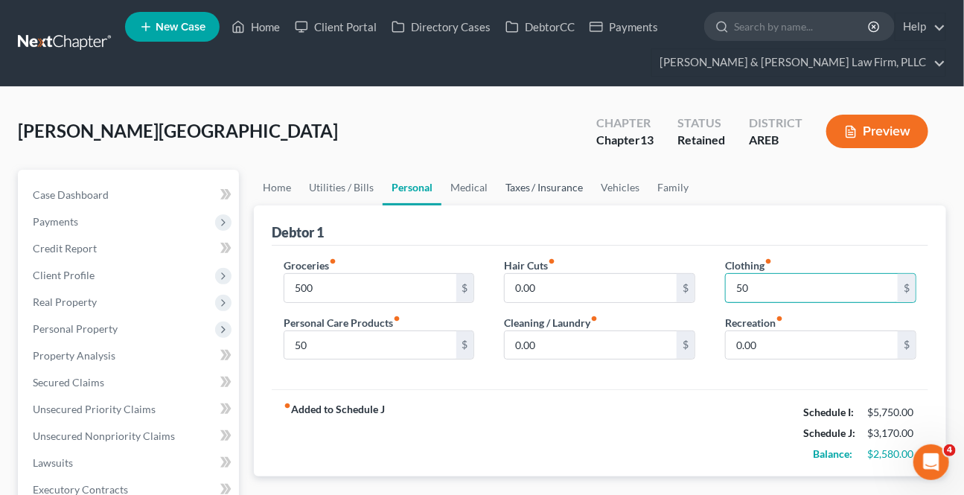
type input "50"
drag, startPoint x: 492, startPoint y: 186, endPoint x: 479, endPoint y: 191, distance: 13.4
click at [491, 186] on ul "Home Utilities / Bills Personal Medical Taxes / Insurance Vehicles Family" at bounding box center [600, 188] width 692 height 36
click at [478, 191] on link "Medical" at bounding box center [468, 188] width 55 height 36
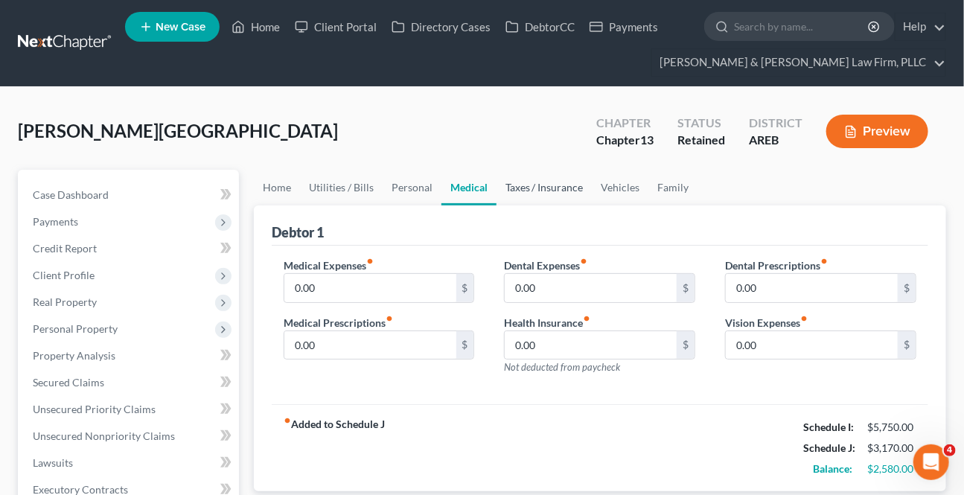
drag, startPoint x: 487, startPoint y: 188, endPoint x: 498, endPoint y: 189, distance: 11.3
click at [488, 187] on link "Medical" at bounding box center [468, 188] width 55 height 36
click at [503, 188] on link "Taxes / Insurance" at bounding box center [544, 188] width 96 height 36
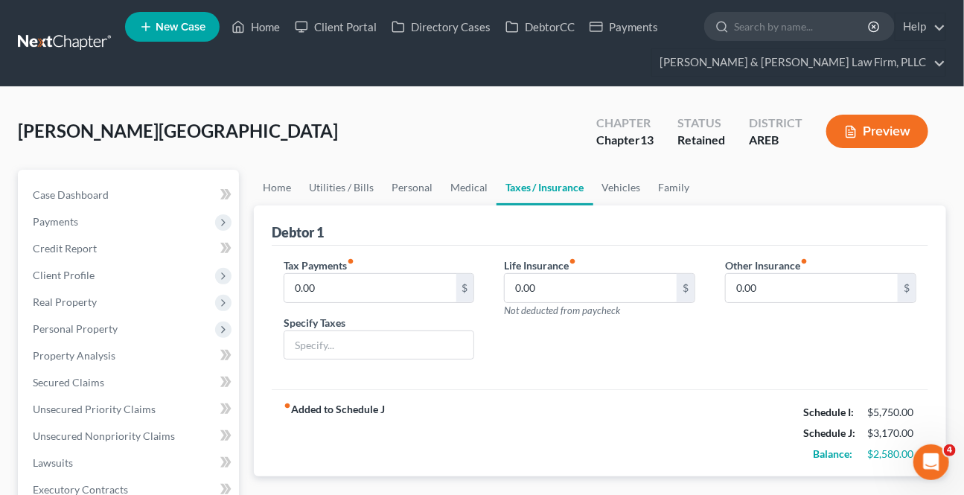
click at [503, 188] on link "Taxes / Insurance" at bounding box center [544, 188] width 97 height 36
click at [633, 179] on link "Vehicles" at bounding box center [621, 188] width 57 height 36
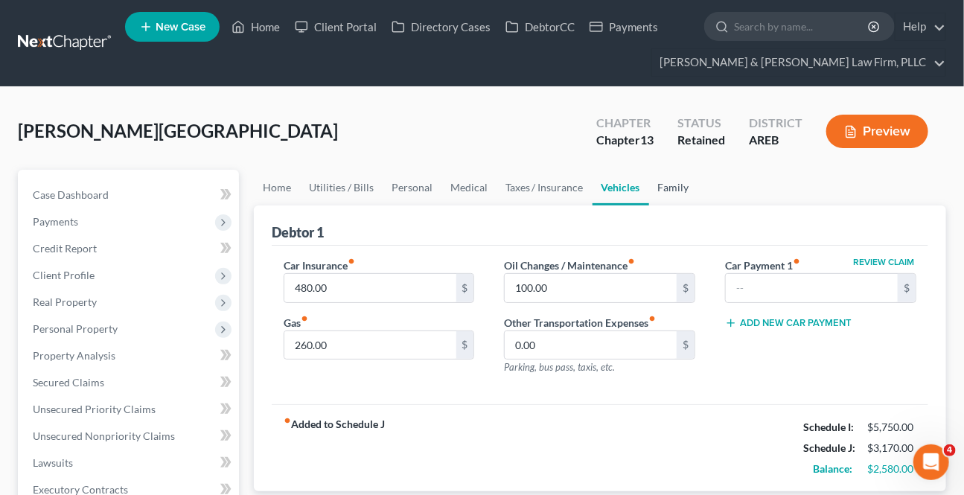
click at [662, 188] on link "Family" at bounding box center [673, 188] width 49 height 36
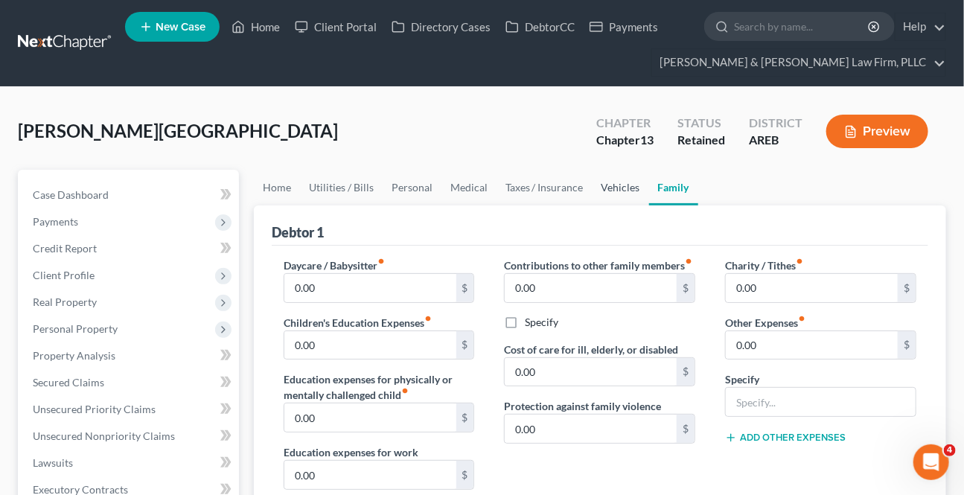
click at [630, 190] on link "Vehicles" at bounding box center [620, 188] width 57 height 36
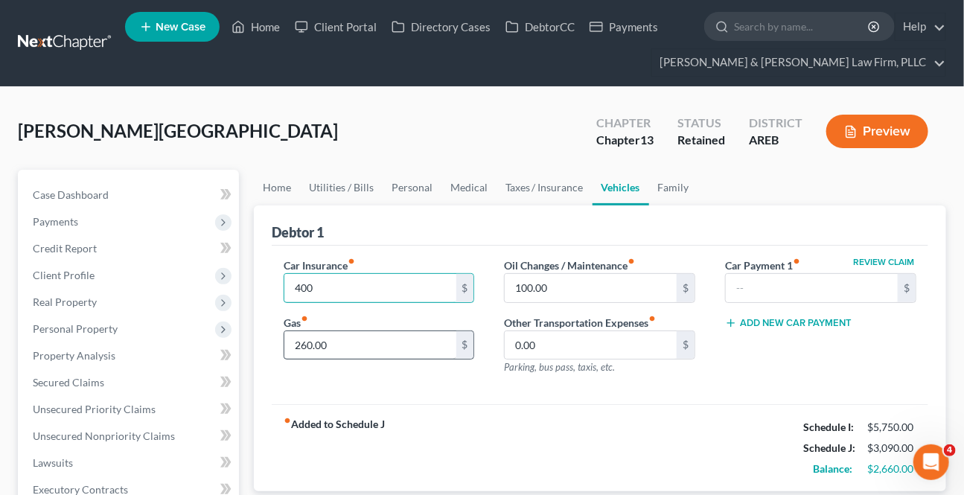
type input "400"
click at [346, 340] on input "260.00" at bounding box center [370, 345] width 172 height 28
type input "200"
click at [559, 290] on input "100.00" at bounding box center [591, 288] width 172 height 28
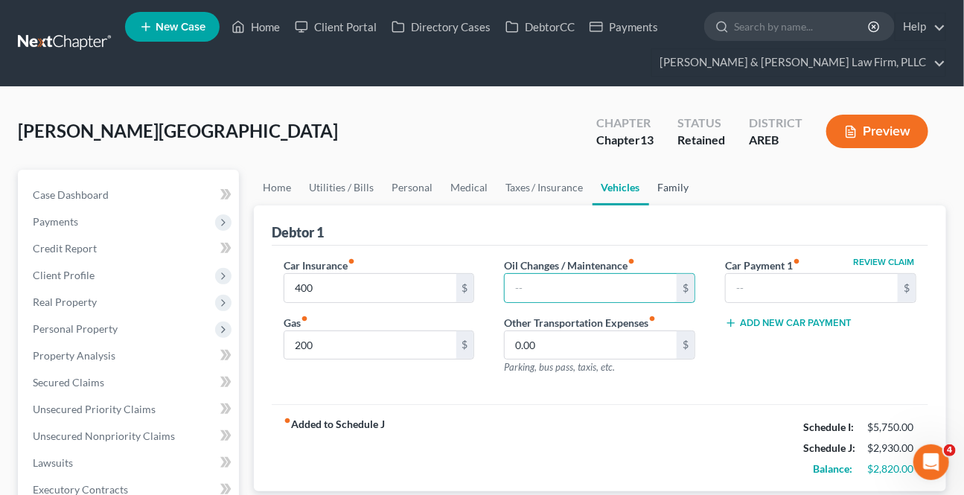
click at [666, 193] on link "Family" at bounding box center [673, 188] width 49 height 36
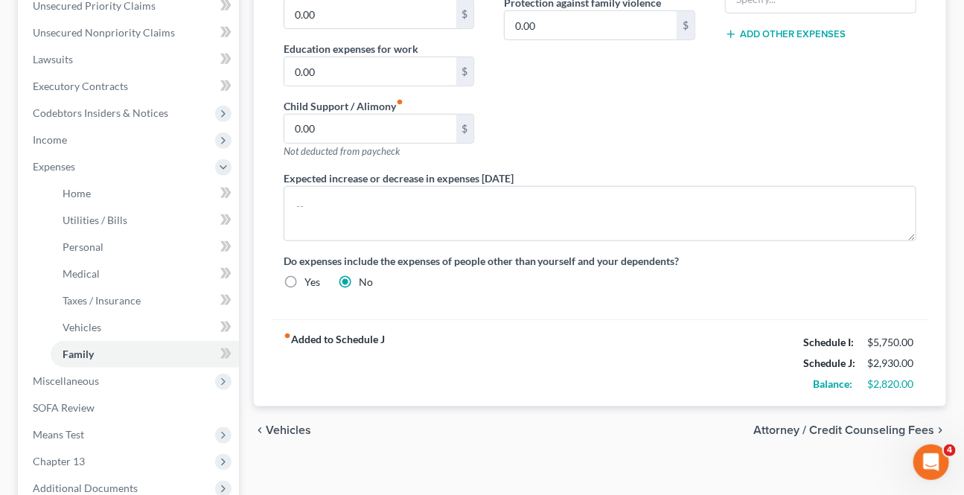
scroll to position [406, 0]
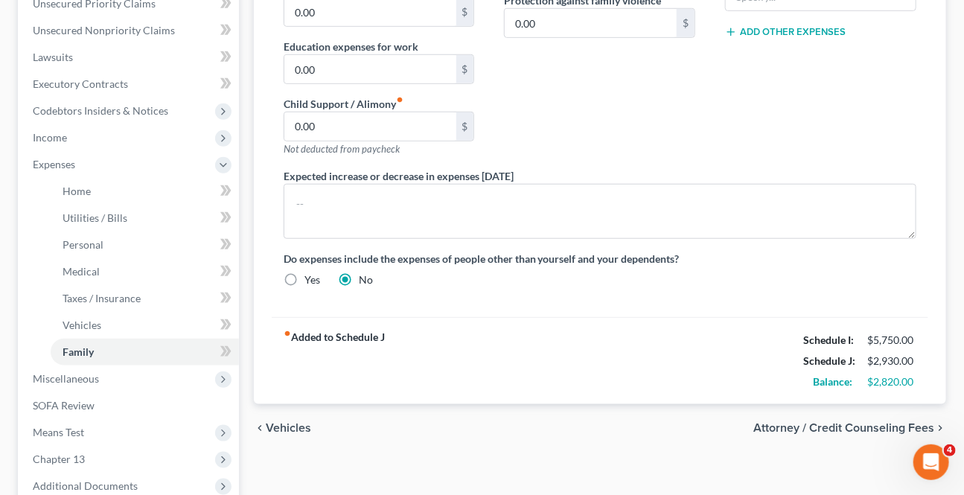
click at [908, 427] on span "Attorney / Credit Counseling Fees" at bounding box center [843, 428] width 181 height 12
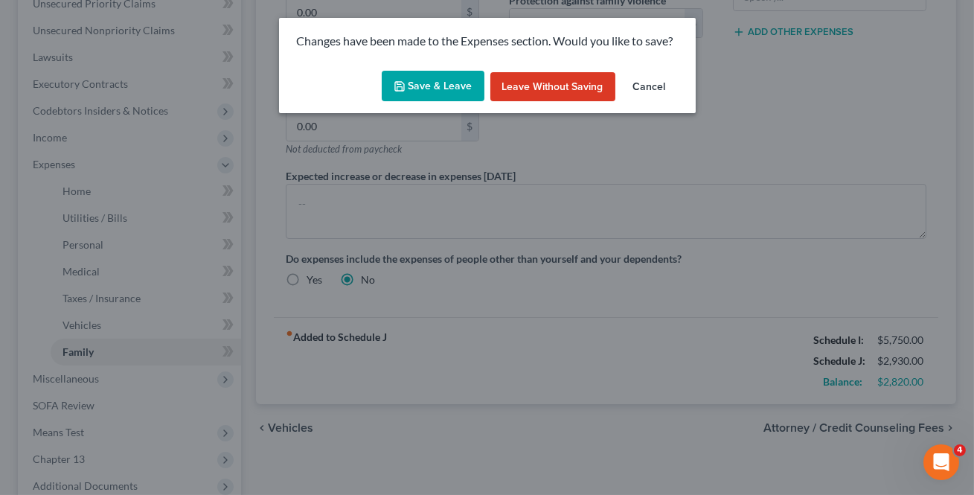
click at [425, 65] on div "Save & Leave Leave without Saving Cancel" at bounding box center [487, 89] width 417 height 49
click at [429, 97] on button "Save & Leave" at bounding box center [433, 86] width 103 height 31
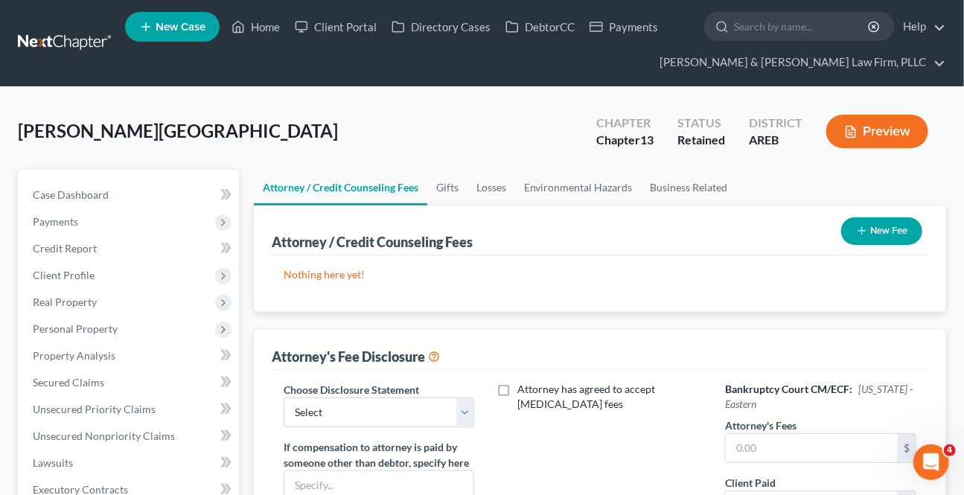
click at [878, 231] on button "New Fee" at bounding box center [881, 231] width 81 height 28
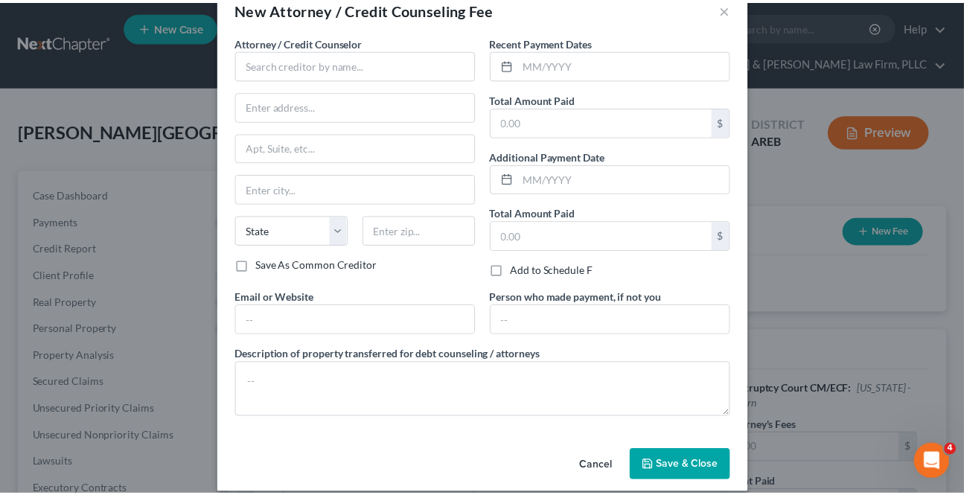
scroll to position [49, 0]
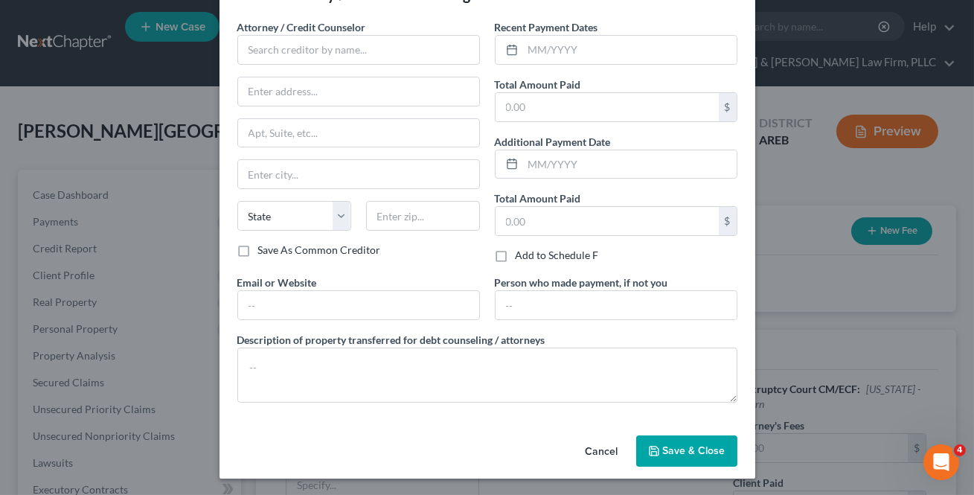
drag, startPoint x: 588, startPoint y: 444, endPoint x: 570, endPoint y: 447, distance: 18.0
click at [590, 444] on button "Cancel" at bounding box center [602, 452] width 57 height 30
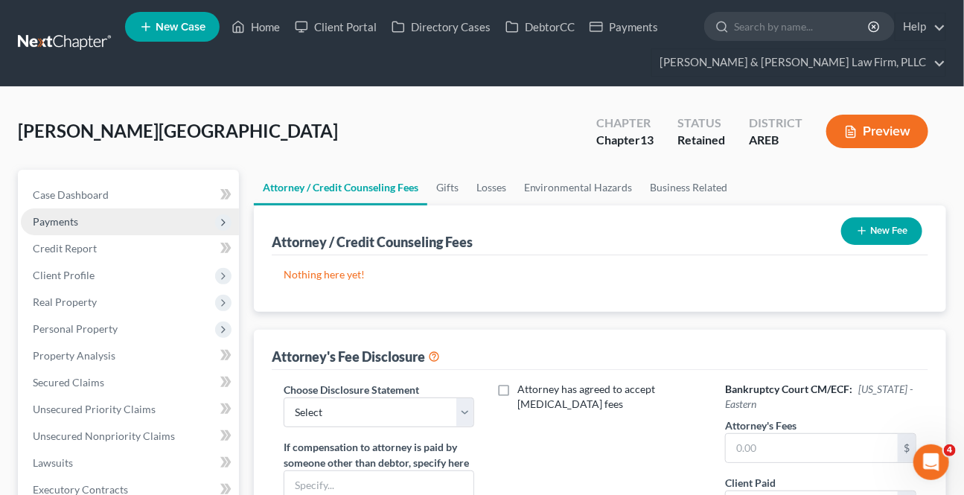
click at [68, 216] on span "Payments" at bounding box center [55, 221] width 45 height 13
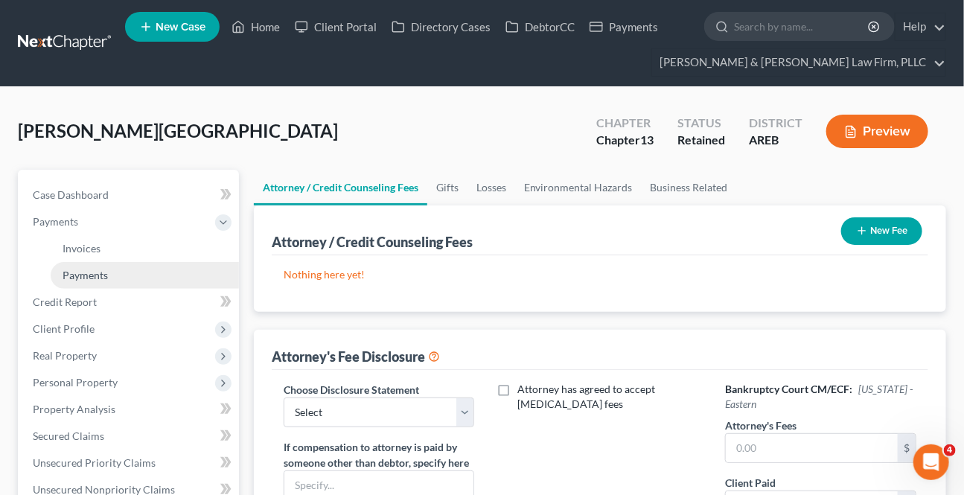
click at [94, 283] on link "Payments" at bounding box center [145, 275] width 188 height 27
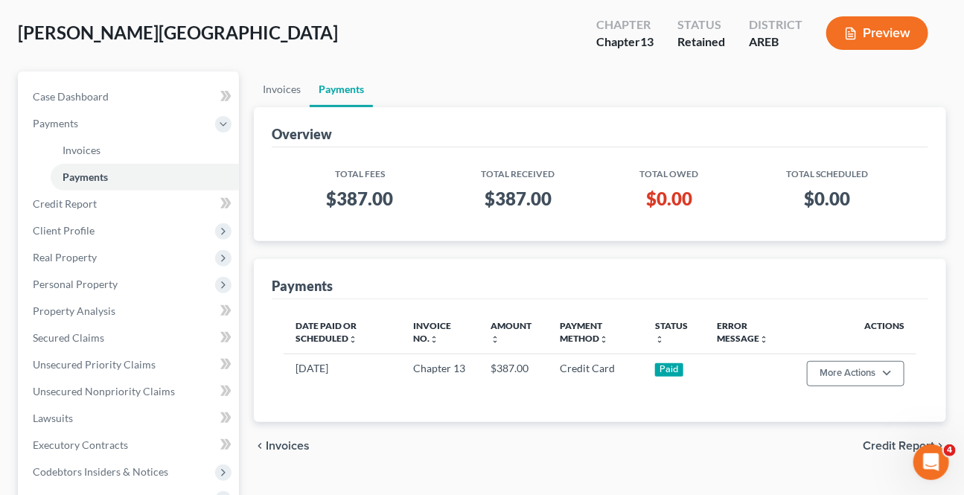
scroll to position [338, 0]
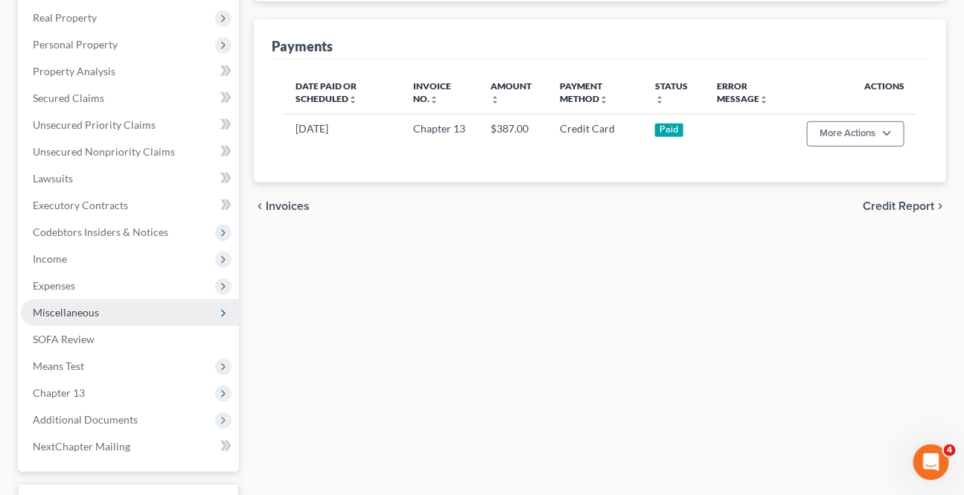
drag, startPoint x: 74, startPoint y: 311, endPoint x: 81, endPoint y: 314, distance: 8.0
click at [74, 310] on span "Miscellaneous" at bounding box center [66, 312] width 66 height 13
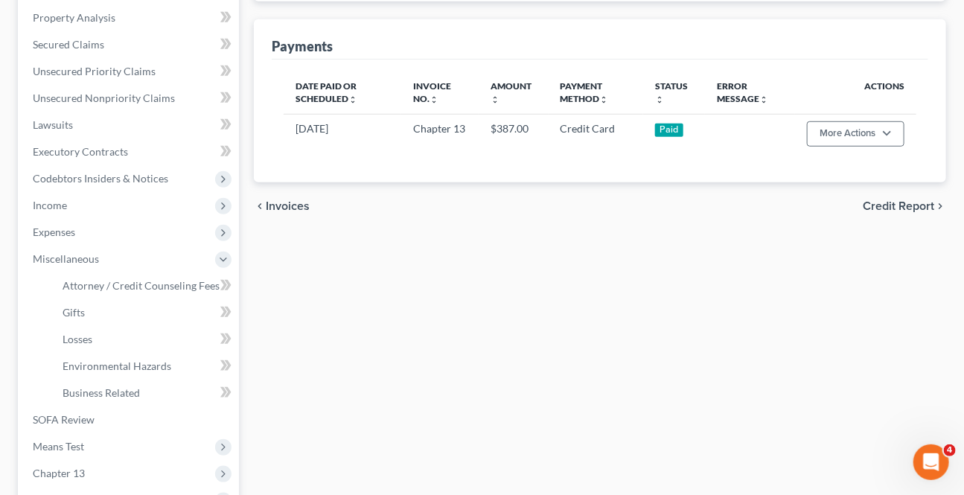
scroll to position [284, 0]
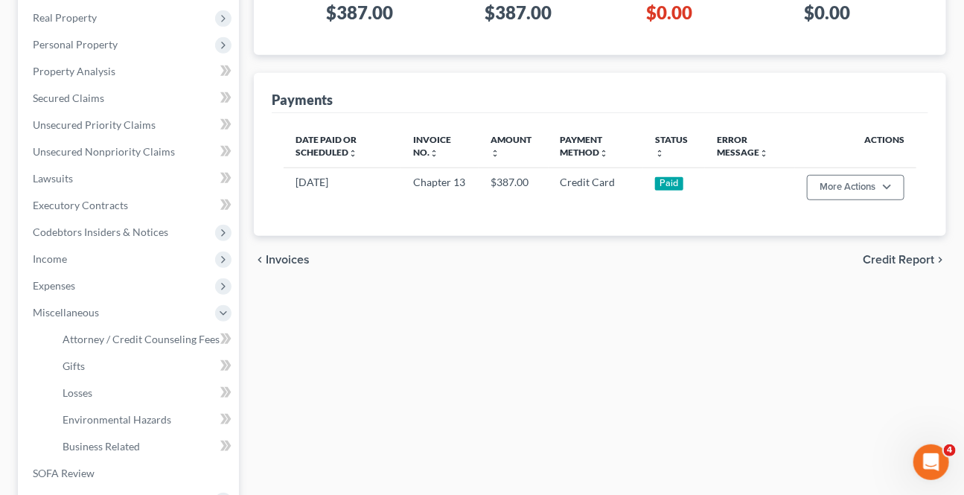
click at [884, 254] on span "Credit Report" at bounding box center [898, 260] width 71 height 12
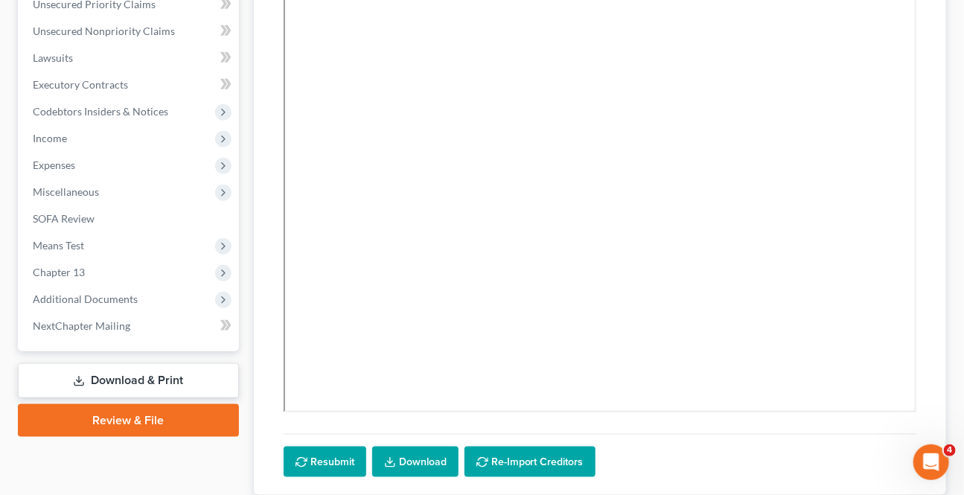
scroll to position [406, 0]
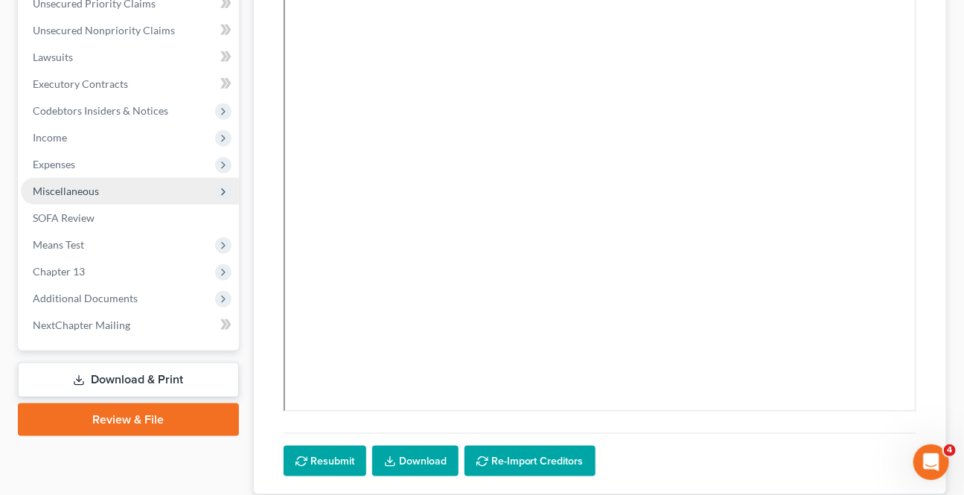
click at [74, 194] on span "Miscellaneous" at bounding box center [66, 191] width 66 height 13
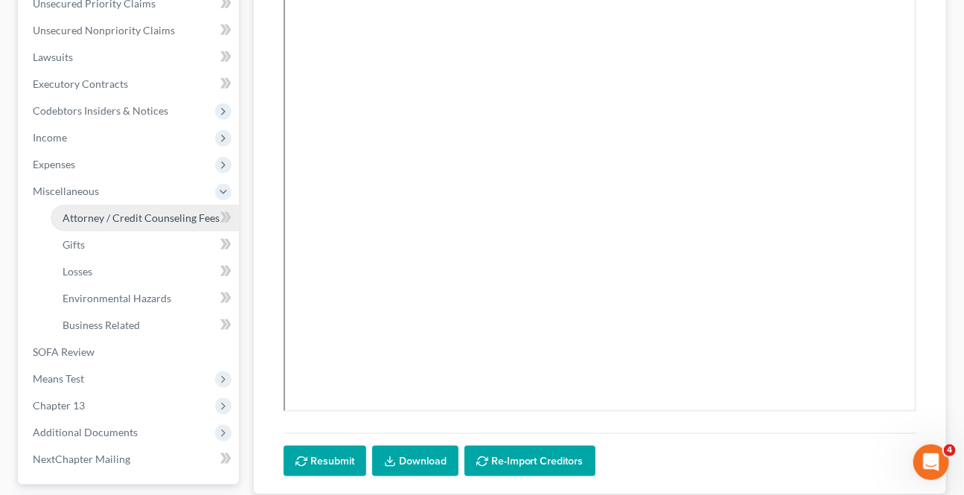
click at [93, 219] on span "Attorney / Credit Counseling Fees" at bounding box center [141, 217] width 157 height 13
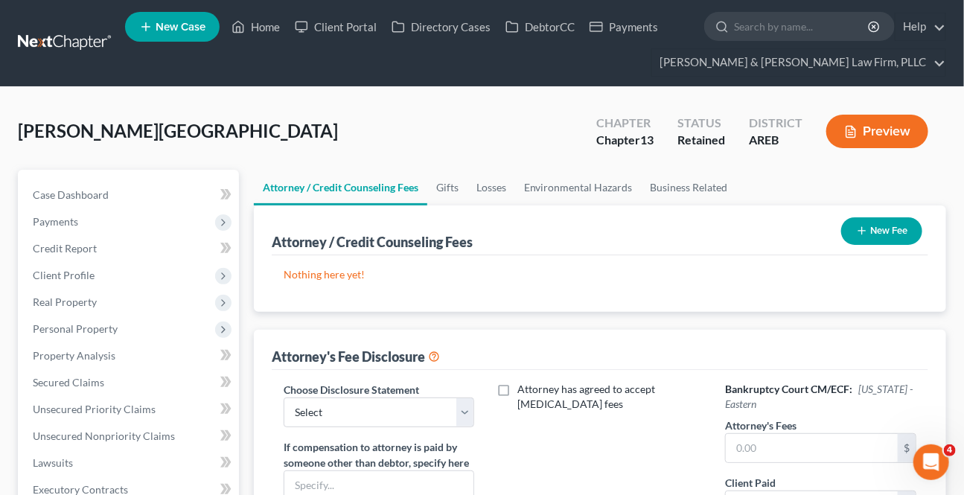
click at [889, 235] on button "New Fee" at bounding box center [881, 231] width 81 height 28
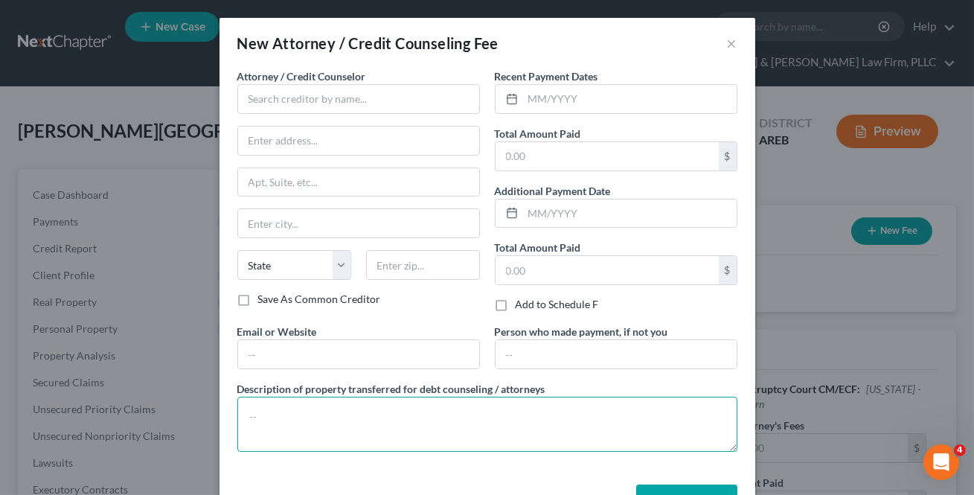
click at [373, 420] on textarea at bounding box center [487, 424] width 500 height 55
paste textarea "$313 Filing Fee $39 Credit Report $20 Credit Counseling $15 Debtor's Education"
type textarea "$313 Filing Fee $39 Credit Report $20 Credit Counseling $15 Debtor's Education"
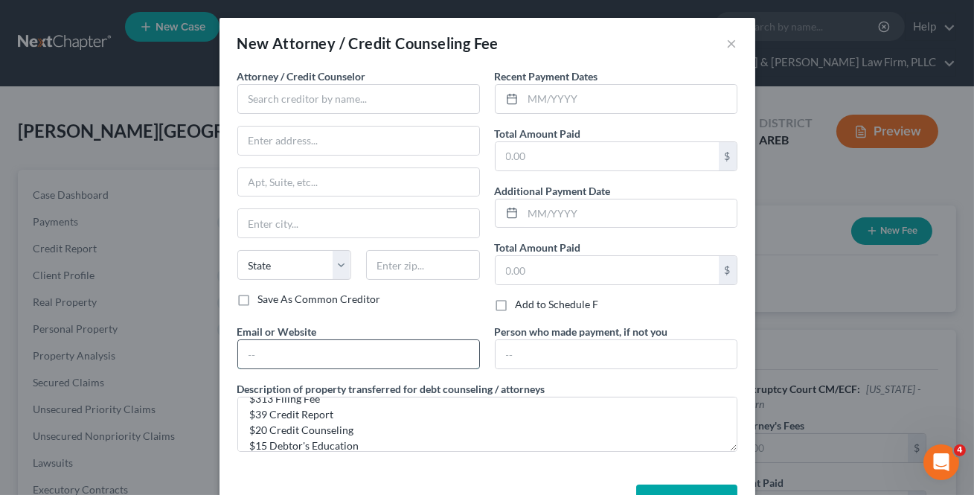
drag, startPoint x: 332, startPoint y: 348, endPoint x: 342, endPoint y: 364, distance: 18.8
click at [332, 349] on input "text" at bounding box center [358, 354] width 241 height 28
type input "[EMAIL_ADDRESS][DOMAIN_NAME]"
type input "900 S [PERSON_NAME]"
type input "Ste. 300"
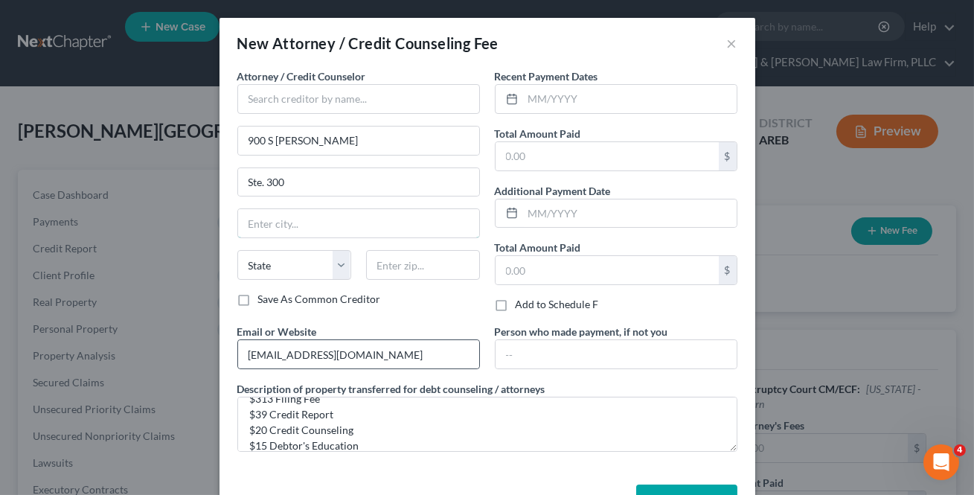
type input "Little Rock"
select select "2"
type input "72211"
click at [274, 108] on input "text" at bounding box center [358, 99] width 243 height 30
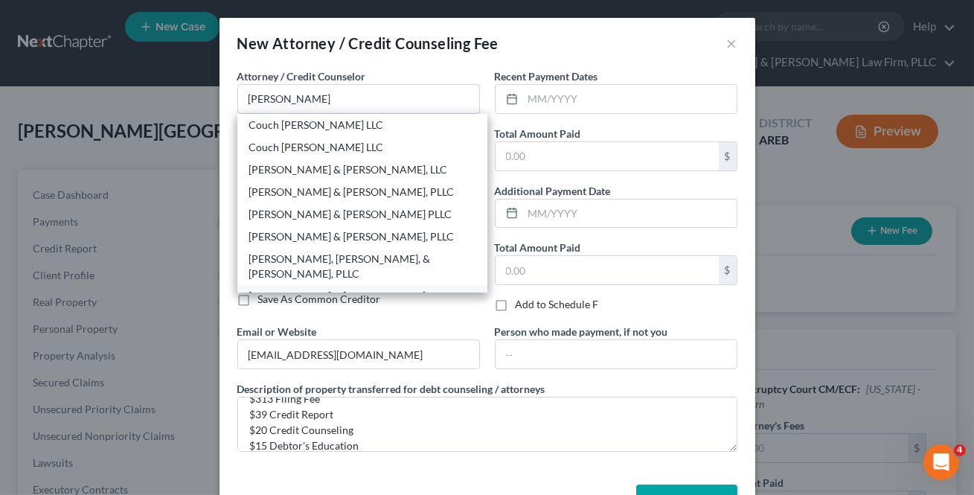
click at [294, 289] on div "[PERSON_NAME] & [PERSON_NAME] Law Firm, PLLC" at bounding box center [362, 304] width 226 height 30
type input "[PERSON_NAME] & [PERSON_NAME] Law Firm, PLLC"
type input "Suite 300"
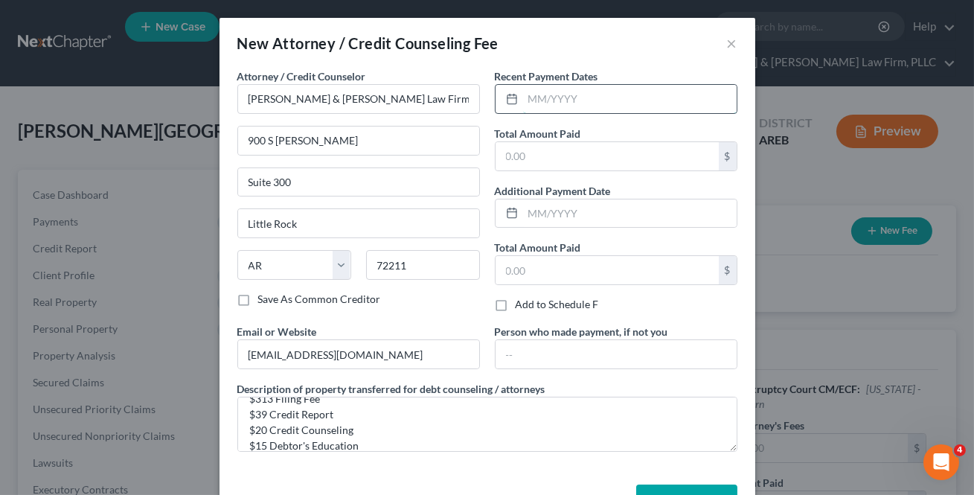
click at [554, 95] on input "text" at bounding box center [630, 99] width 214 height 28
type input "[DATE]"
click at [536, 163] on input "text" at bounding box center [607, 156] width 223 height 28
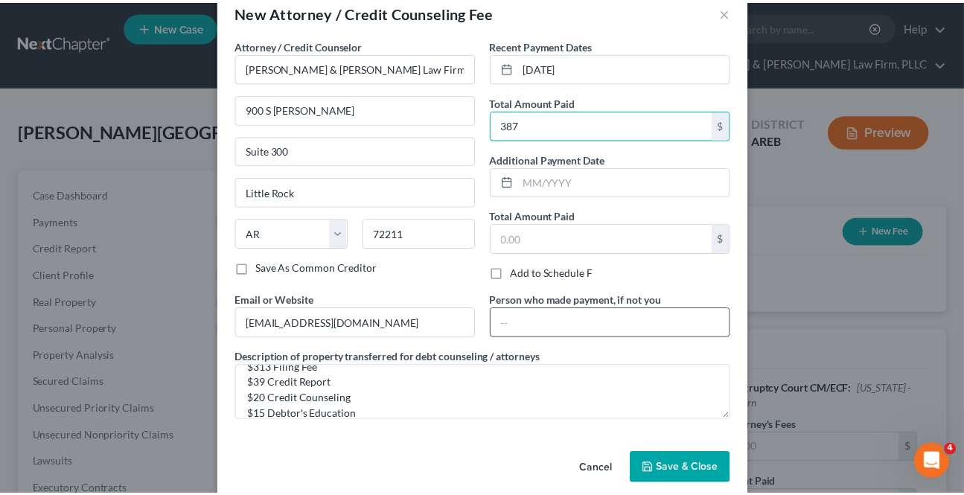
scroll to position [49, 0]
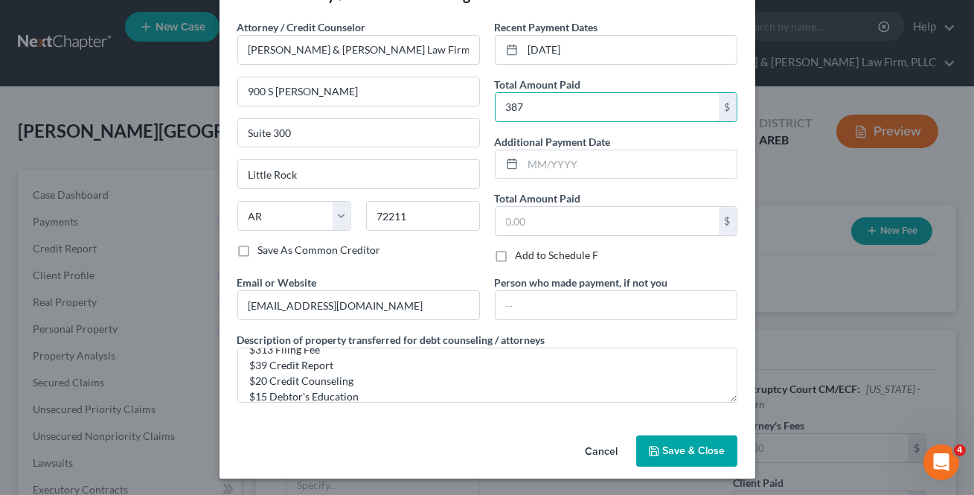
type input "387"
click at [680, 441] on button "Save & Close" at bounding box center [686, 450] width 101 height 31
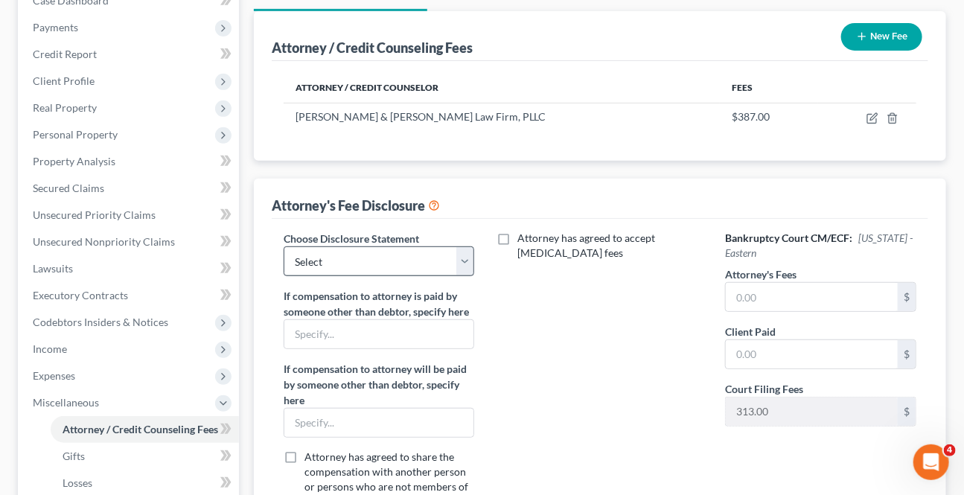
scroll to position [202, 0]
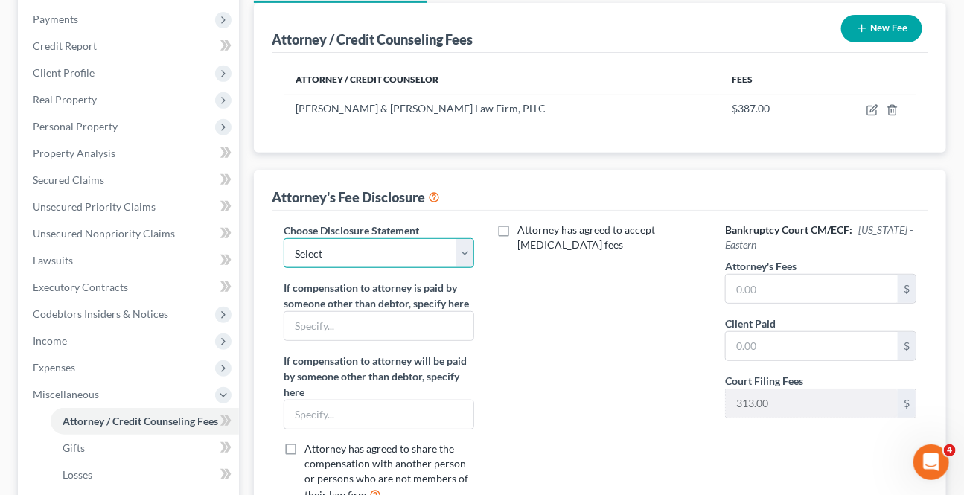
click at [452, 246] on select "Select Attorney Fee Disclosure - Western Attorney Fee Disclosure - Eastern" at bounding box center [379, 253] width 191 height 30
select select "1"
click at [284, 238] on select "Select Attorney Fee Disclosure - Western Attorney Fee Disclosure - Eastern" at bounding box center [379, 253] width 191 height 30
click at [772, 290] on input "text" at bounding box center [812, 289] width 172 height 28
type input "7"
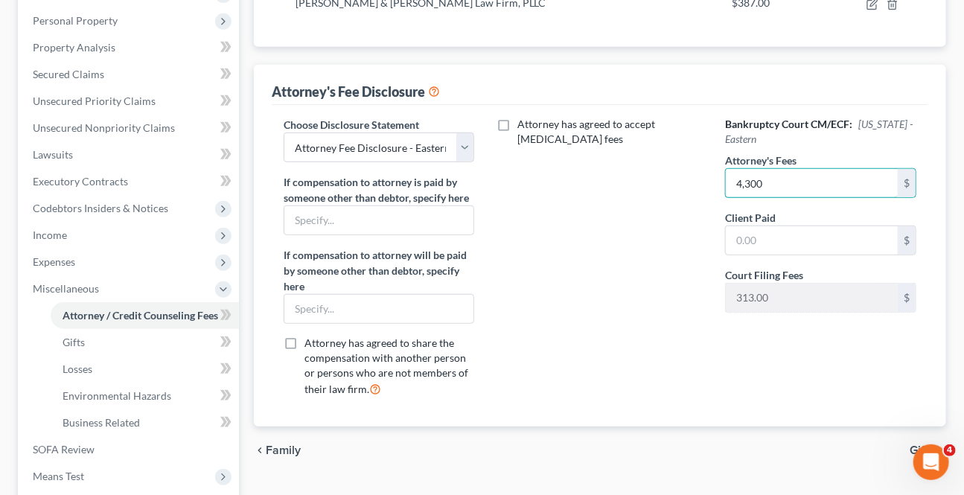
scroll to position [536, 0]
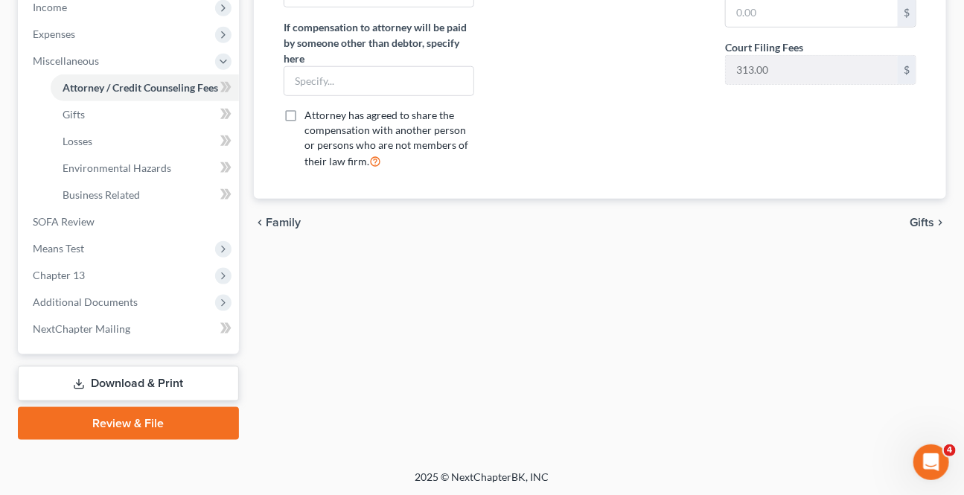
type input "4,300"
click at [919, 217] on span "Gifts" at bounding box center [922, 223] width 25 height 12
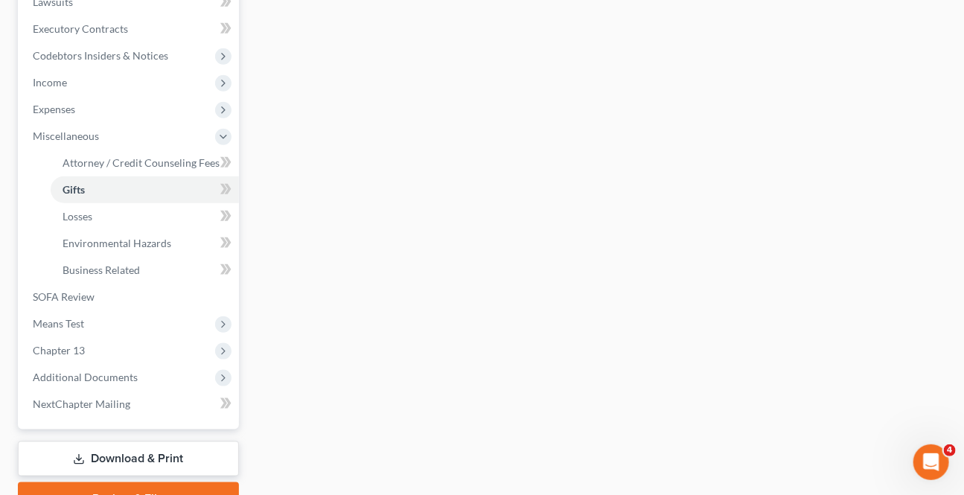
scroll to position [473, 0]
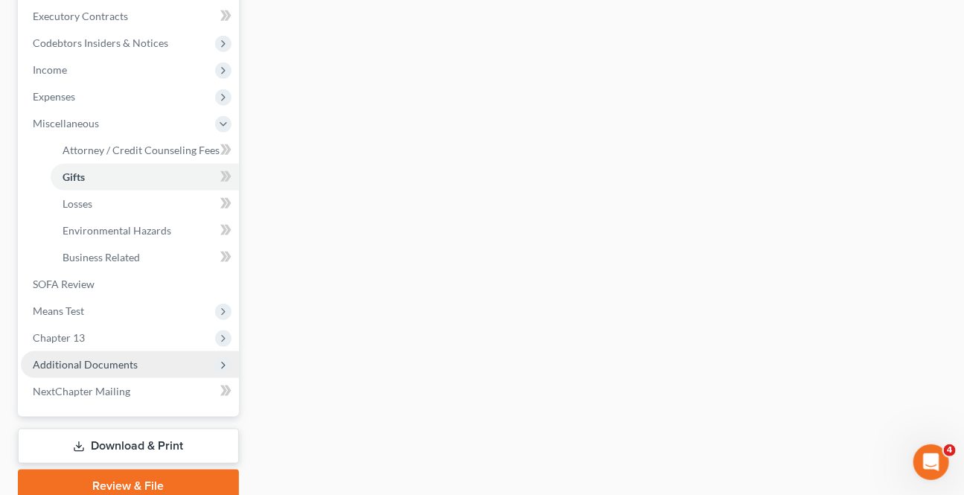
click at [112, 358] on span "Additional Documents" at bounding box center [85, 364] width 105 height 13
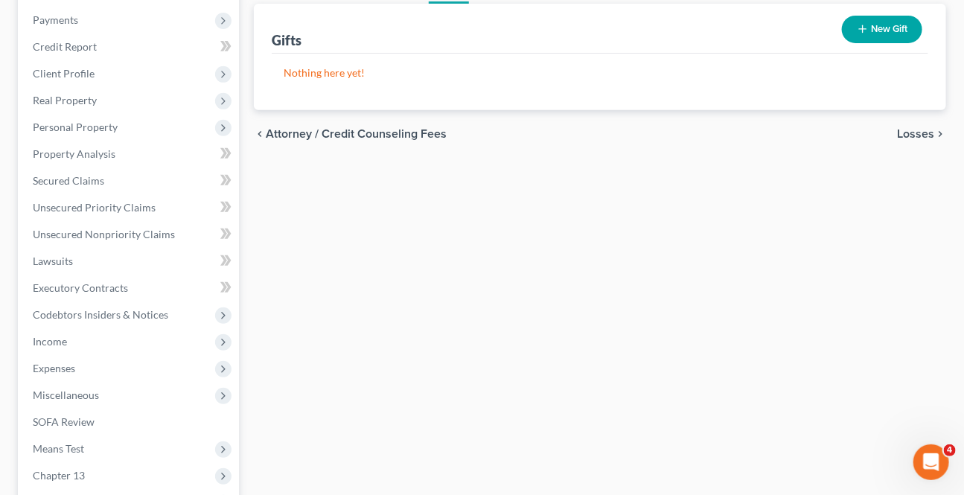
scroll to position [541, 0]
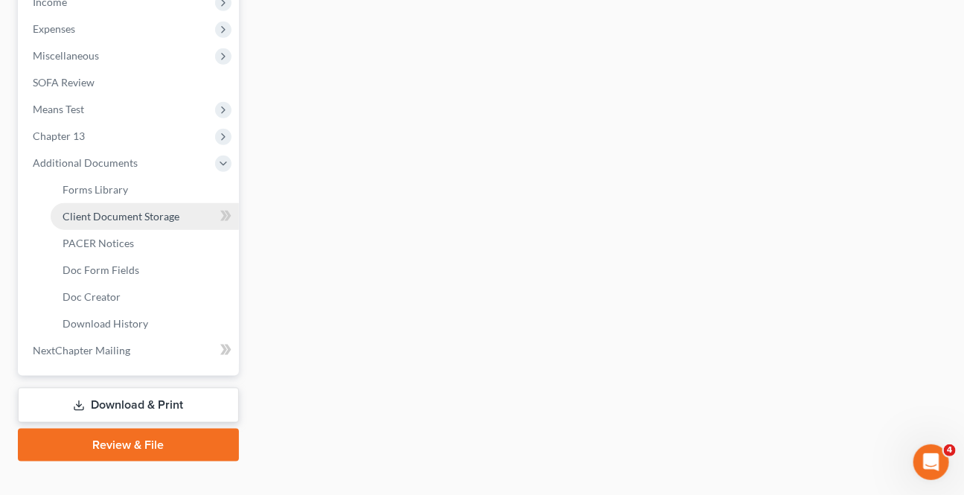
click at [103, 208] on link "Client Document Storage" at bounding box center [145, 216] width 188 height 27
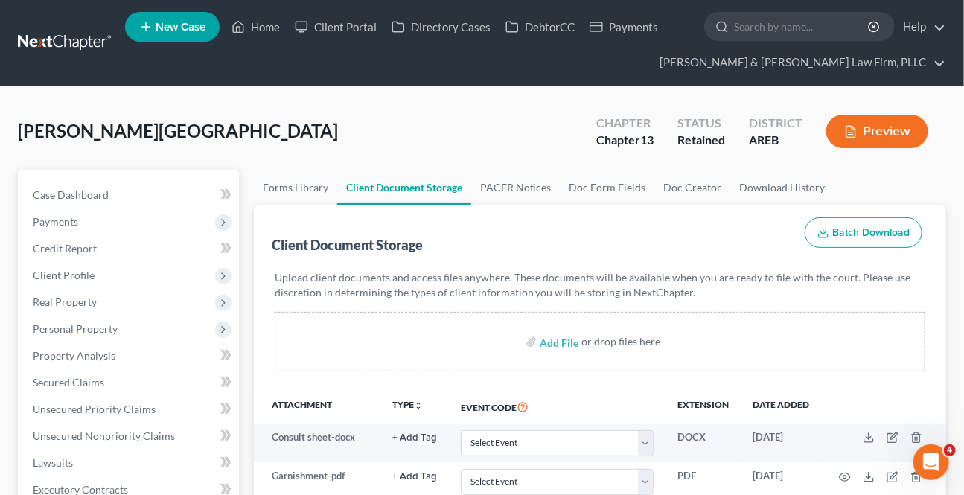
click at [854, 121] on button "Preview" at bounding box center [877, 131] width 102 height 33
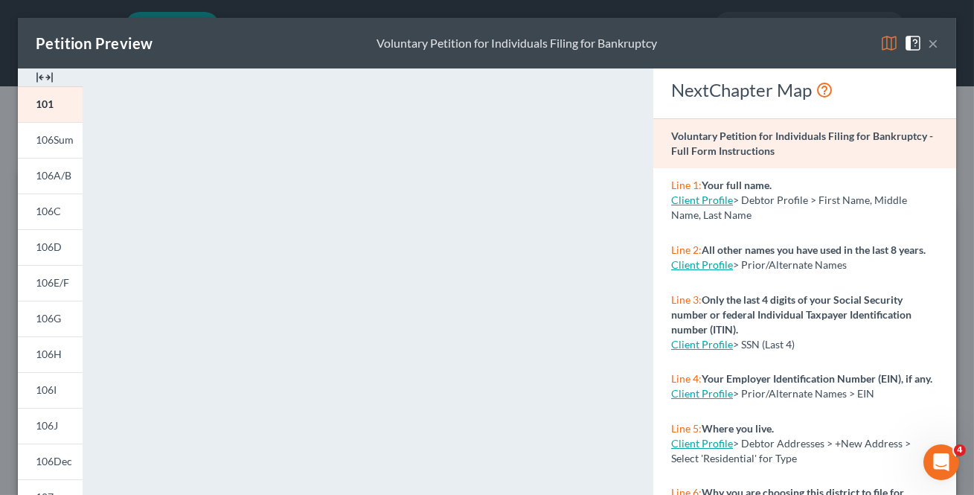
click at [928, 45] on button "×" at bounding box center [933, 43] width 10 height 18
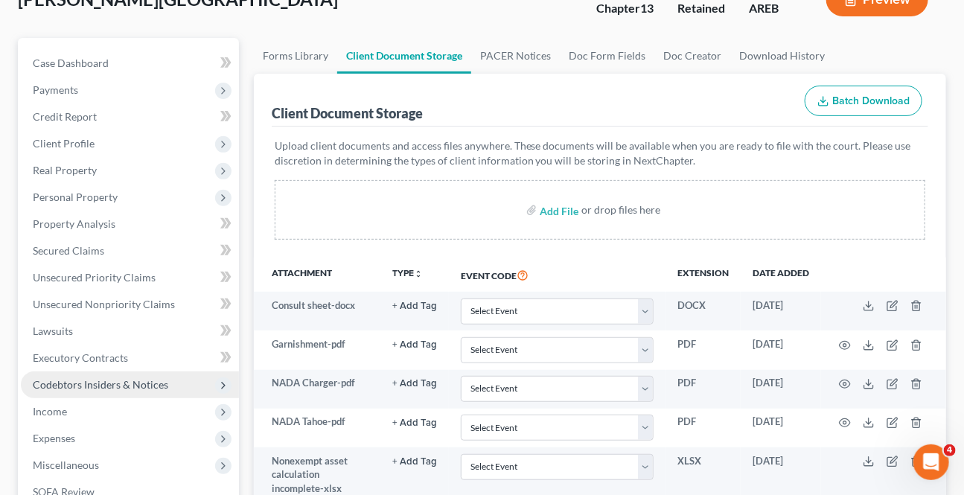
scroll to position [202, 0]
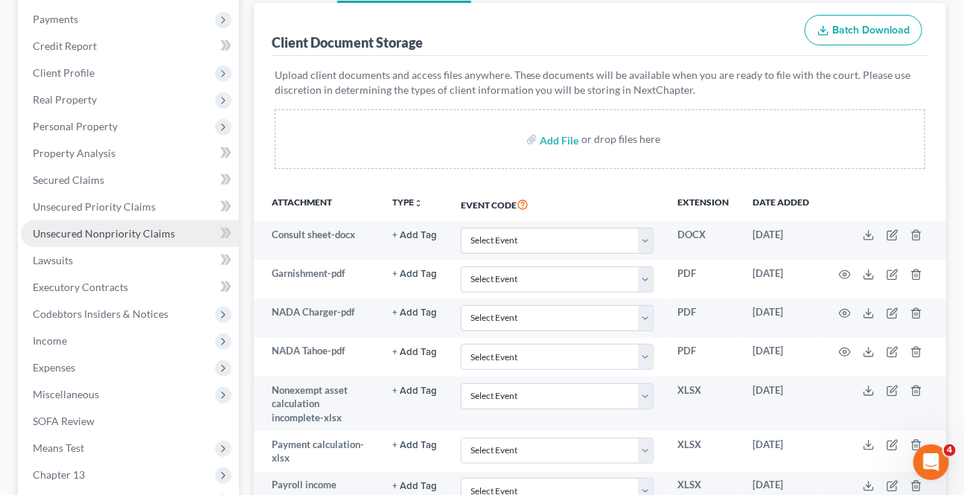
click at [76, 231] on span "Unsecured Nonpriority Claims" at bounding box center [104, 233] width 142 height 13
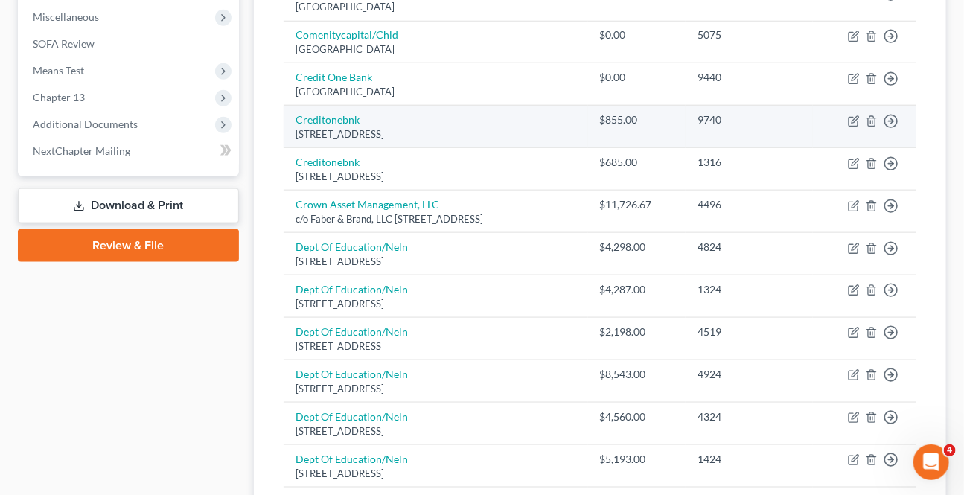
scroll to position [609, 0]
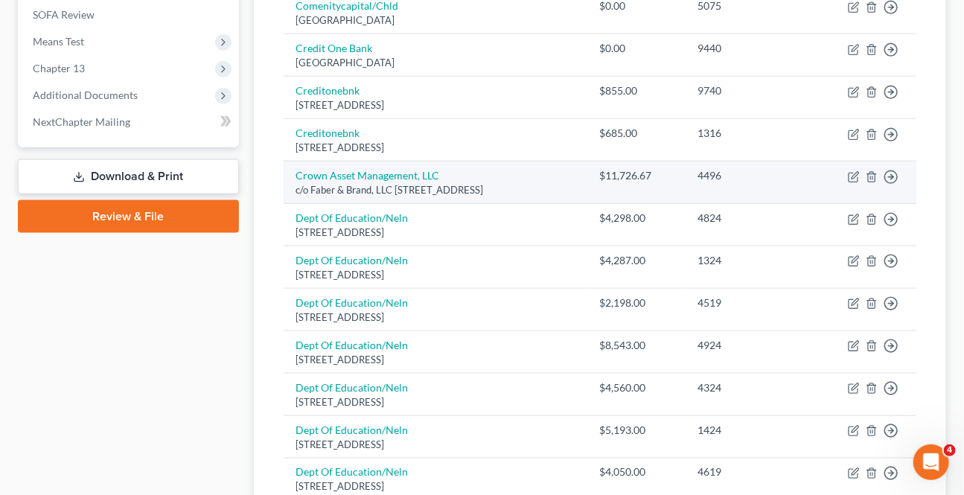
click at [873, 167] on td "Move to D Move to E Move to G Move to Notice Only" at bounding box center [864, 183] width 103 height 42
click at [873, 175] on icon "button" at bounding box center [872, 177] width 12 height 12
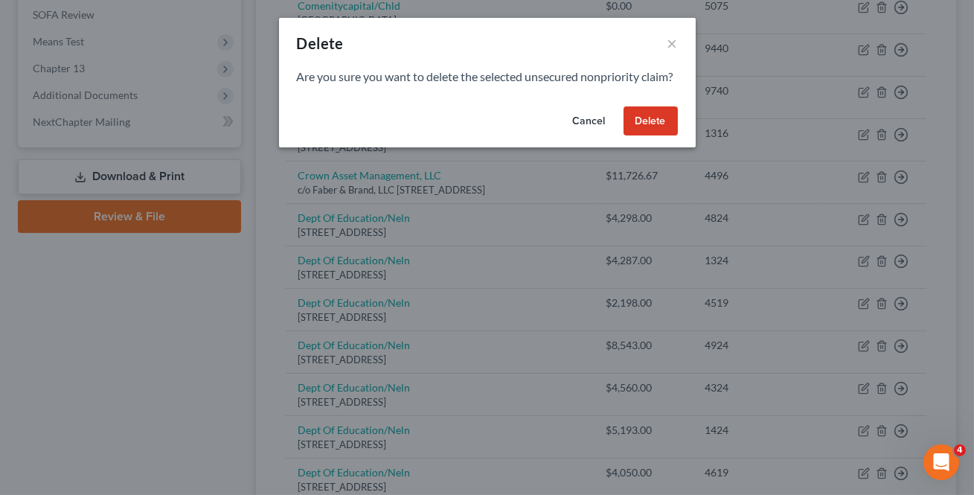
click at [653, 127] on button "Delete" at bounding box center [651, 121] width 54 height 30
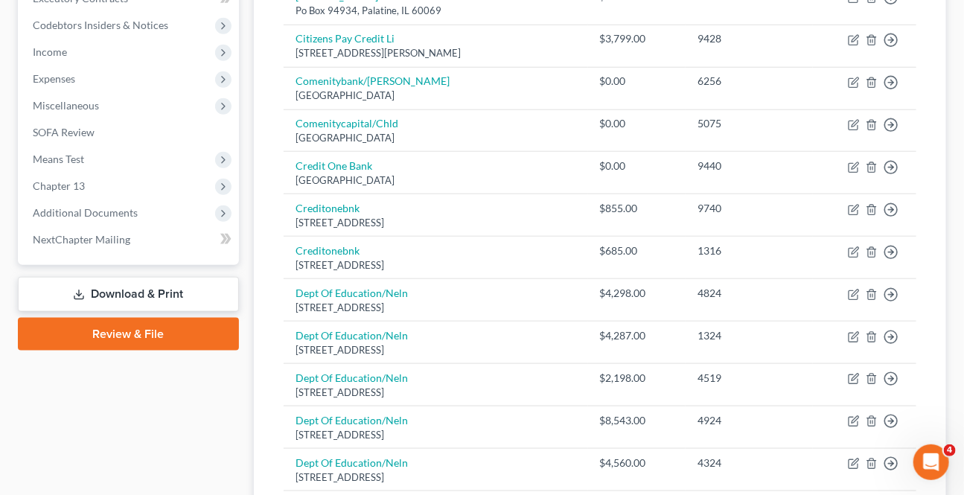
scroll to position [406, 0]
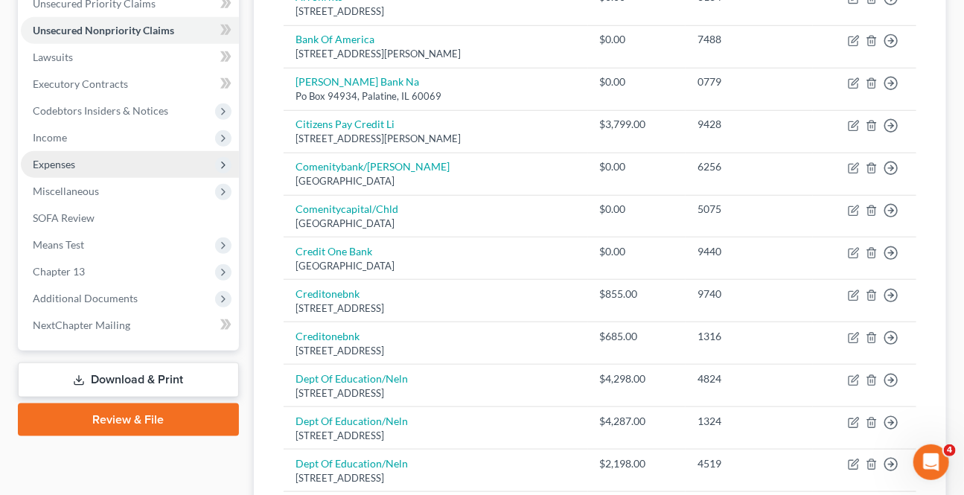
click at [67, 158] on span "Expenses" at bounding box center [54, 164] width 42 height 13
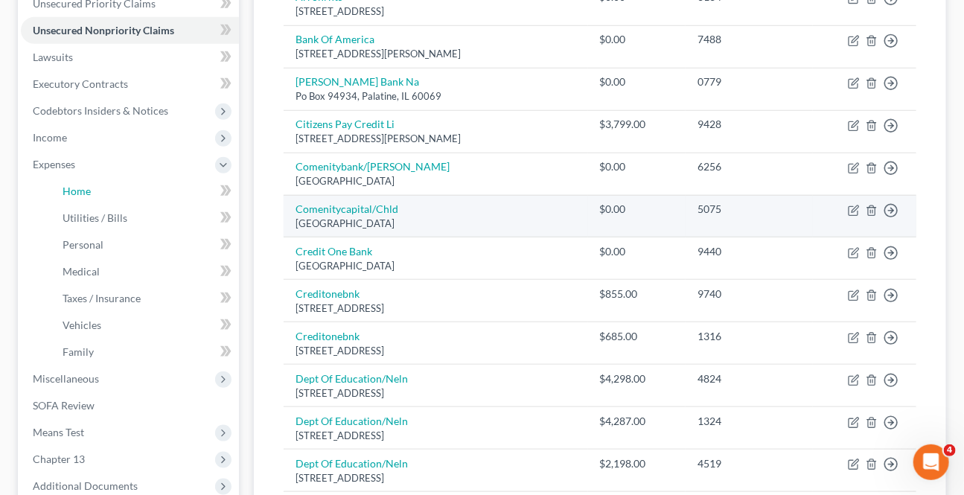
click at [70, 194] on link "Home" at bounding box center [145, 191] width 188 height 27
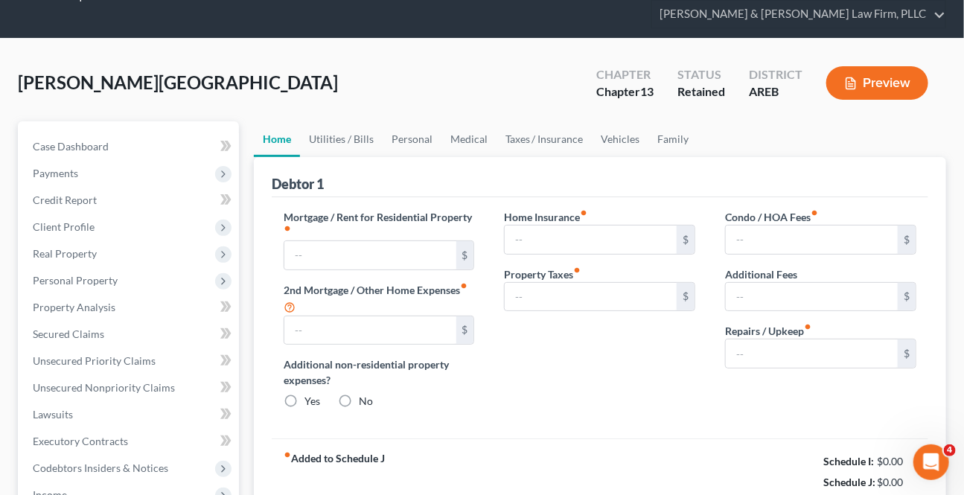
type input "810.00"
type input "0.00"
radio input "true"
type input "0.00"
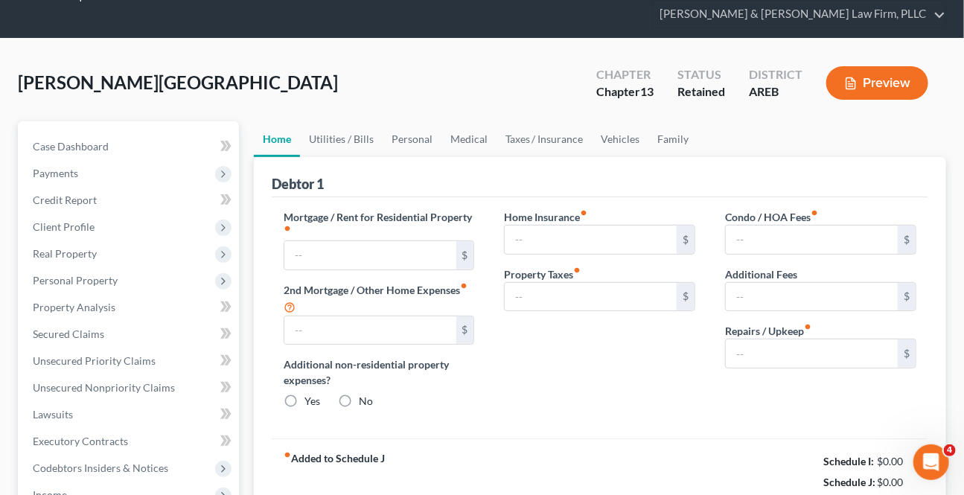
type input "0.00"
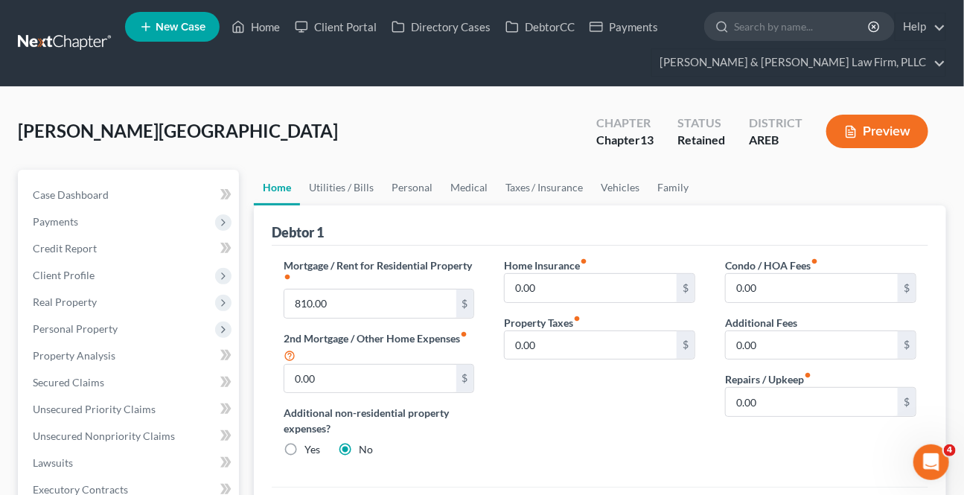
click at [869, 134] on button "Preview" at bounding box center [877, 131] width 102 height 33
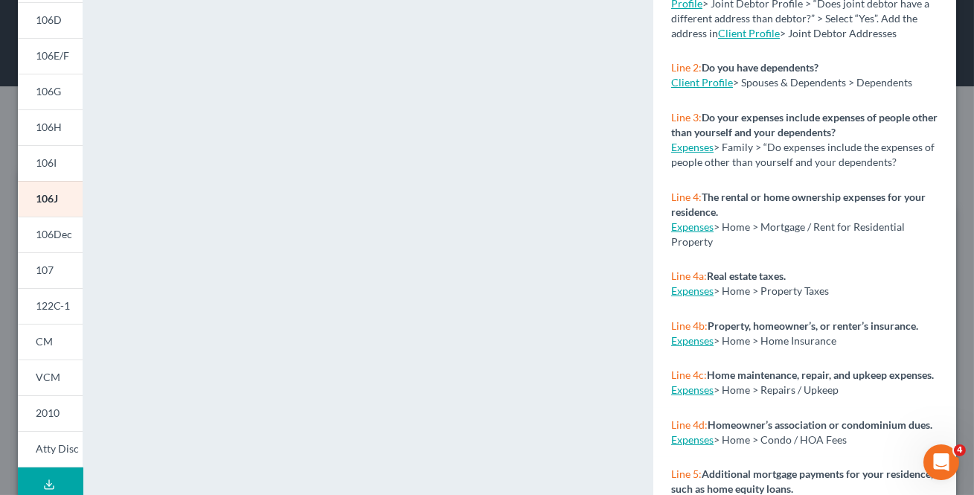
scroll to position [344, 0]
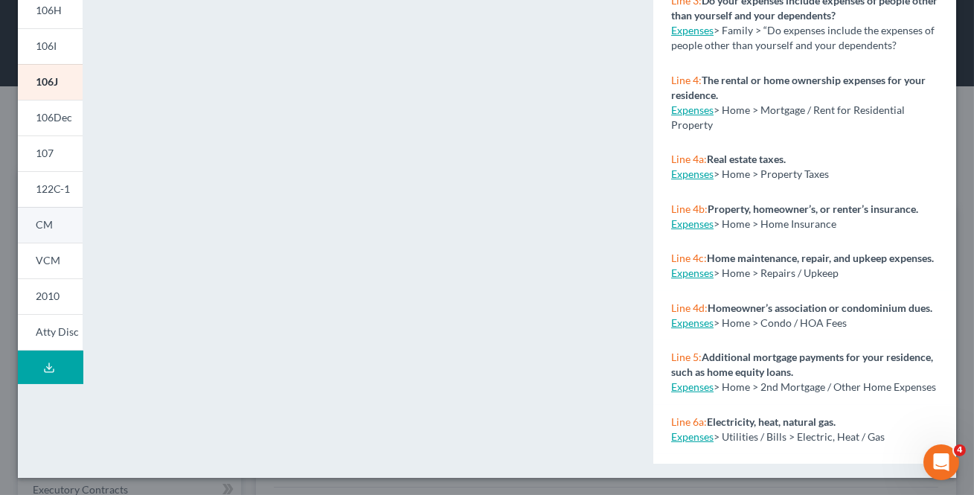
click at [60, 234] on link "CM" at bounding box center [50, 225] width 65 height 36
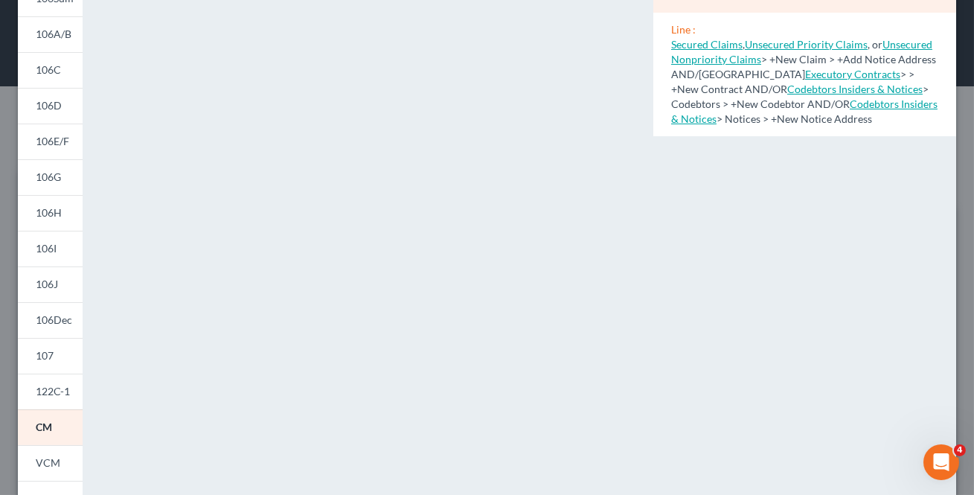
scroll to position [74, 0]
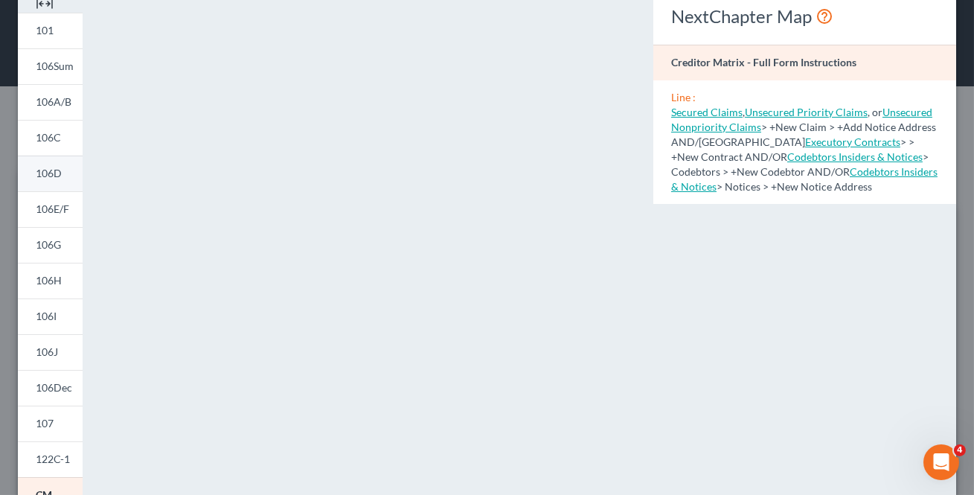
click at [65, 176] on link "106D" at bounding box center [50, 174] width 65 height 36
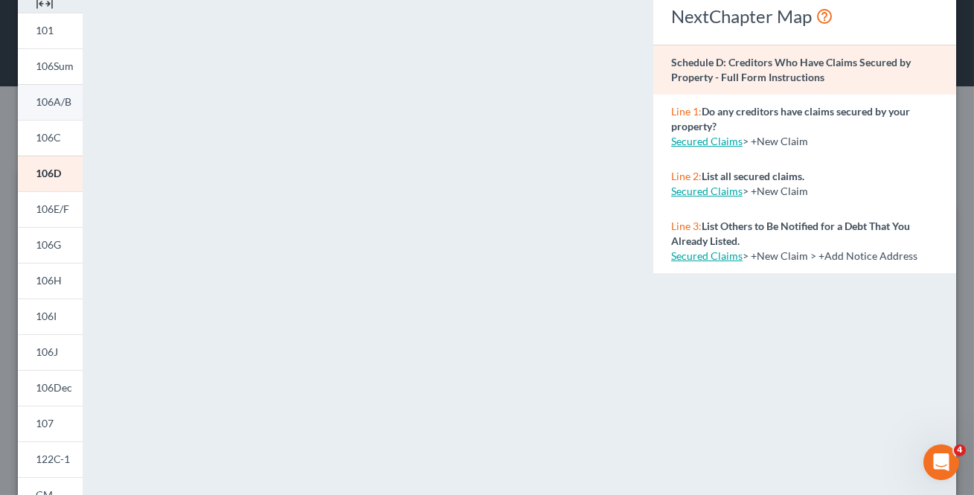
click at [66, 106] on span "106A/B" at bounding box center [54, 101] width 36 height 13
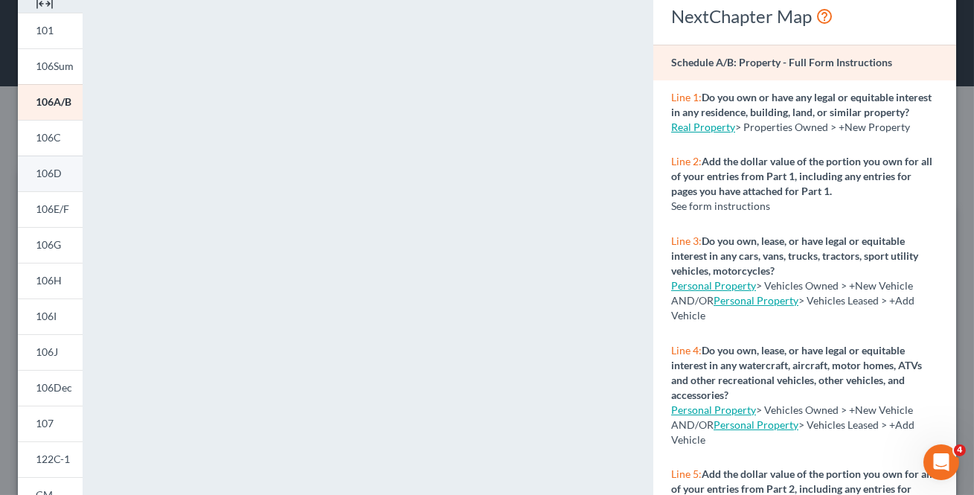
click at [70, 176] on link "106D" at bounding box center [50, 174] width 65 height 36
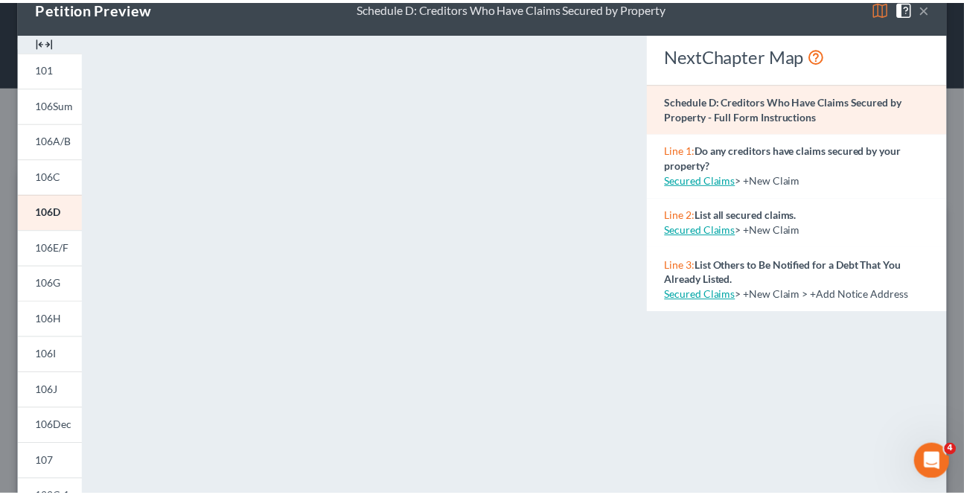
scroll to position [0, 0]
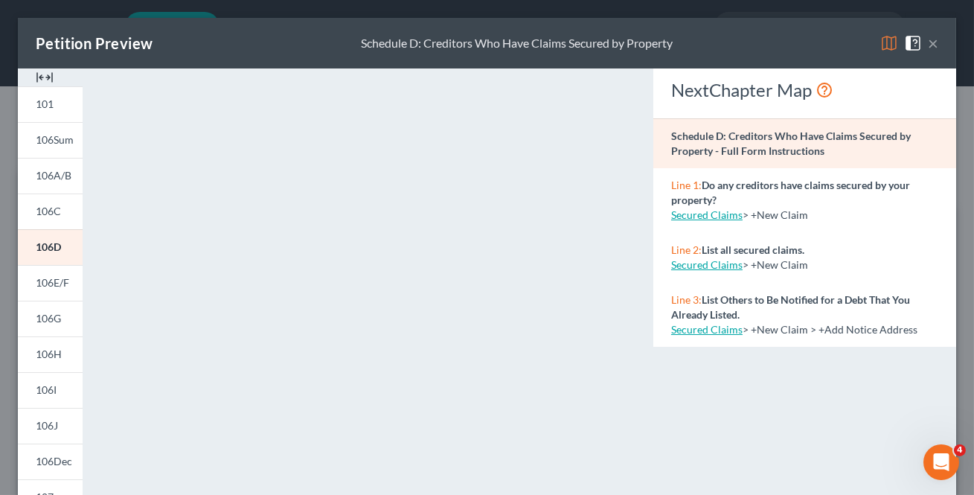
click at [928, 45] on button "×" at bounding box center [933, 43] width 10 height 18
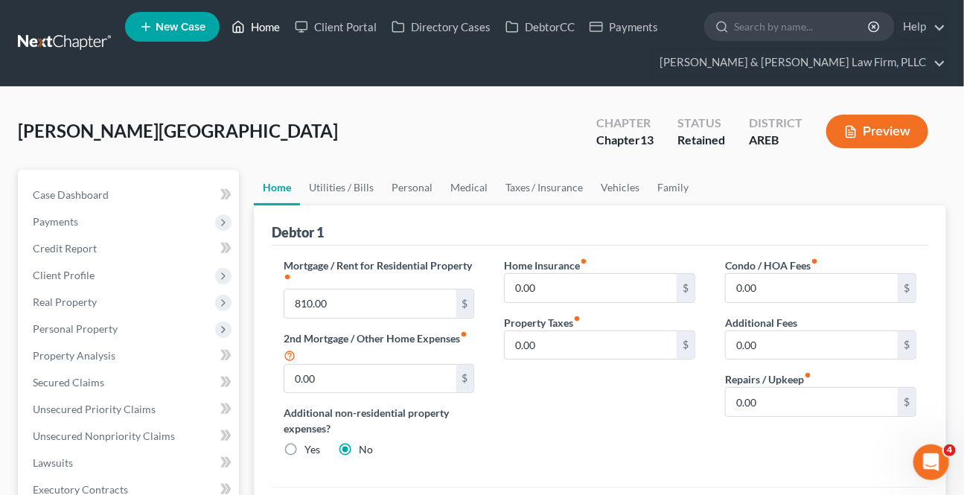
click at [275, 19] on link "Home" at bounding box center [255, 26] width 63 height 27
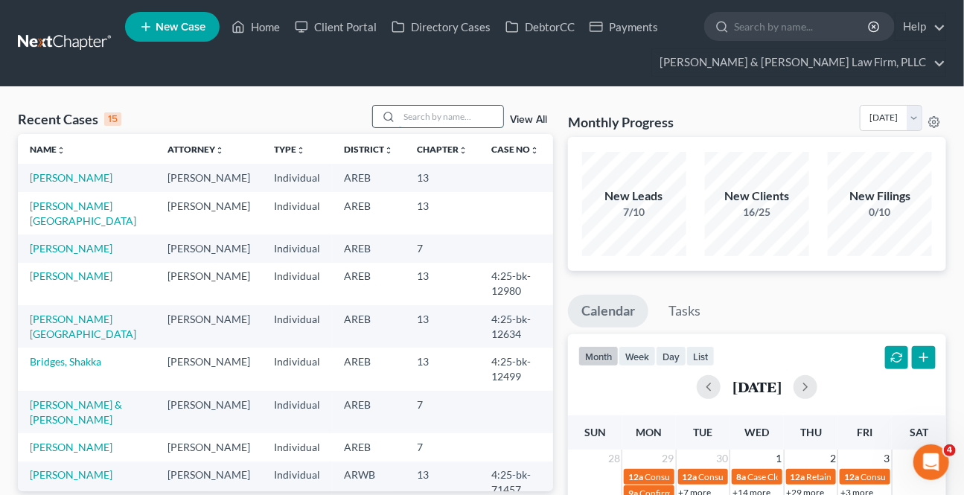
click at [427, 109] on input "search" at bounding box center [451, 117] width 104 height 22
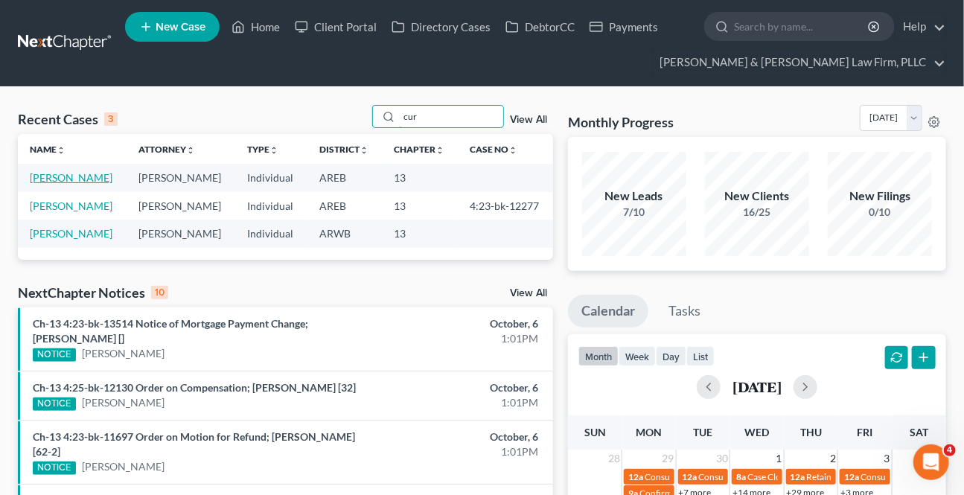
type input "cur"
click at [39, 184] on link "[PERSON_NAME]" at bounding box center [71, 177] width 83 height 13
select select "5"
select select "1"
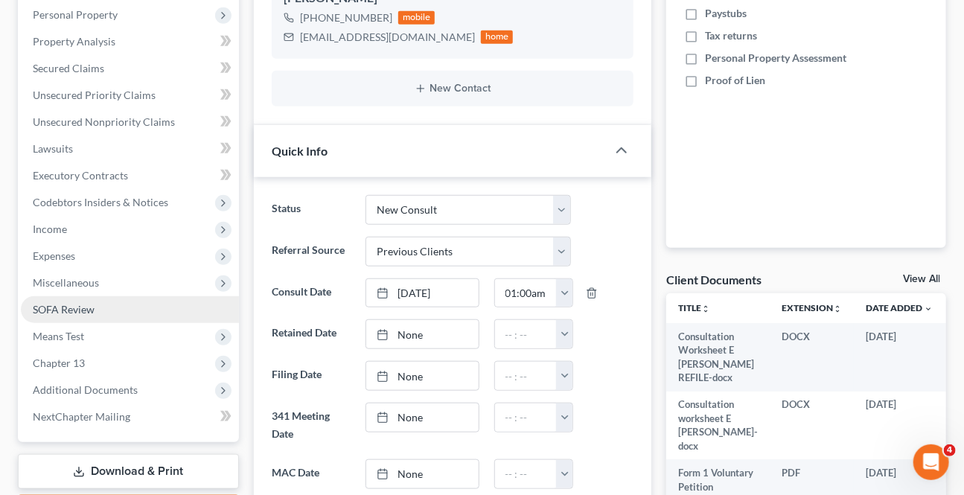
scroll to position [338, 0]
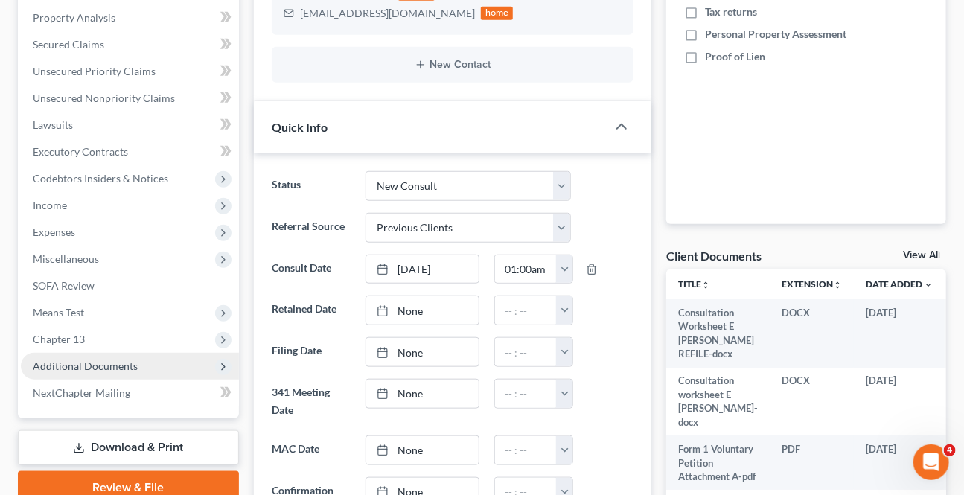
click at [68, 364] on span "Additional Documents" at bounding box center [85, 366] width 105 height 13
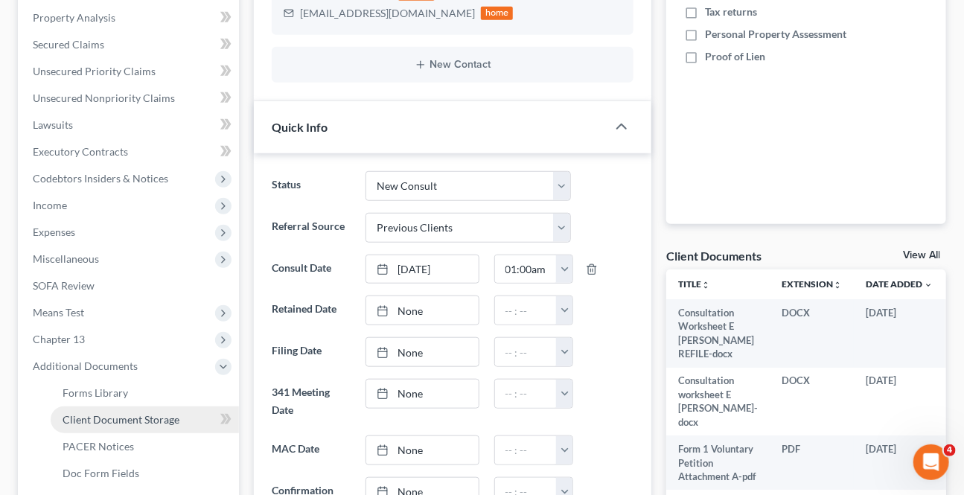
click at [92, 410] on link "Client Document Storage" at bounding box center [145, 419] width 188 height 27
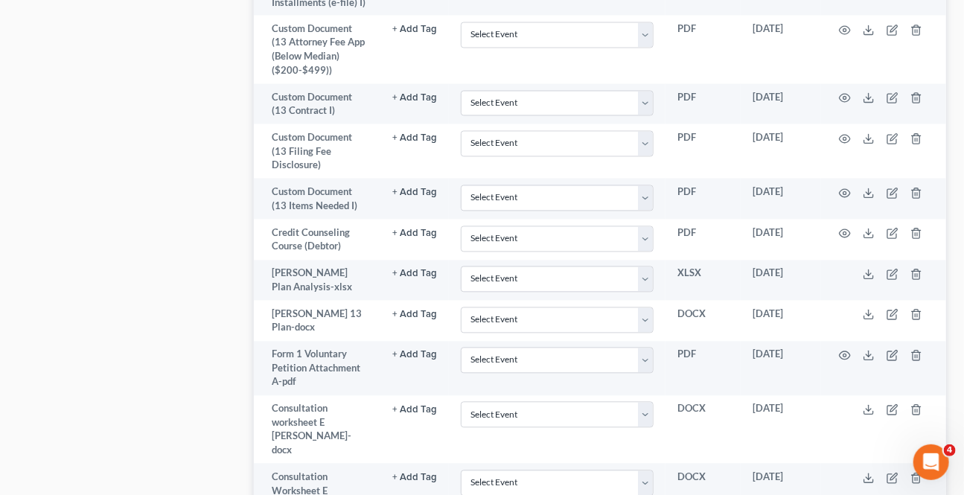
scroll to position [1082, 0]
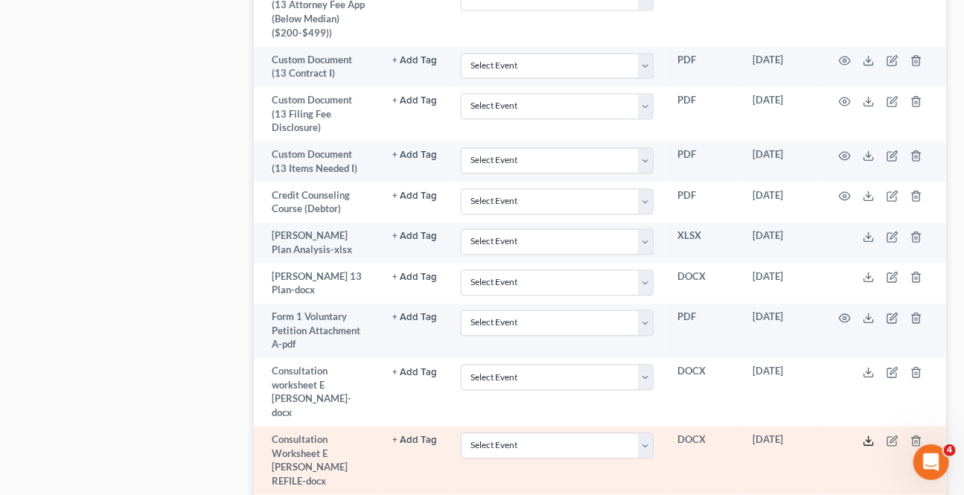
click at [869, 435] on icon at bounding box center [869, 441] width 12 height 12
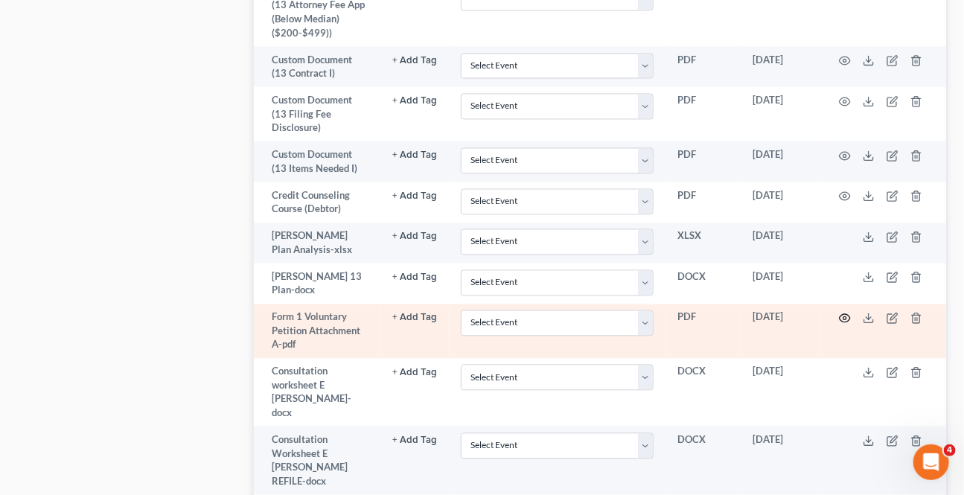
click at [835, 304] on td at bounding box center [883, 331] width 125 height 54
click at [842, 312] on icon "button" at bounding box center [845, 318] width 12 height 12
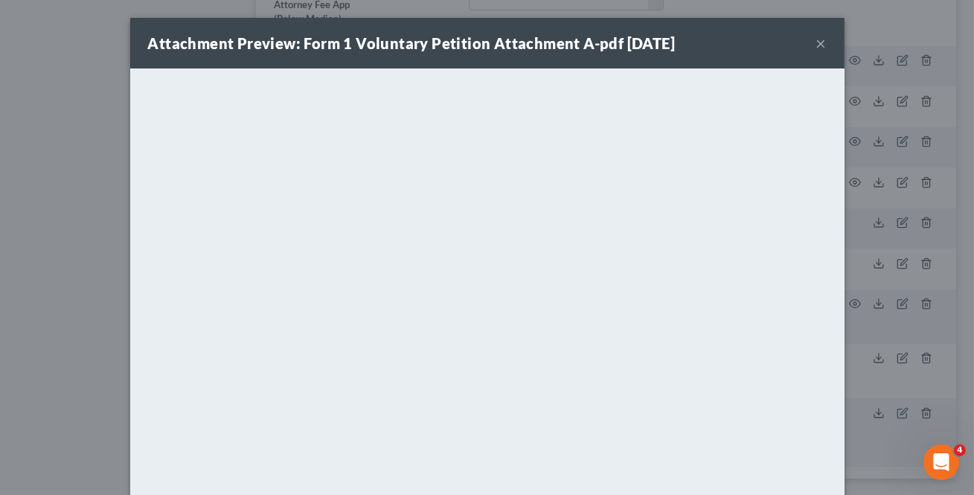
click at [817, 43] on button "×" at bounding box center [822, 43] width 10 height 18
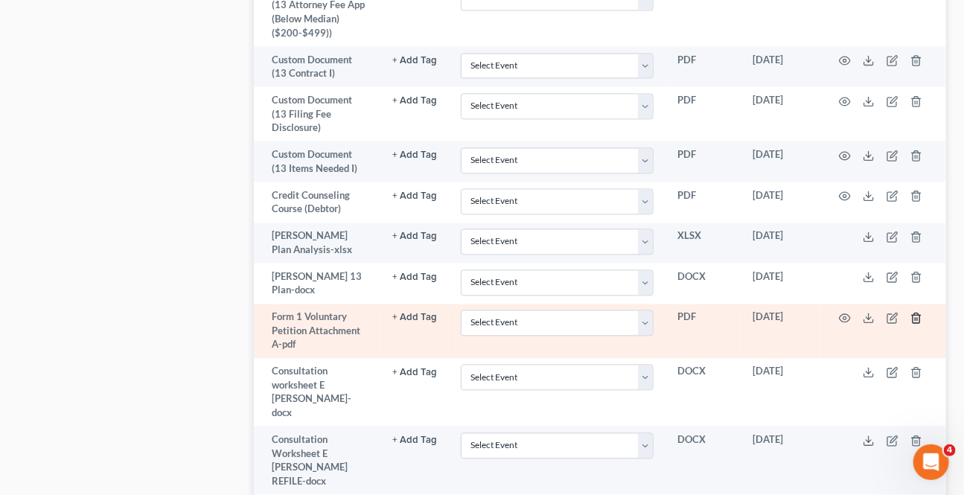
click at [919, 313] on icon "button" at bounding box center [916, 318] width 7 height 10
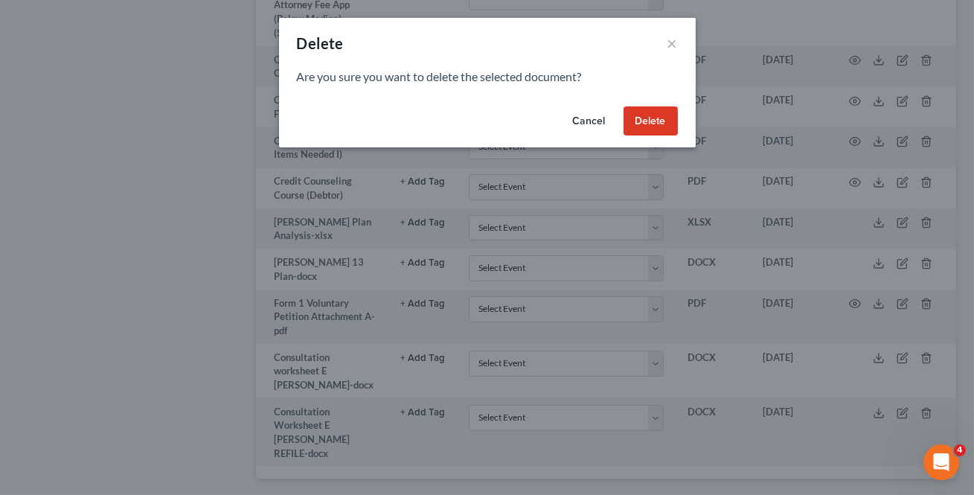
click at [664, 122] on button "Delete" at bounding box center [651, 121] width 54 height 30
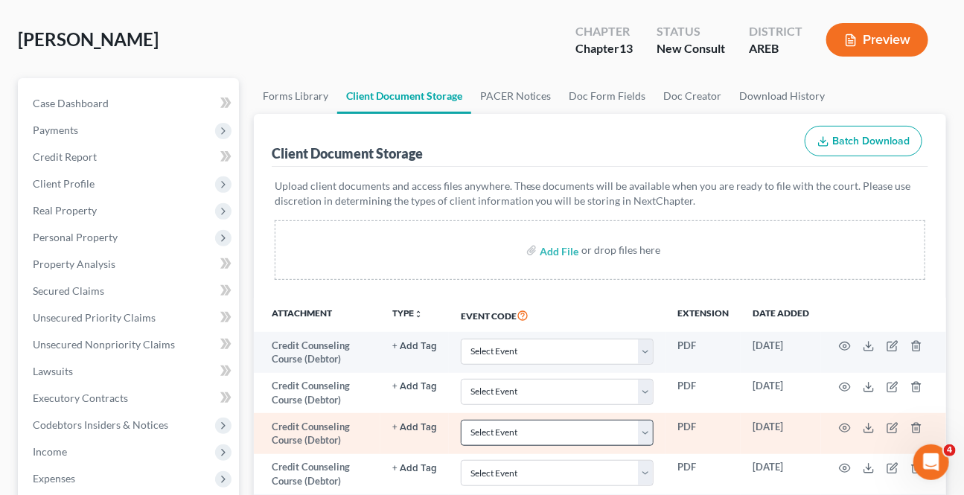
scroll to position [0, 0]
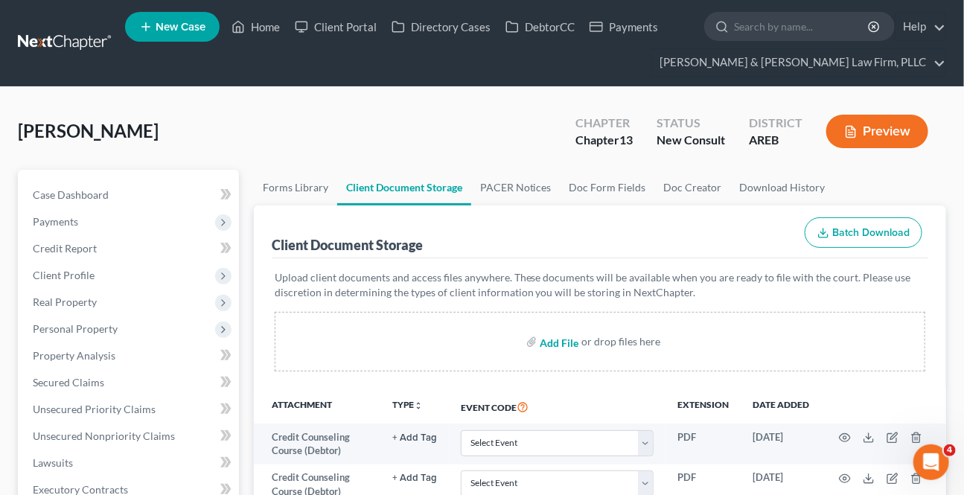
click at [543, 341] on input "file" at bounding box center [558, 341] width 36 height 27
type input "C:\fakepath\Form 1 Voluntary Petition Attachment A.pdf"
